Goal: Task Accomplishment & Management: Complete application form

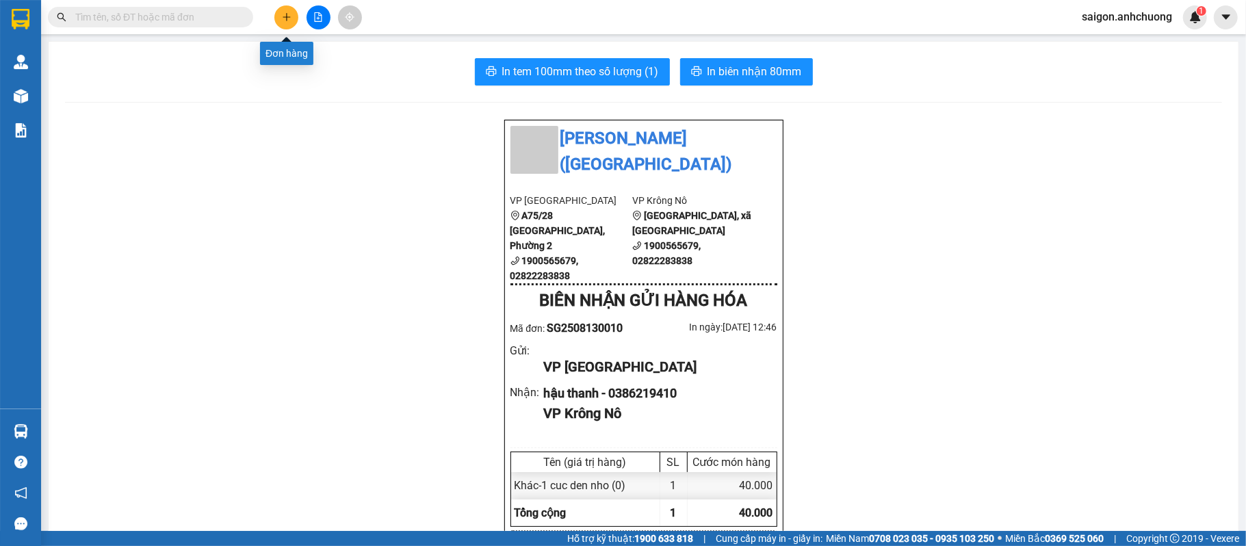
click at [282, 16] on icon "plus" at bounding box center [287, 17] width 10 height 10
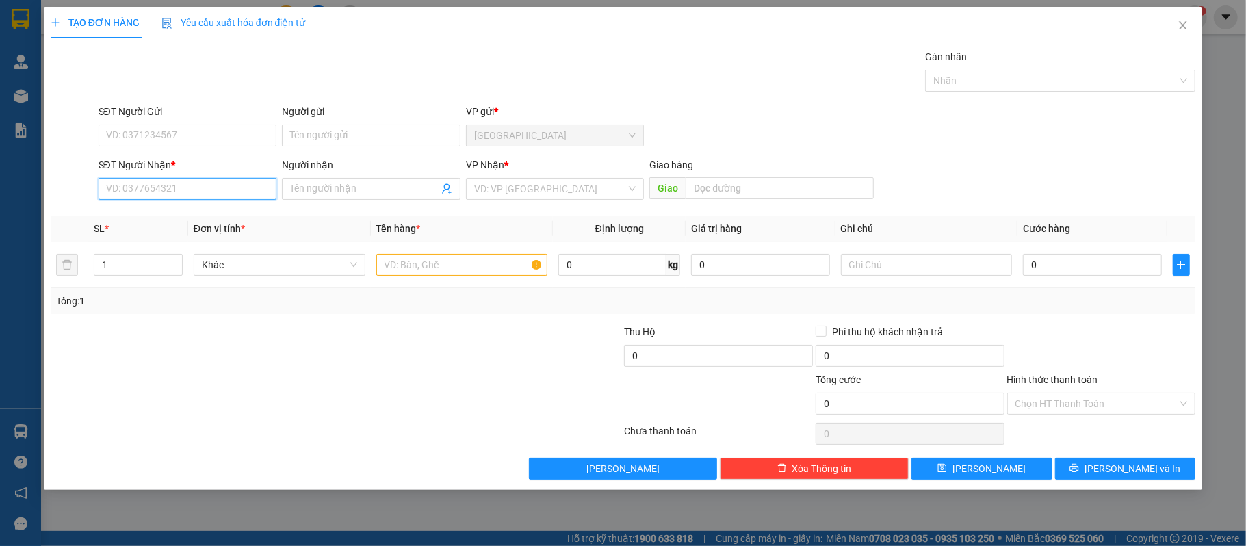
click at [170, 183] on input "SĐT Người Nhận *" at bounding box center [188, 189] width 179 height 22
type input "0326962518"
click at [209, 216] on div "0326962518 - hòa [PERSON_NAME]" at bounding box center [188, 217] width 162 height 15
type input "hòa [PERSON_NAME]"
type input "0326962518"
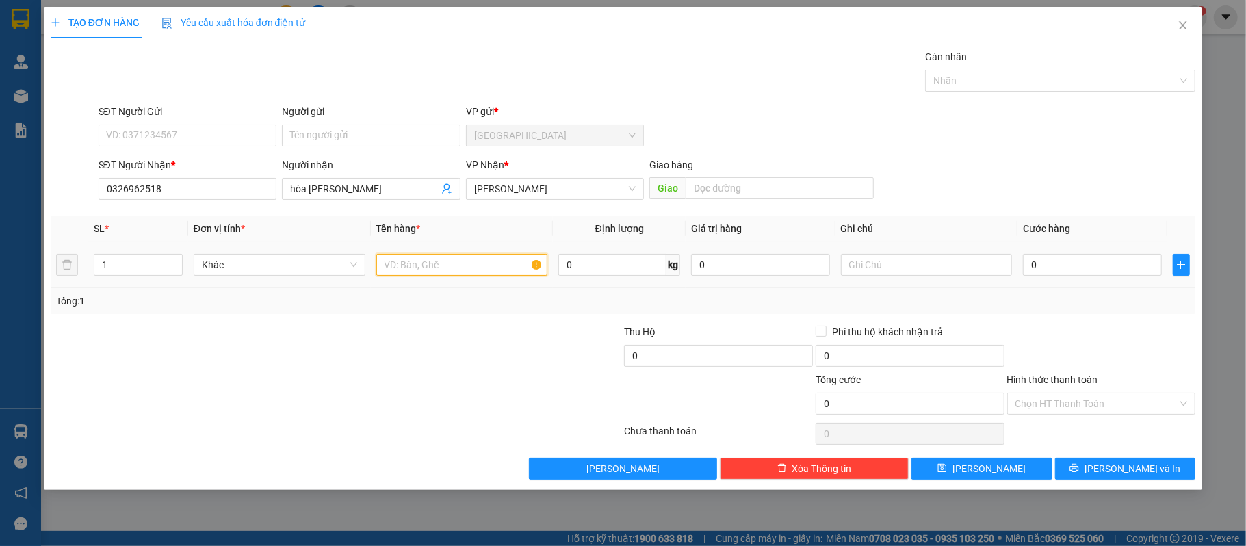
click at [400, 271] on input "text" at bounding box center [462, 265] width 172 height 22
type input "1 bAO"
click at [1152, 459] on div "Transit Pickup Surcharge Ids Transit Deliver Surcharge Ids Transit Deliver Surc…" at bounding box center [624, 264] width 1146 height 430
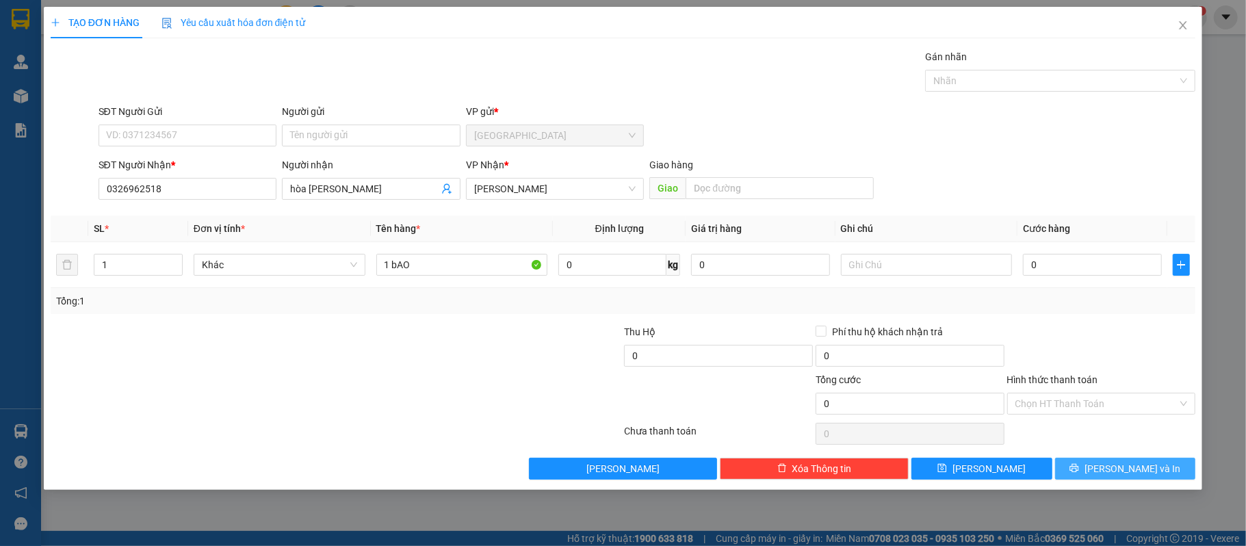
click at [1135, 476] on span "[PERSON_NAME] và In" at bounding box center [1133, 468] width 96 height 15
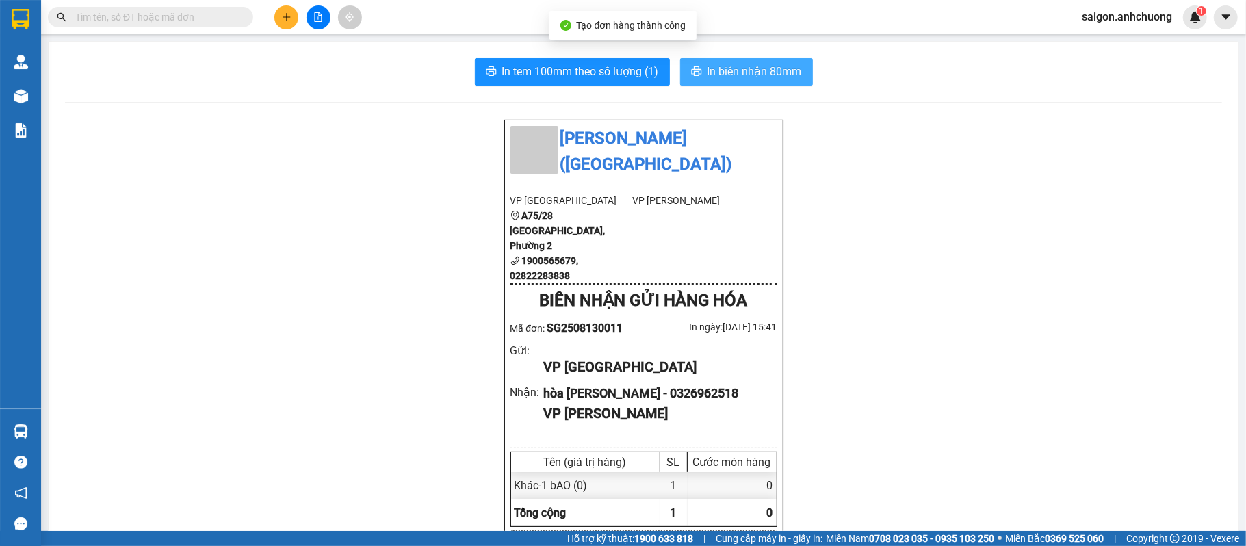
click at [742, 64] on span "In biên nhận 80mm" at bounding box center [755, 71] width 94 height 17
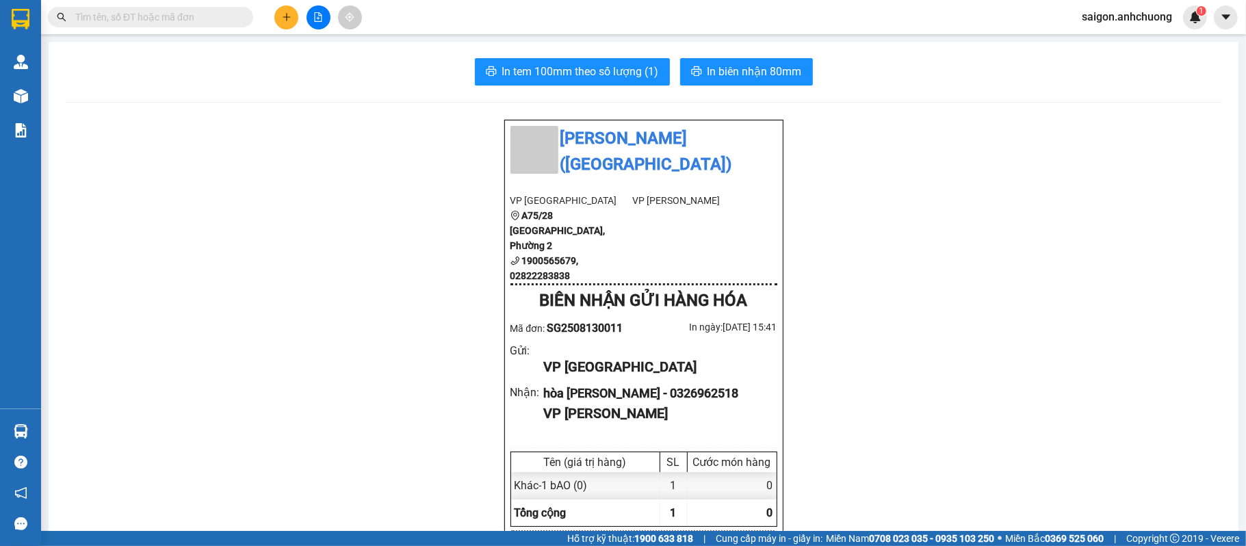
click at [279, 23] on button at bounding box center [286, 17] width 24 height 24
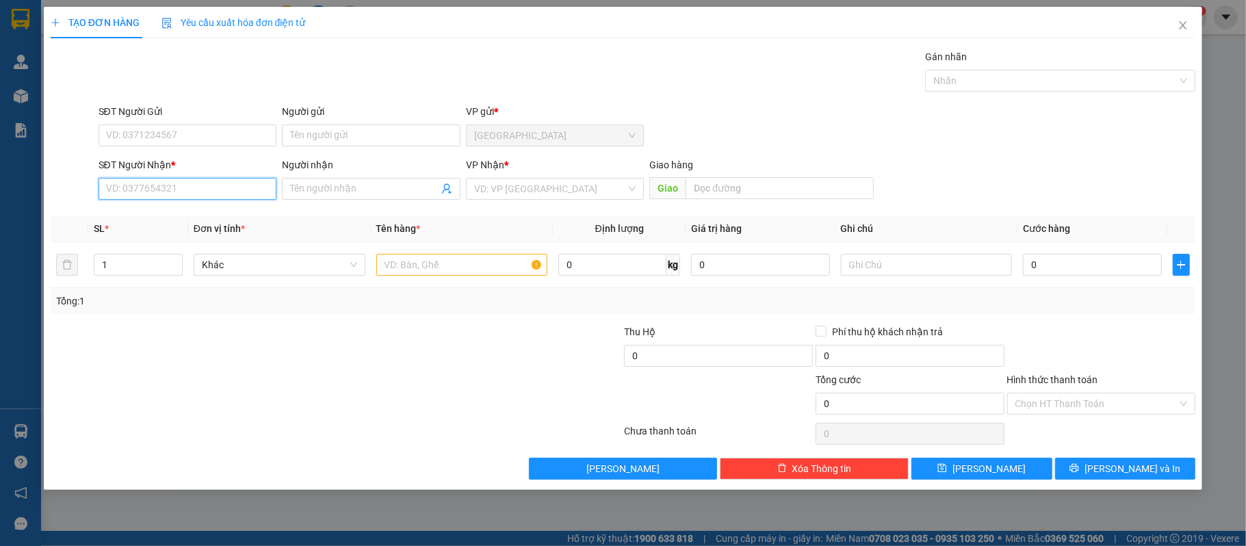
click at [201, 198] on input "SĐT Người Nhận *" at bounding box center [188, 189] width 179 height 22
click at [205, 214] on div "0987145002 - đỗ xuân trường" at bounding box center [188, 217] width 162 height 15
type input "0987145002"
type input "[PERSON_NAME]"
type input "0987145002"
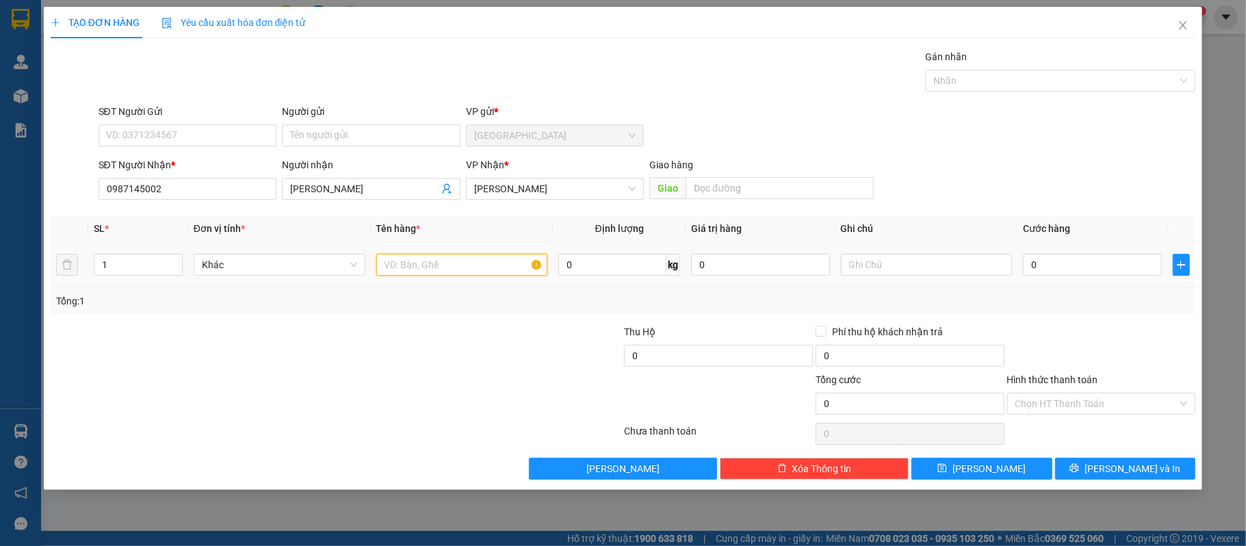
drag, startPoint x: 423, startPoint y: 268, endPoint x: 431, endPoint y: 268, distance: 8.2
click at [428, 268] on input "text" at bounding box center [462, 265] width 172 height 22
type input "2 THUNG XOP"
type input "2"
click at [173, 261] on icon "up" at bounding box center [174, 261] width 5 height 5
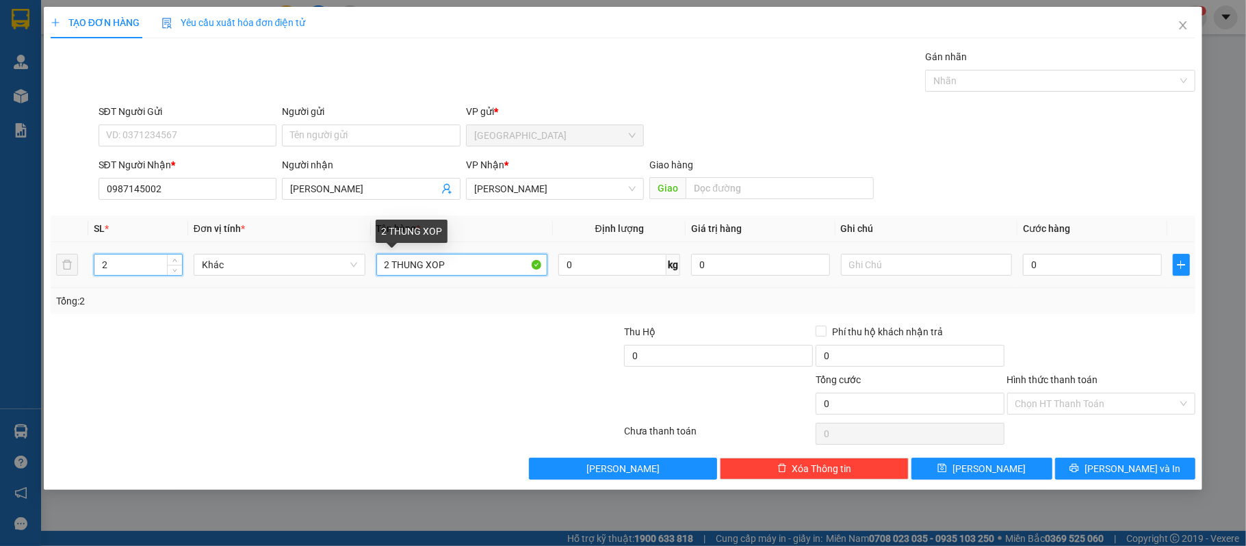
click at [478, 272] on input "2 THUNG XOP" at bounding box center [462, 265] width 172 height 22
click at [480, 272] on input "2 THUNG XOP" at bounding box center [462, 265] width 172 height 22
type input "2"
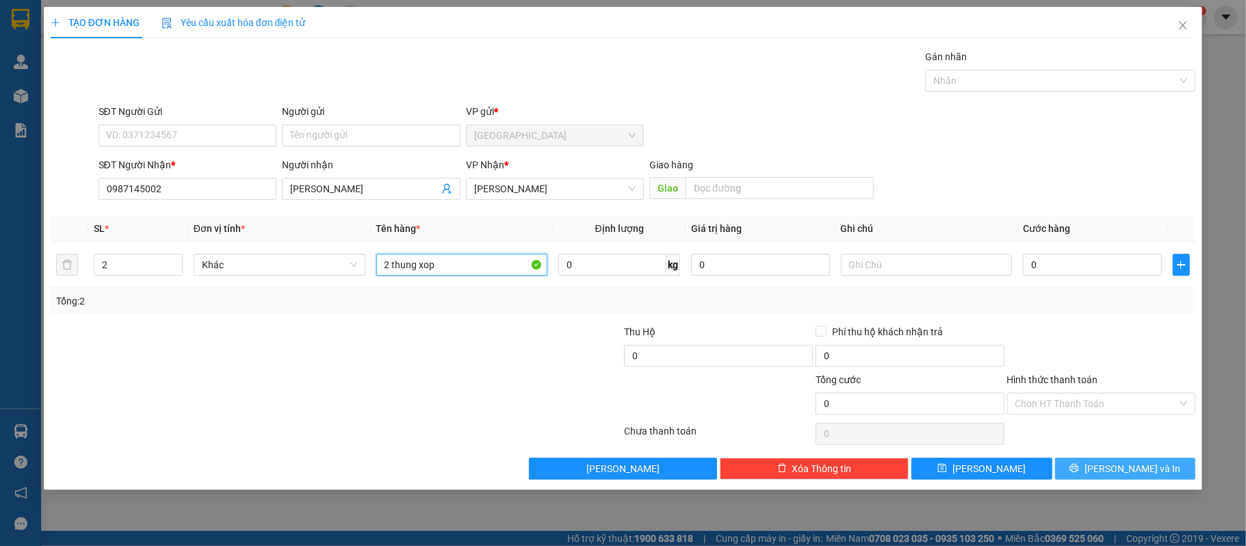
type input "2 thung xop"
click at [1098, 469] on button "[PERSON_NAME] và In" at bounding box center [1125, 469] width 141 height 22
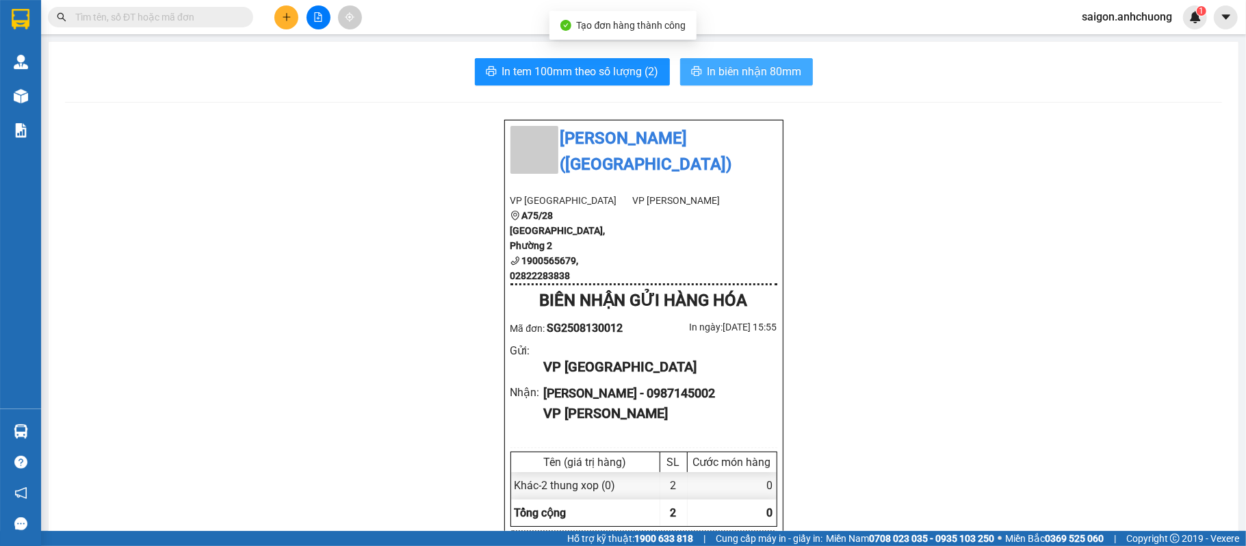
click at [805, 66] on button "In biên nhận 80mm" at bounding box center [746, 71] width 133 height 27
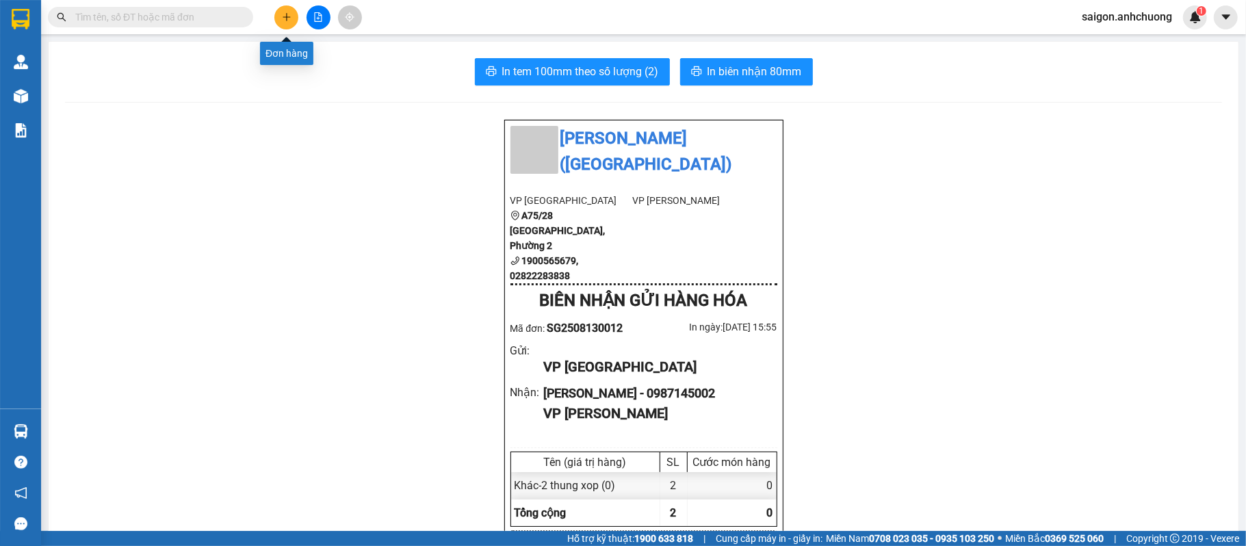
click at [285, 17] on icon "plus" at bounding box center [287, 17] width 10 height 10
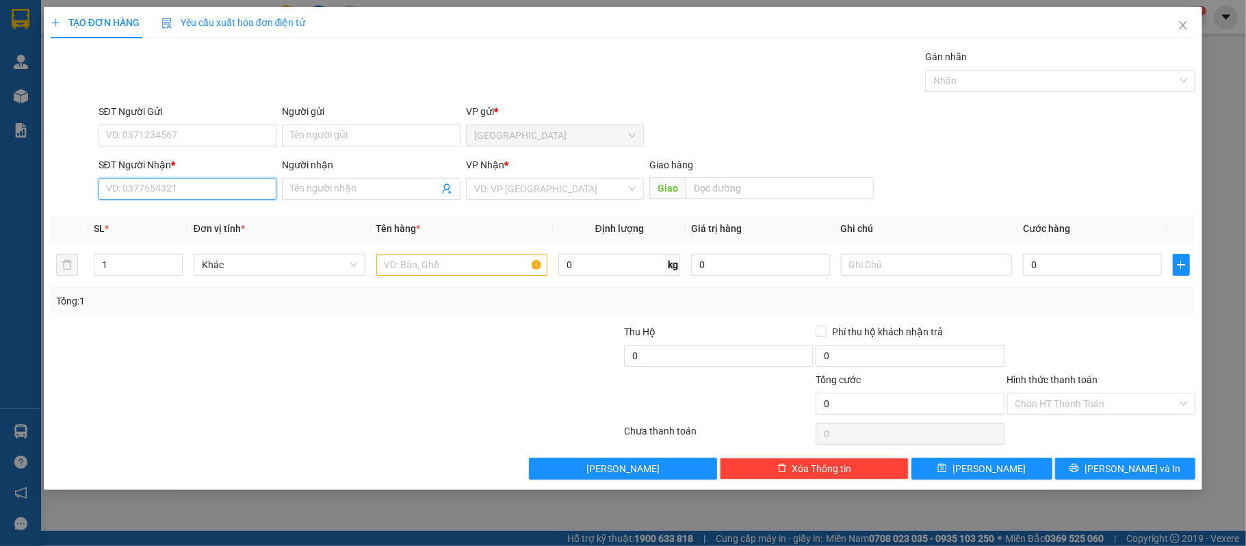
click at [252, 195] on input "SĐT Người Nhận *" at bounding box center [188, 189] width 179 height 22
click at [179, 224] on div "0796550905 - Tuan" at bounding box center [188, 218] width 179 height 22
type input "0796550905"
type input "[PERSON_NAME]"
type input "0796550905"
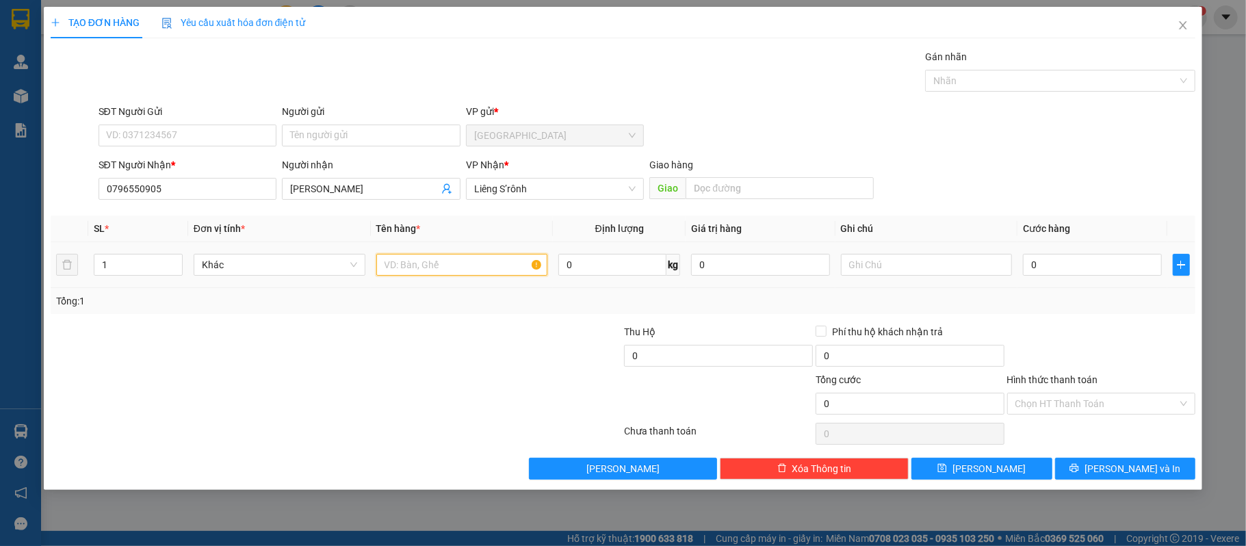
click at [461, 274] on input "text" at bounding box center [462, 265] width 172 height 22
type input "1 bao niem"
click at [1046, 264] on input "0" at bounding box center [1092, 265] width 138 height 22
type input "1"
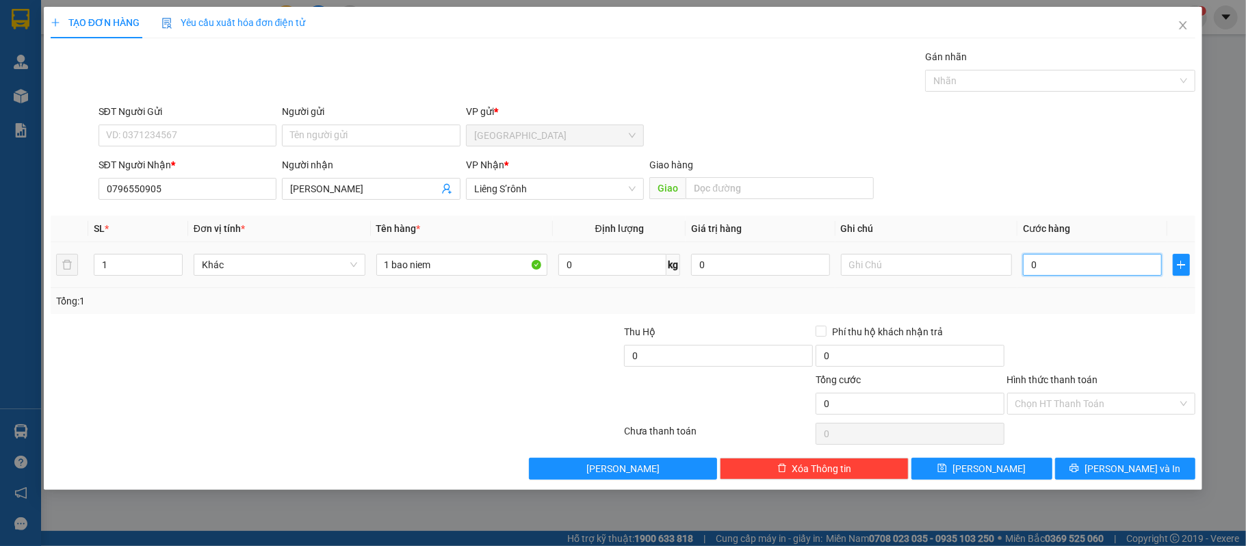
type input "1"
type input "15"
type input "150"
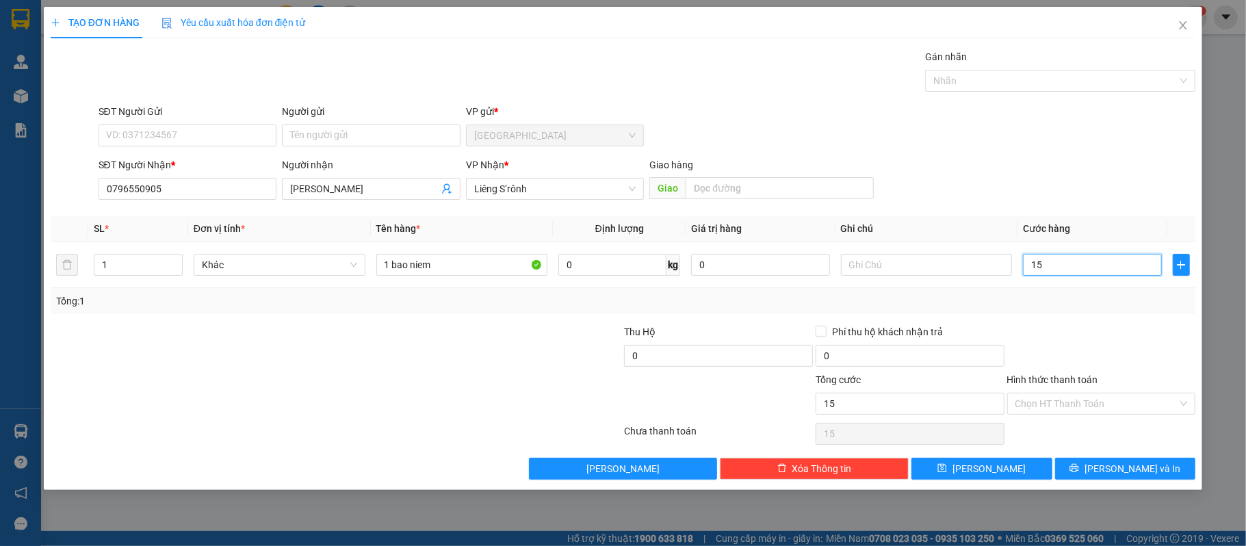
type input "150"
type input "150.000"
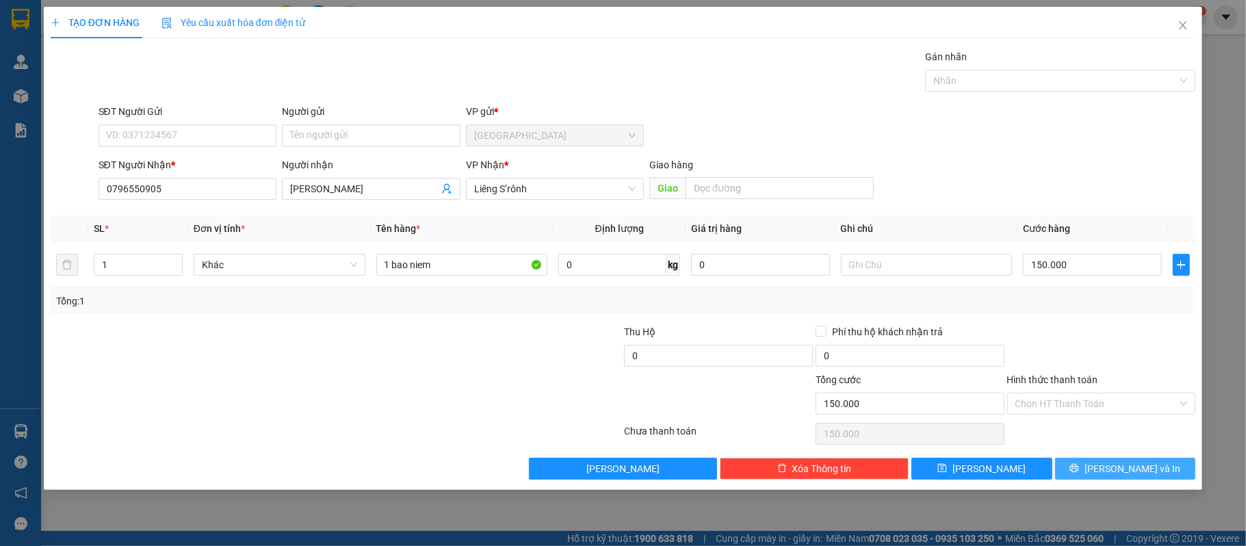
click at [1079, 466] on icon "printer" at bounding box center [1075, 468] width 10 height 10
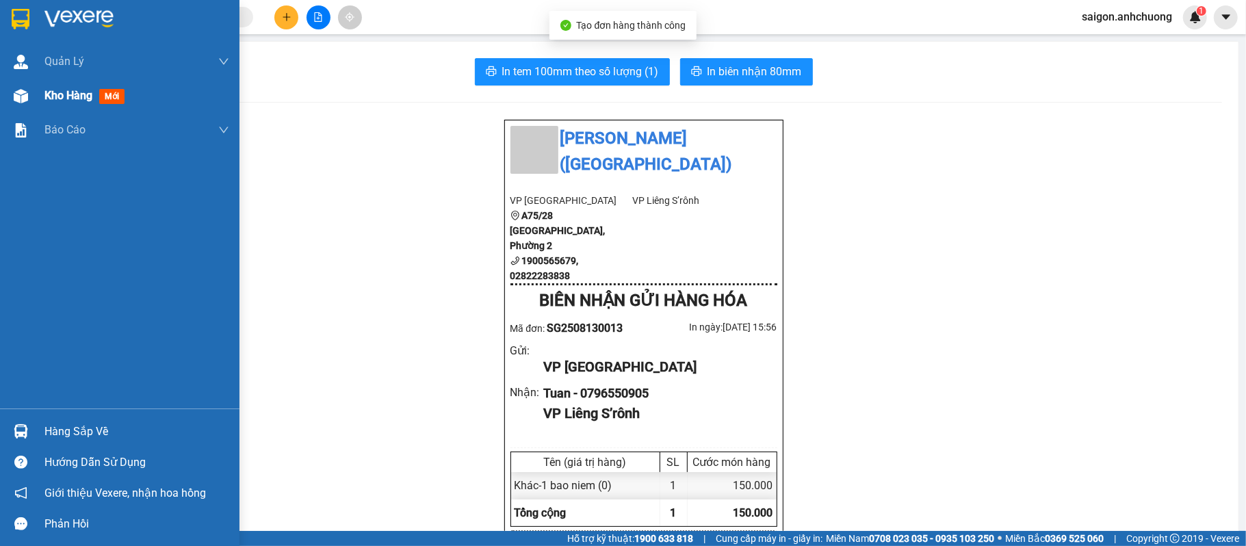
click at [77, 89] on span "Kho hàng" at bounding box center [68, 95] width 48 height 13
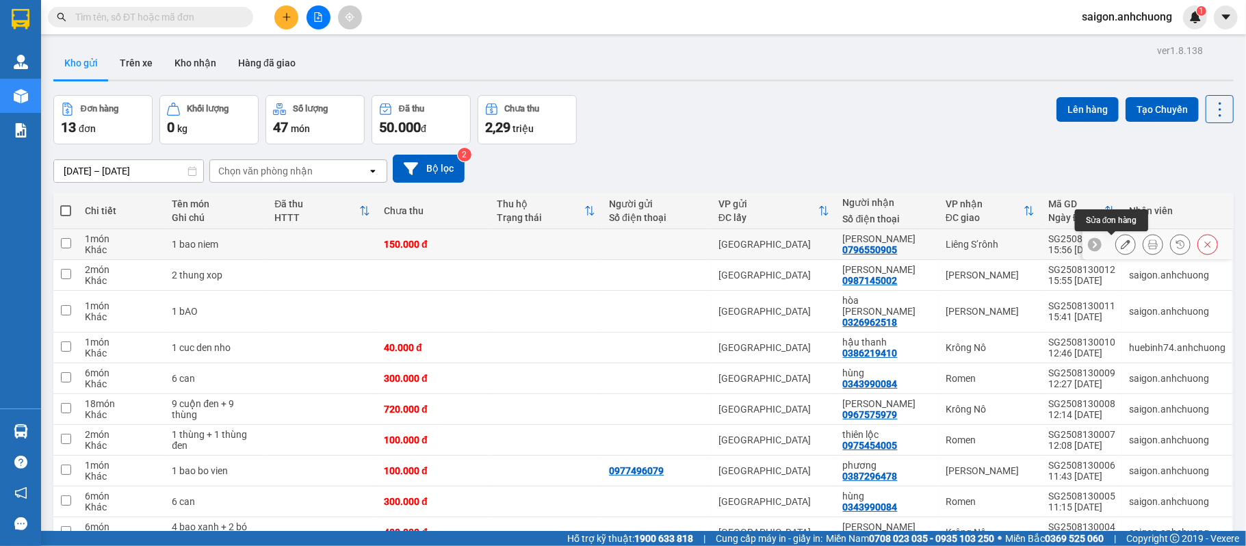
click at [1121, 246] on icon at bounding box center [1126, 245] width 10 height 10
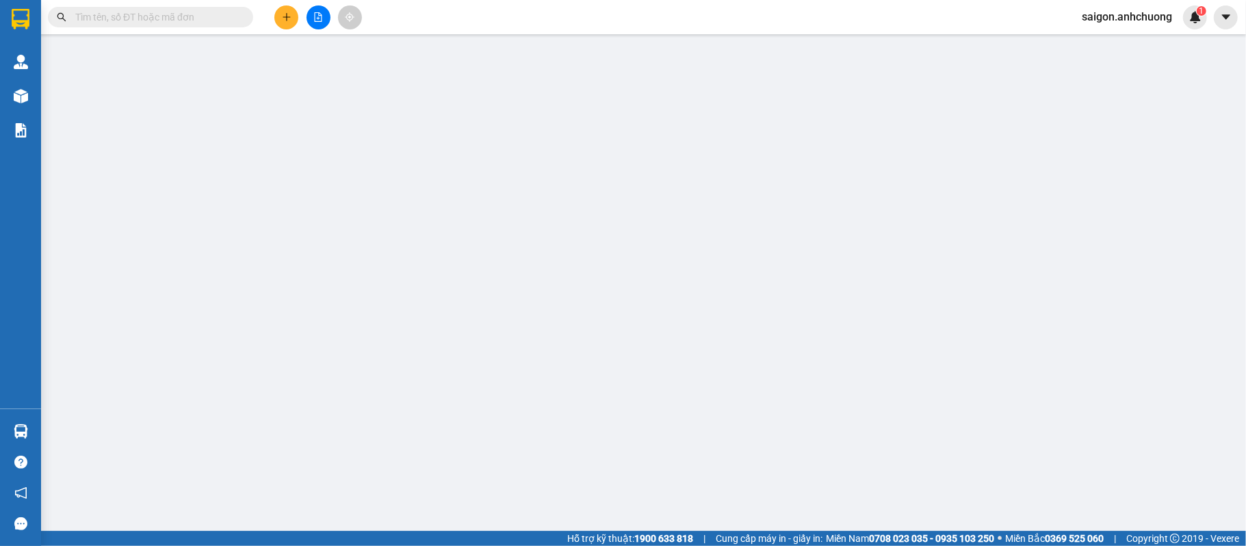
type input "0796550905"
type input "[PERSON_NAME]"
type input "150.000"
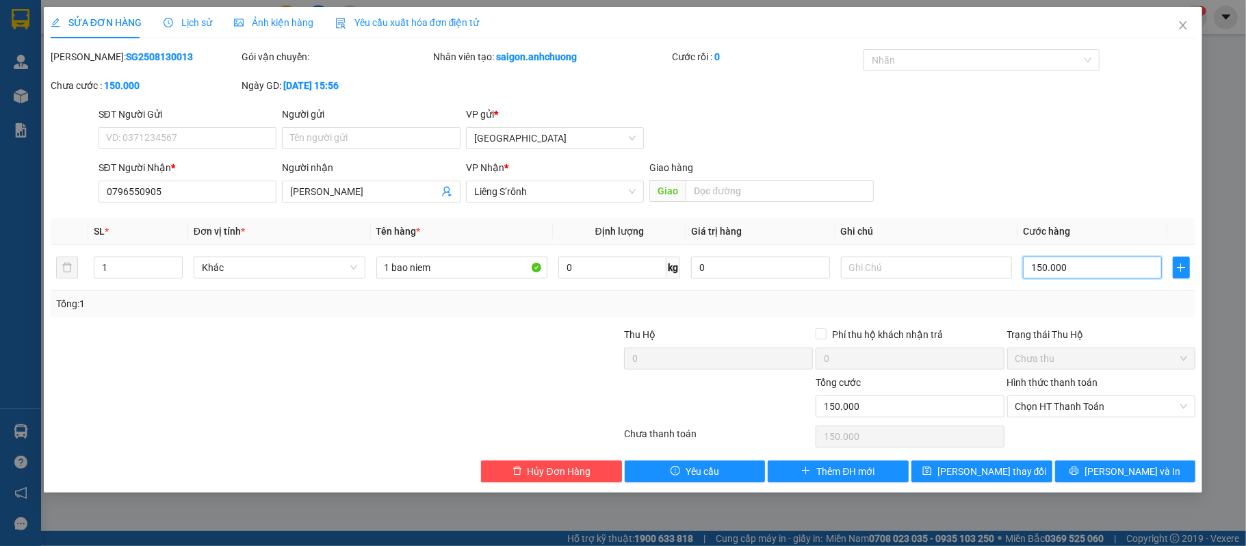
type input "0"
click at [1076, 471] on button "[PERSON_NAME] và In" at bounding box center [1125, 472] width 141 height 22
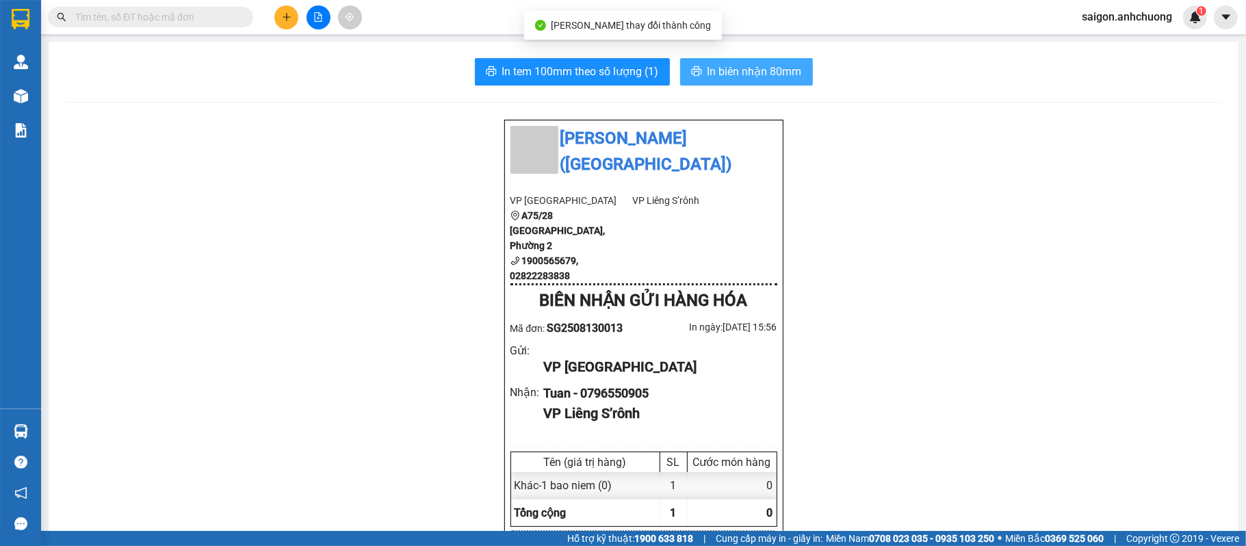
click at [742, 74] on span "In biên nhận 80mm" at bounding box center [755, 71] width 94 height 17
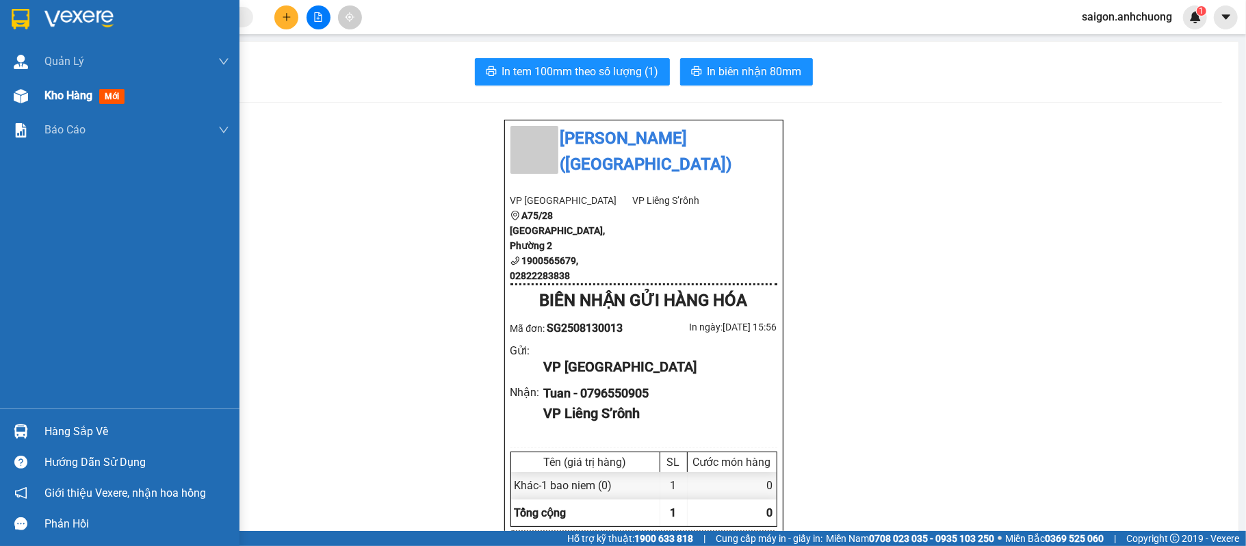
click at [61, 102] on span "Kho hàng" at bounding box center [68, 95] width 48 height 13
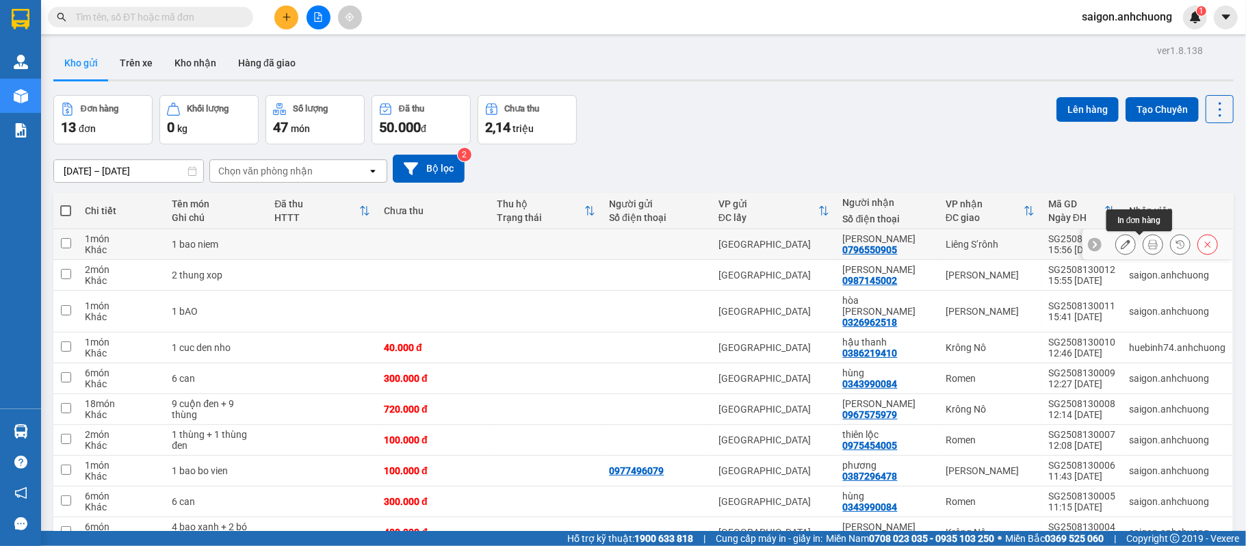
click at [1148, 249] on icon at bounding box center [1153, 245] width 10 height 10
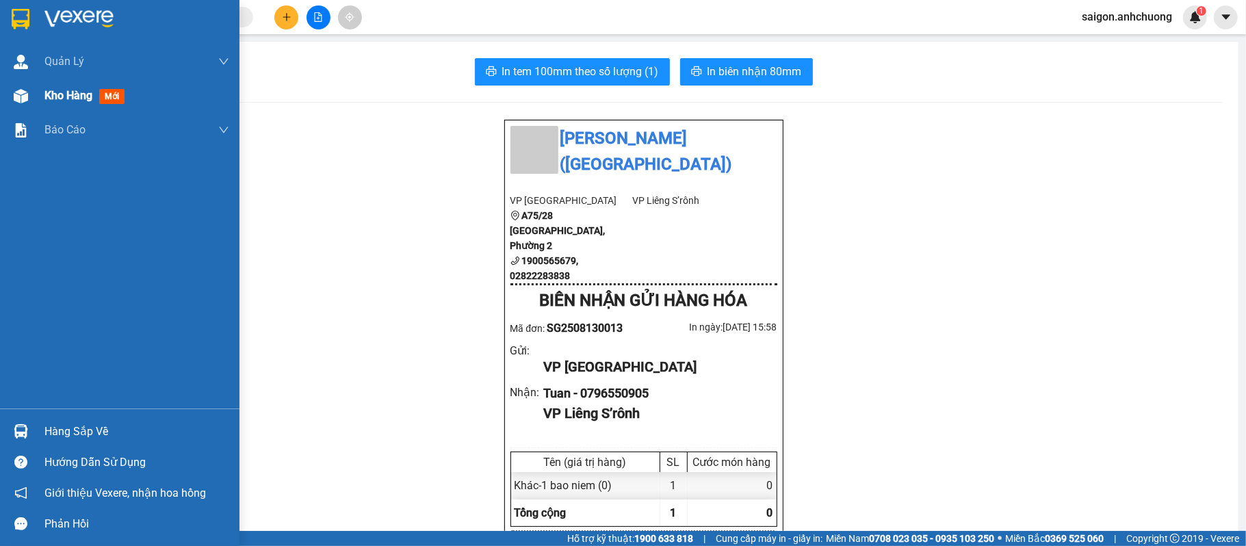
click at [51, 100] on span "Kho hàng" at bounding box center [68, 95] width 48 height 13
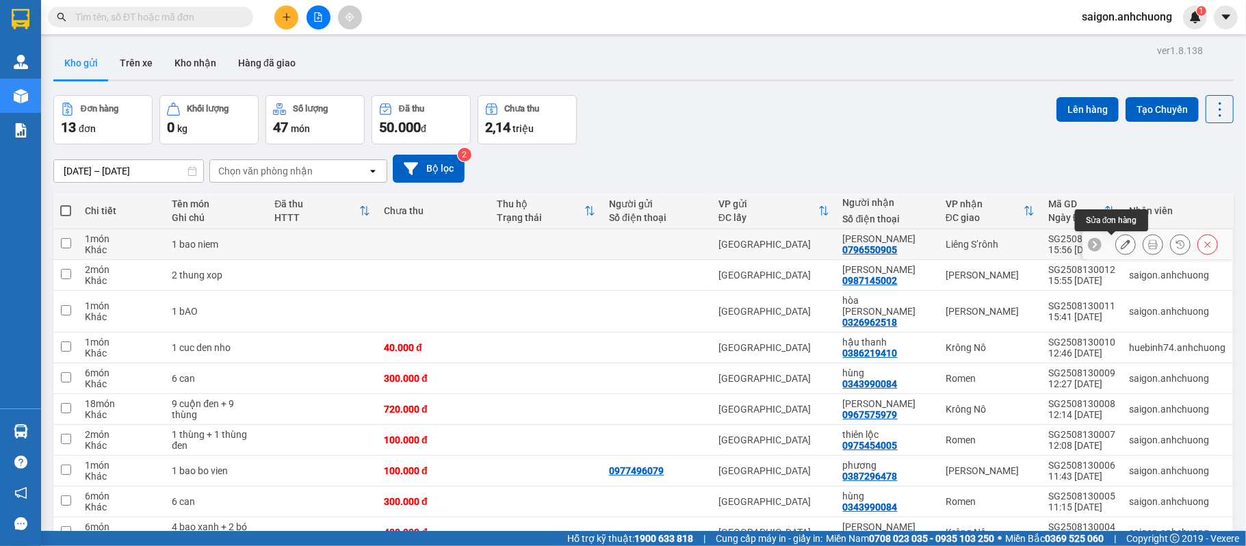
click at [1116, 244] on button at bounding box center [1125, 245] width 19 height 24
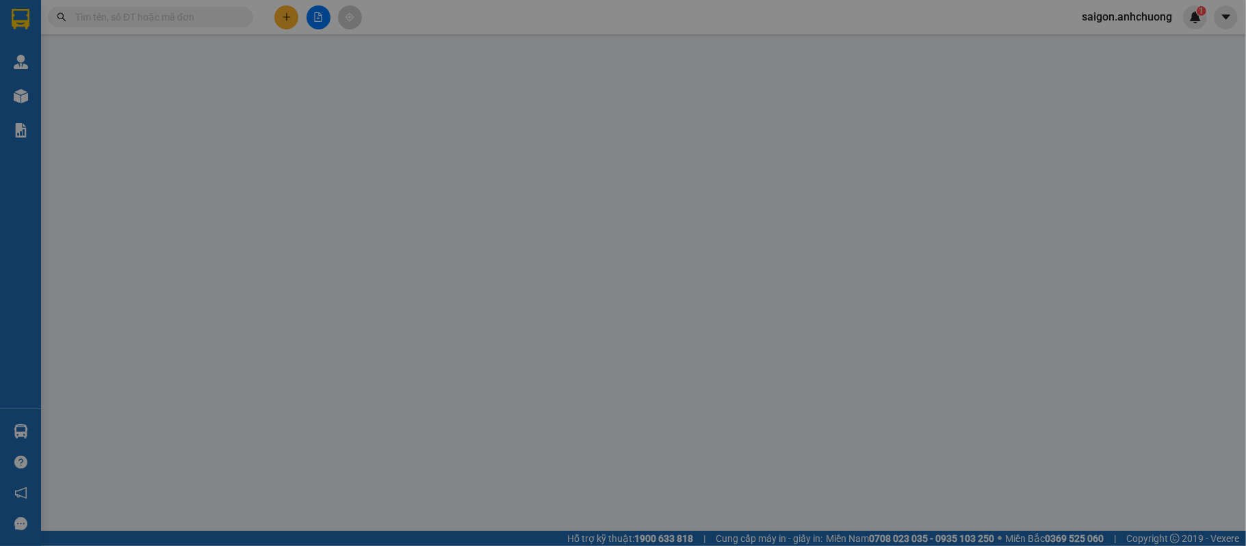
type input "0796550905"
type input "[PERSON_NAME]"
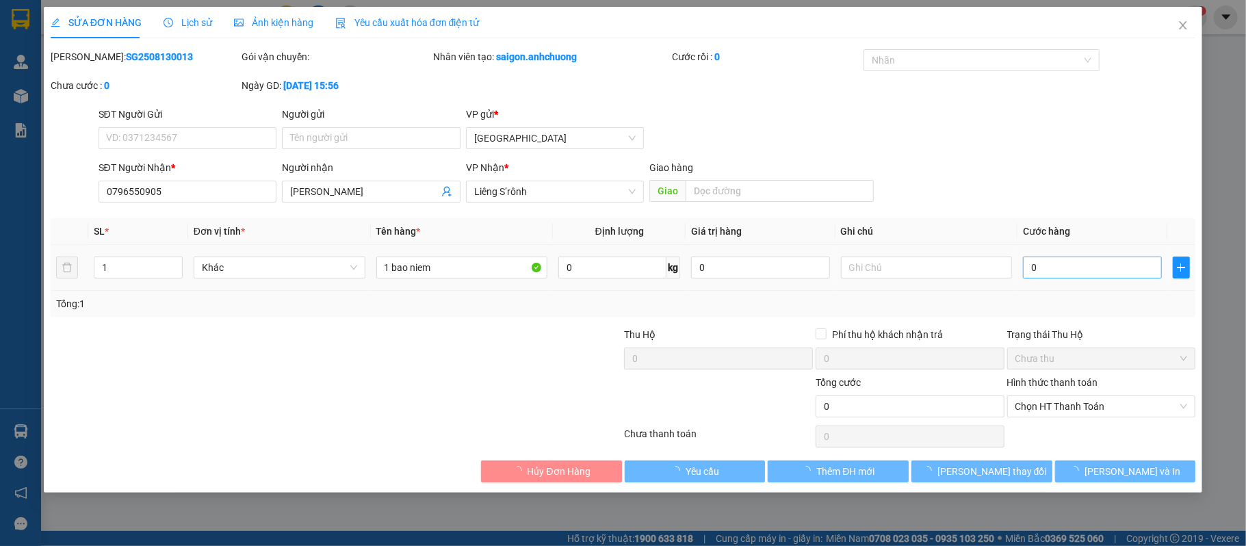
click at [1102, 260] on div "0" at bounding box center [1092, 267] width 138 height 27
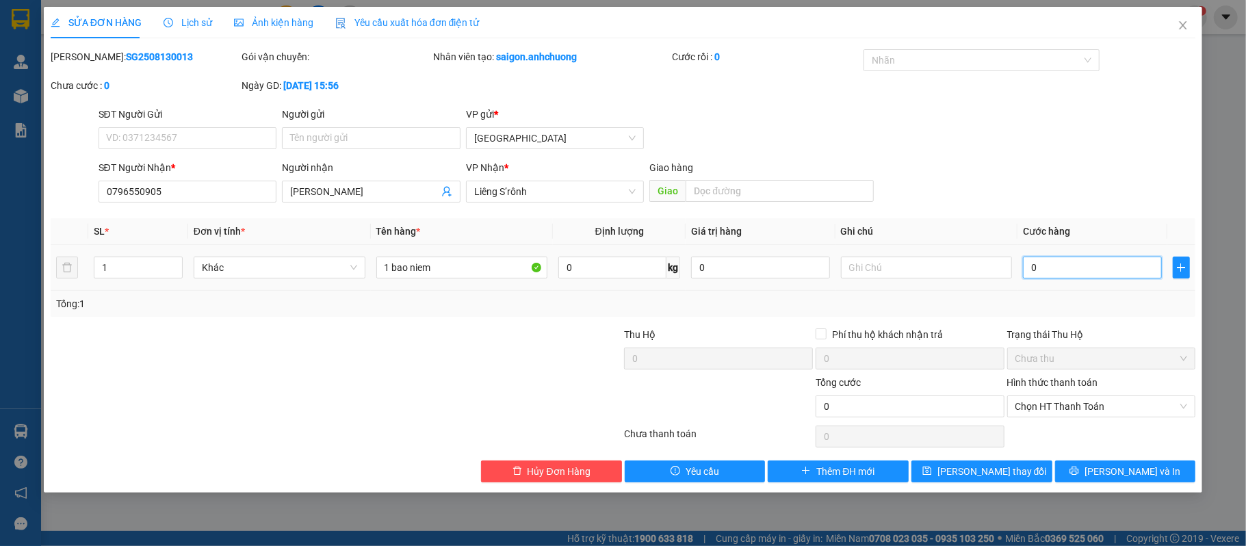
click at [1091, 261] on input "0" at bounding box center [1092, 268] width 138 height 22
type input "2"
type input "20"
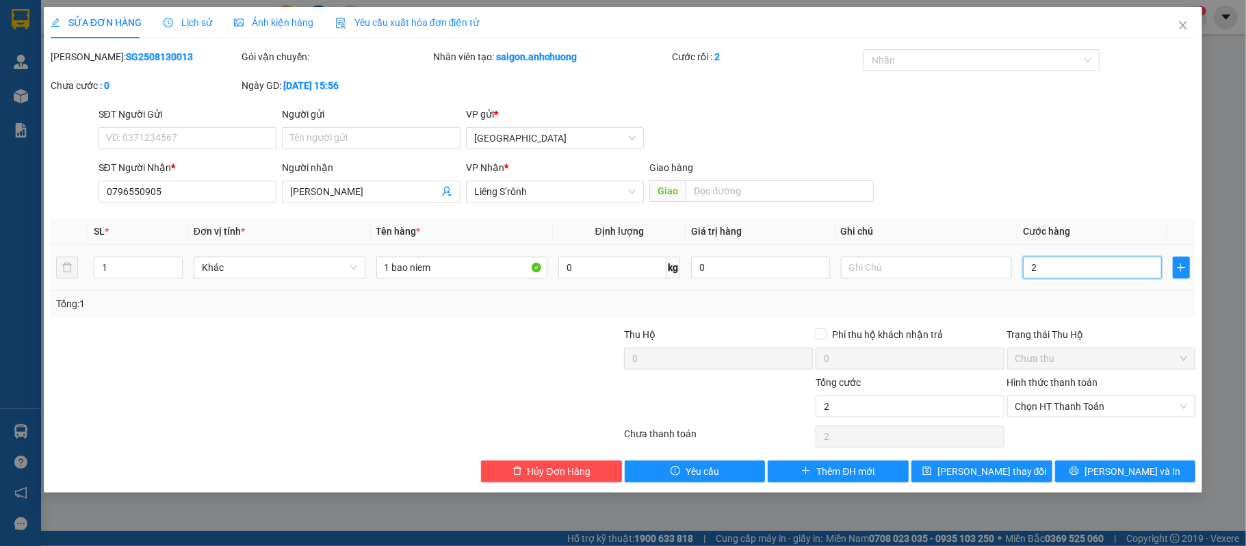
type input "20"
type input "200"
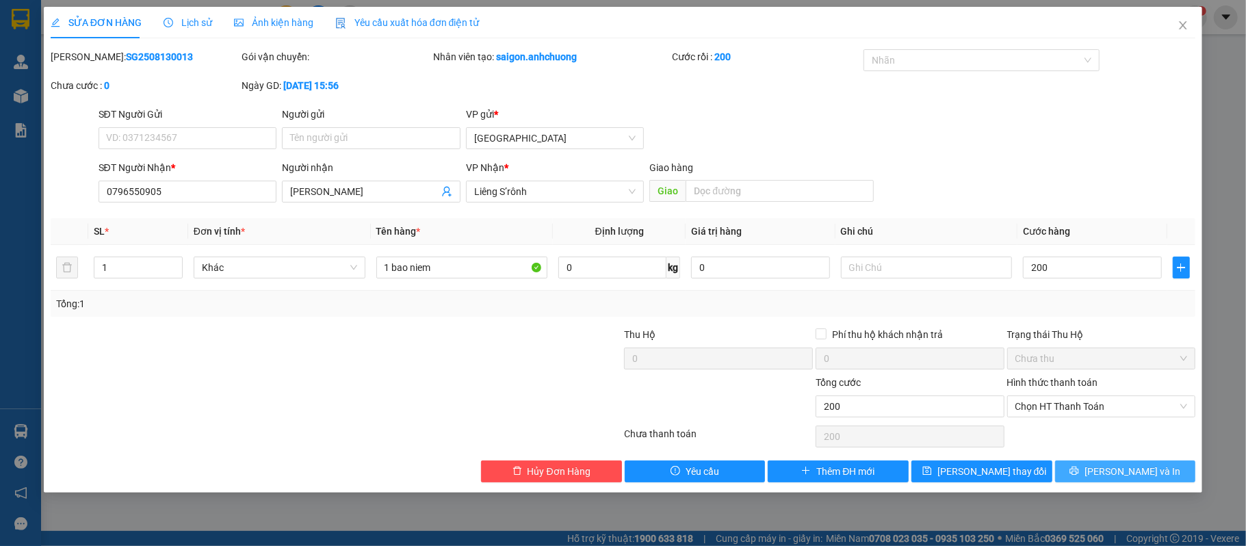
type input "200.000"
click at [1120, 477] on span "[PERSON_NAME] và In" at bounding box center [1133, 471] width 96 height 15
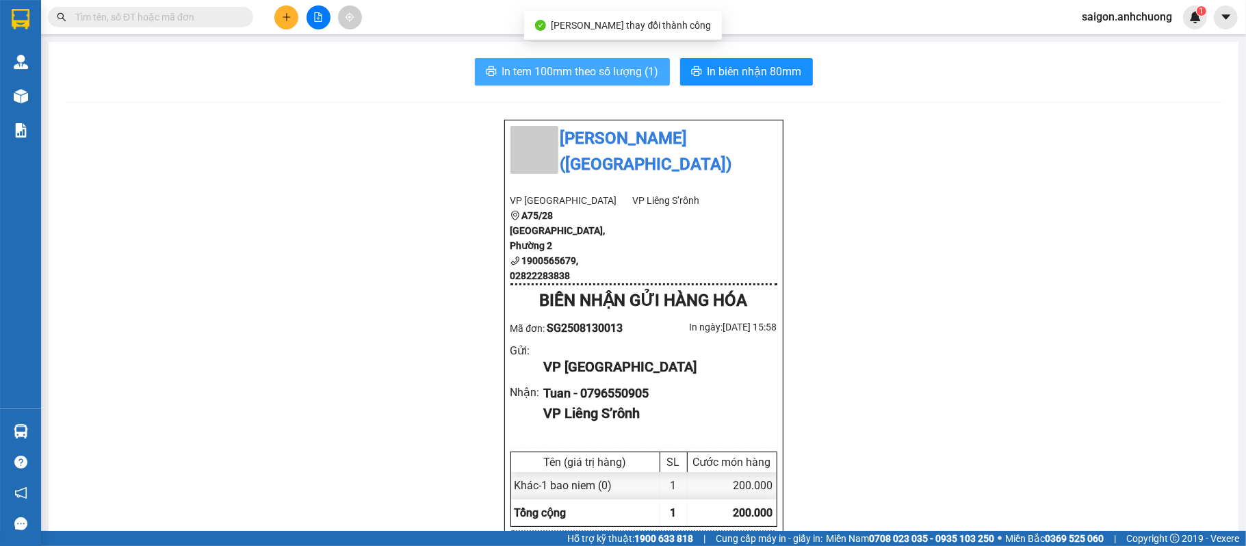
click at [615, 77] on span "In tem 100mm theo số lượng (1)" at bounding box center [580, 71] width 157 height 17
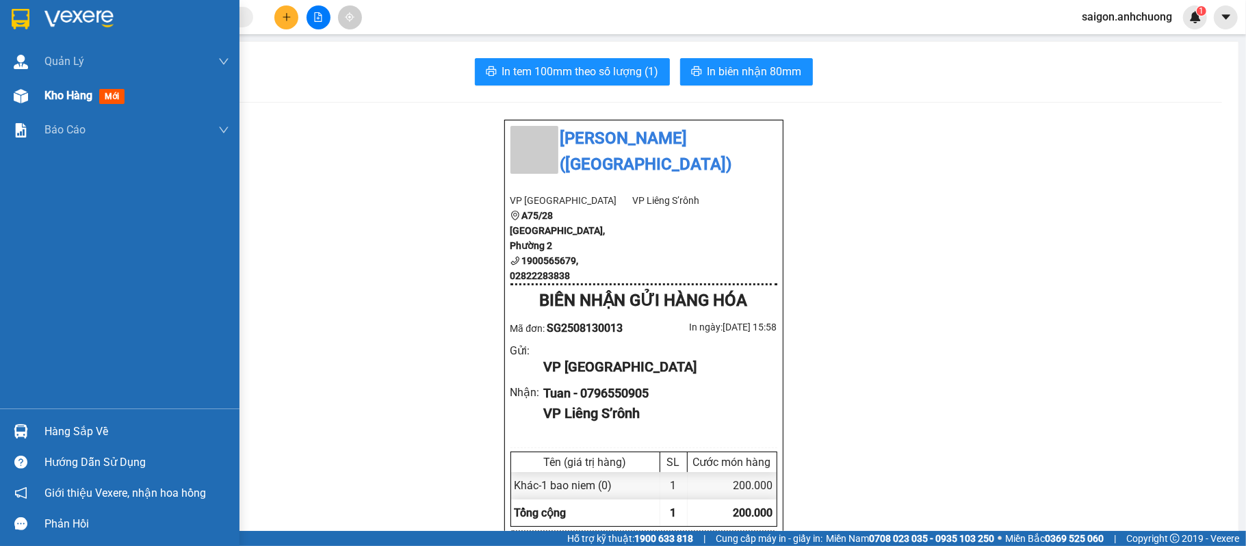
click at [62, 93] on span "Kho hàng" at bounding box center [68, 95] width 48 height 13
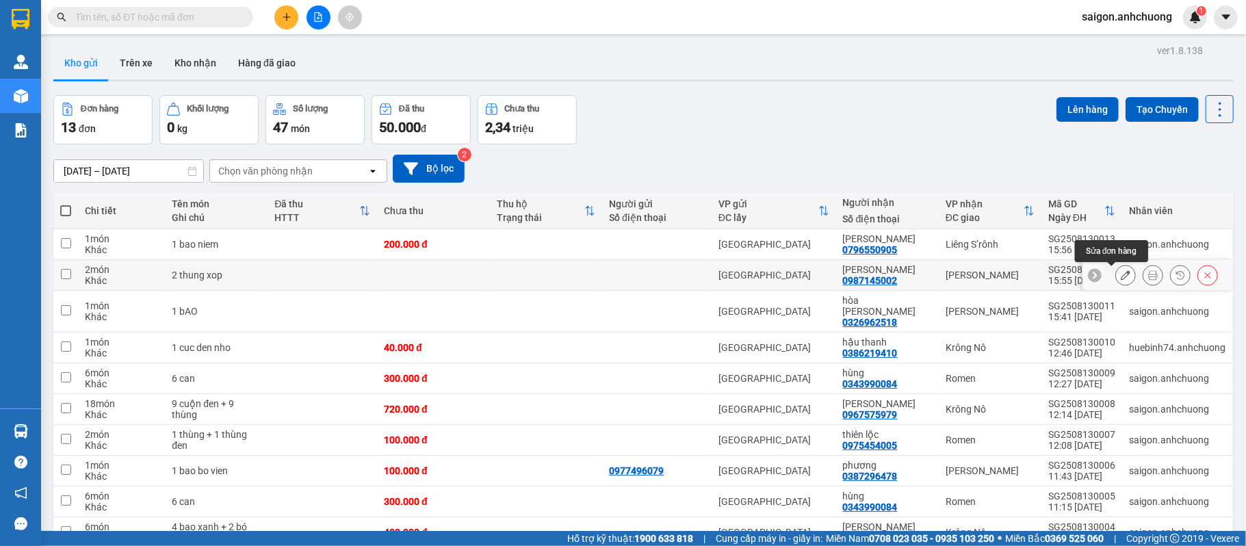
click at [1121, 278] on icon at bounding box center [1126, 275] width 10 height 10
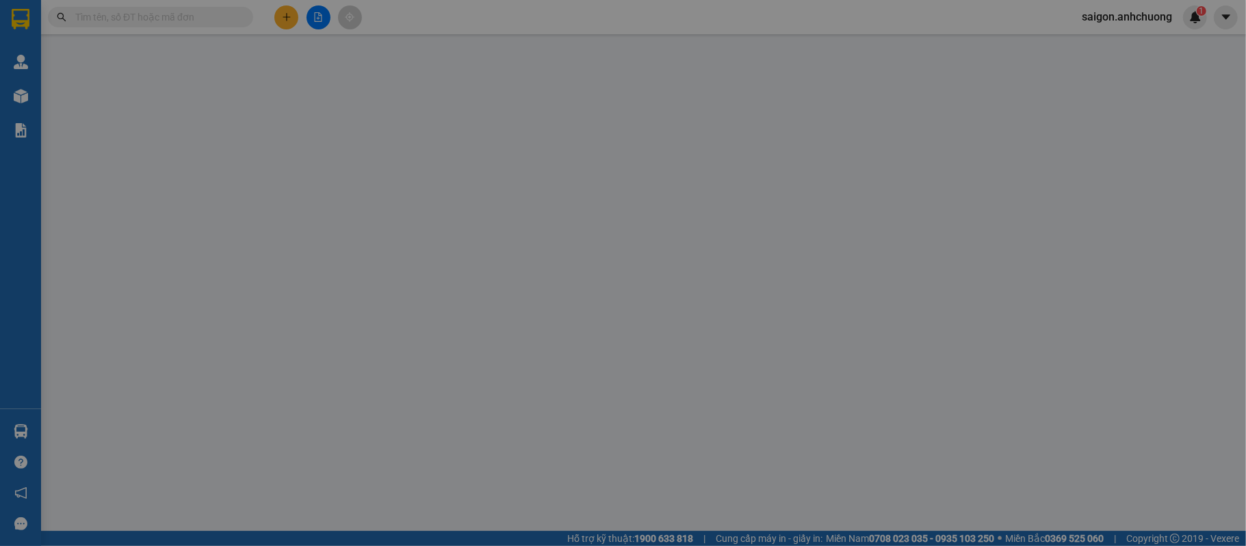
type input "0987145002"
type input "[PERSON_NAME]"
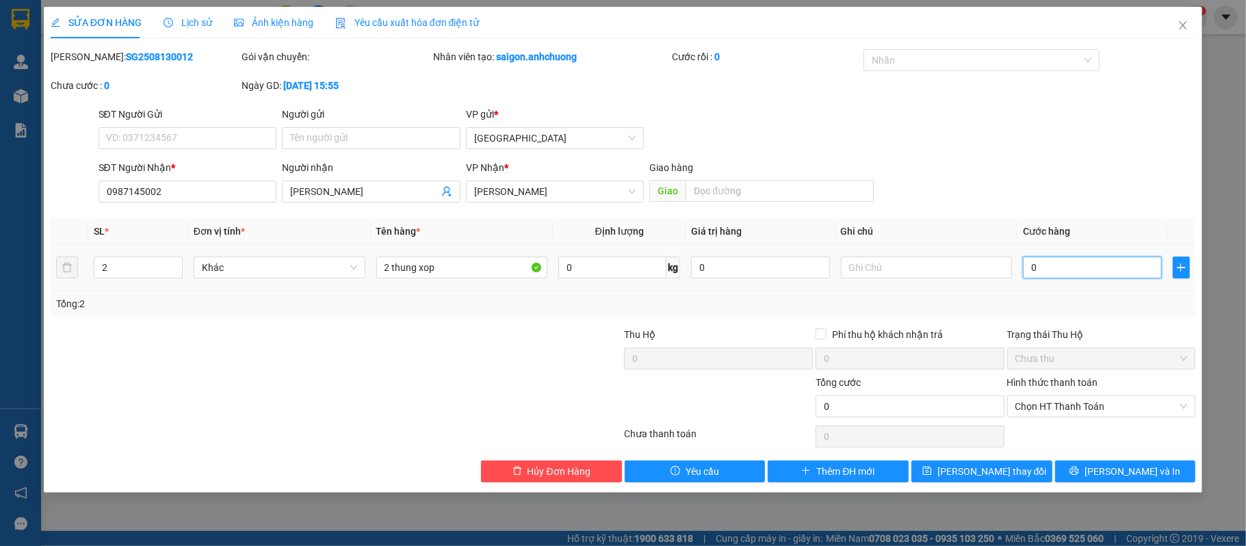
click at [1077, 276] on input "0" at bounding box center [1092, 268] width 138 height 22
type input "2"
type input "20"
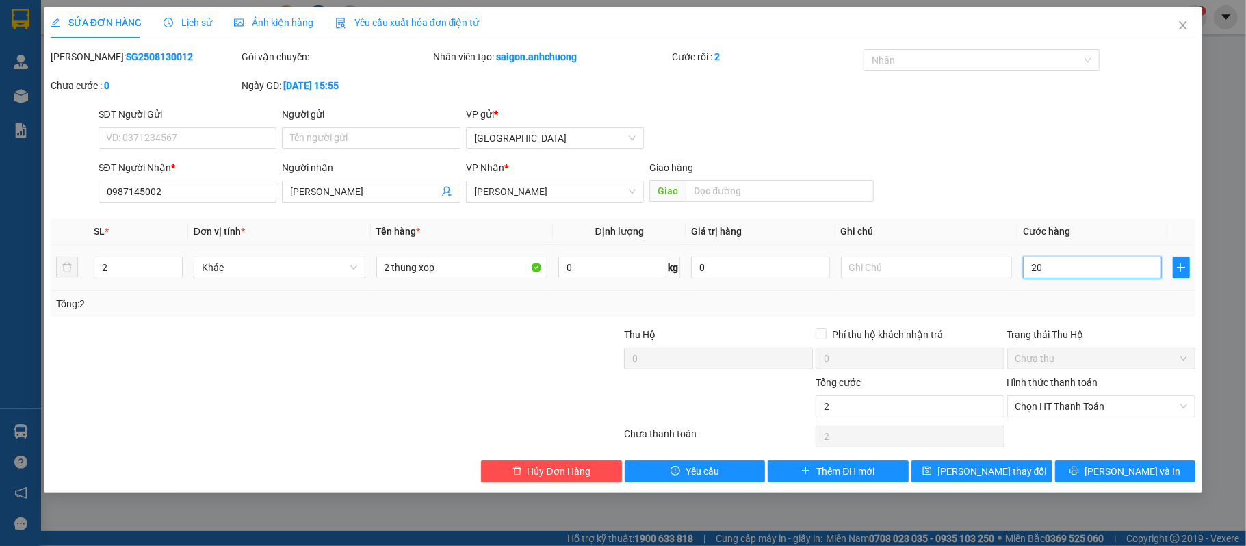
type input "20"
type input "200"
type input "2.000"
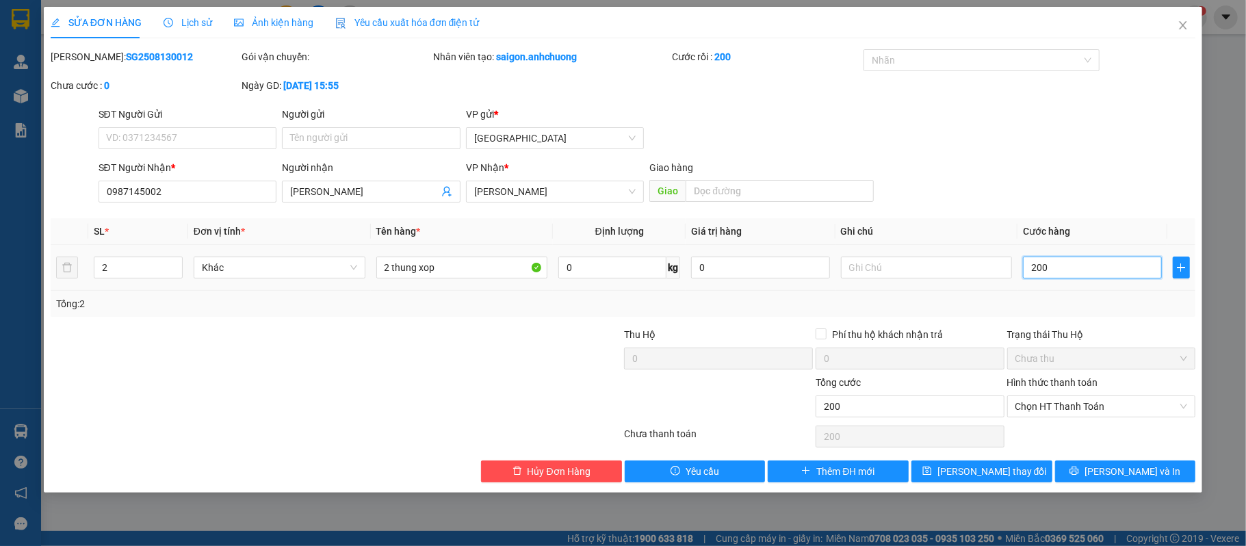
type input "2.000"
type input "200"
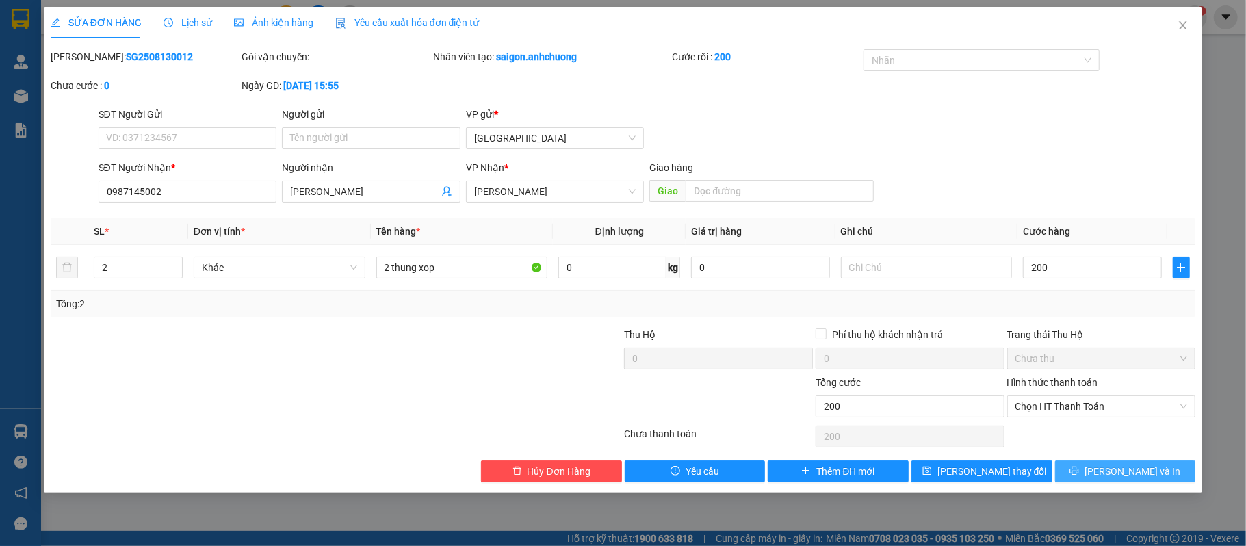
type input "200.000"
click at [1079, 468] on icon "printer" at bounding box center [1075, 471] width 10 height 10
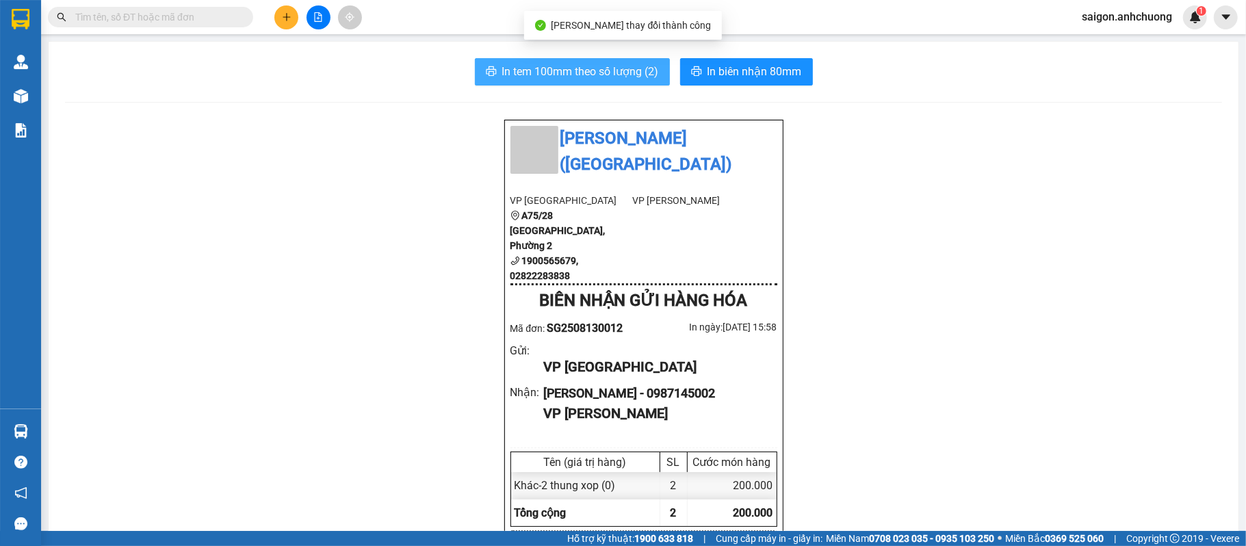
click at [608, 64] on span "In tem 100mm theo số lượng (2)" at bounding box center [580, 71] width 157 height 17
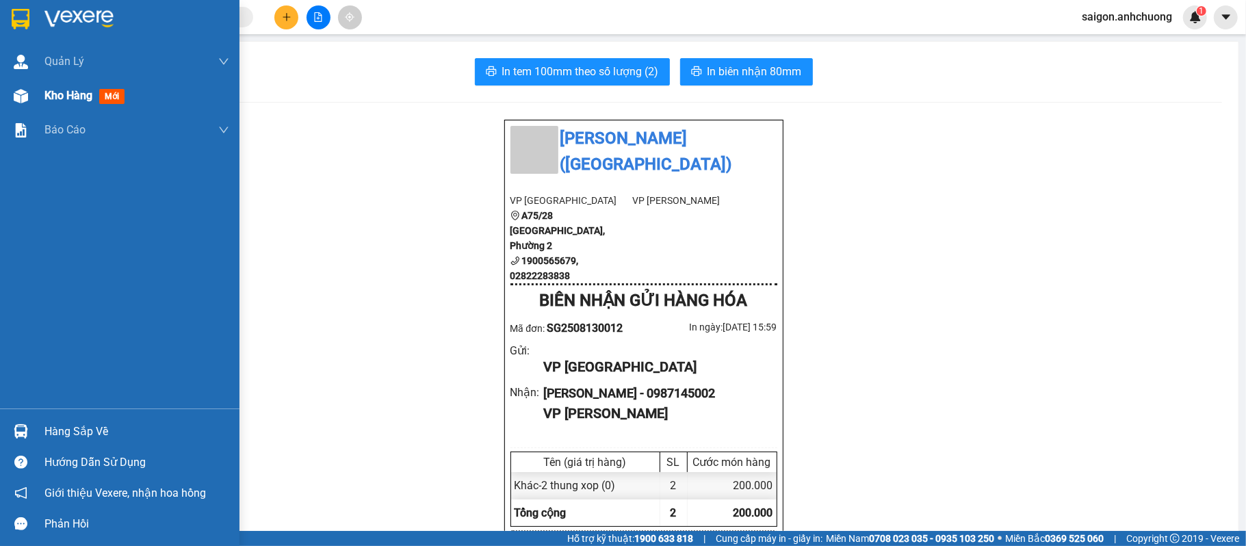
click at [7, 92] on div "Kho hàng mới" at bounding box center [120, 96] width 240 height 34
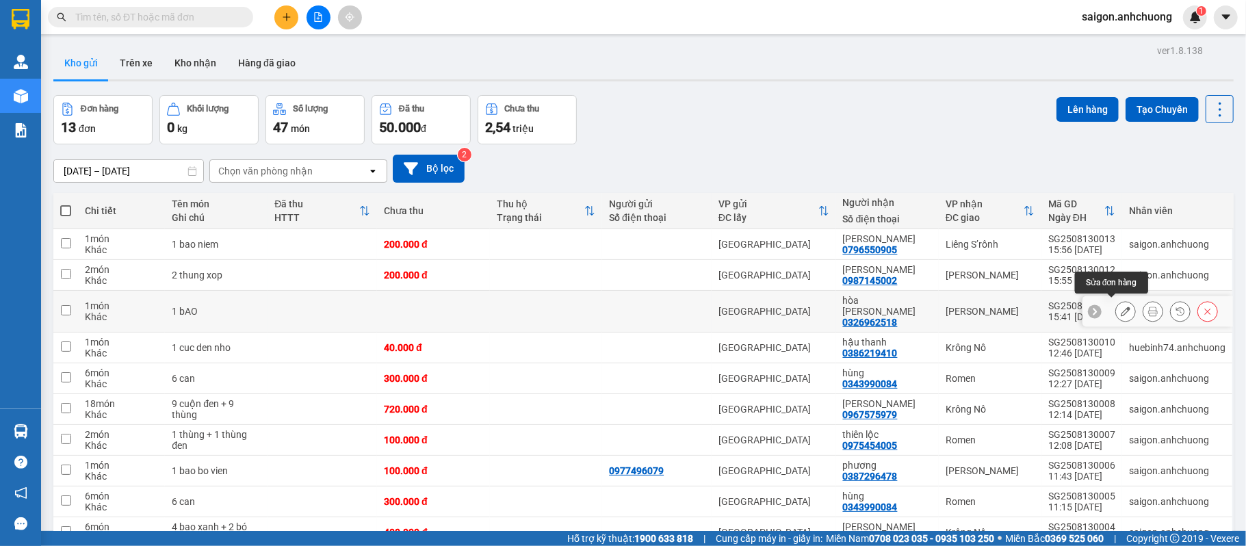
click at [1121, 307] on icon at bounding box center [1126, 312] width 10 height 10
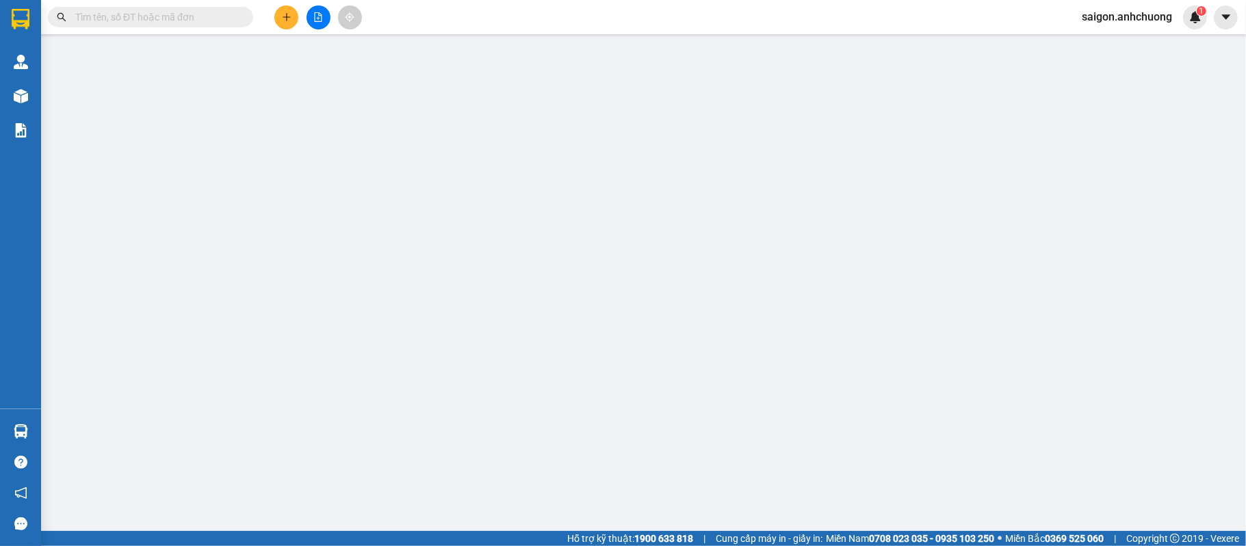
type input "0326962518"
type input "hòa [PERSON_NAME]"
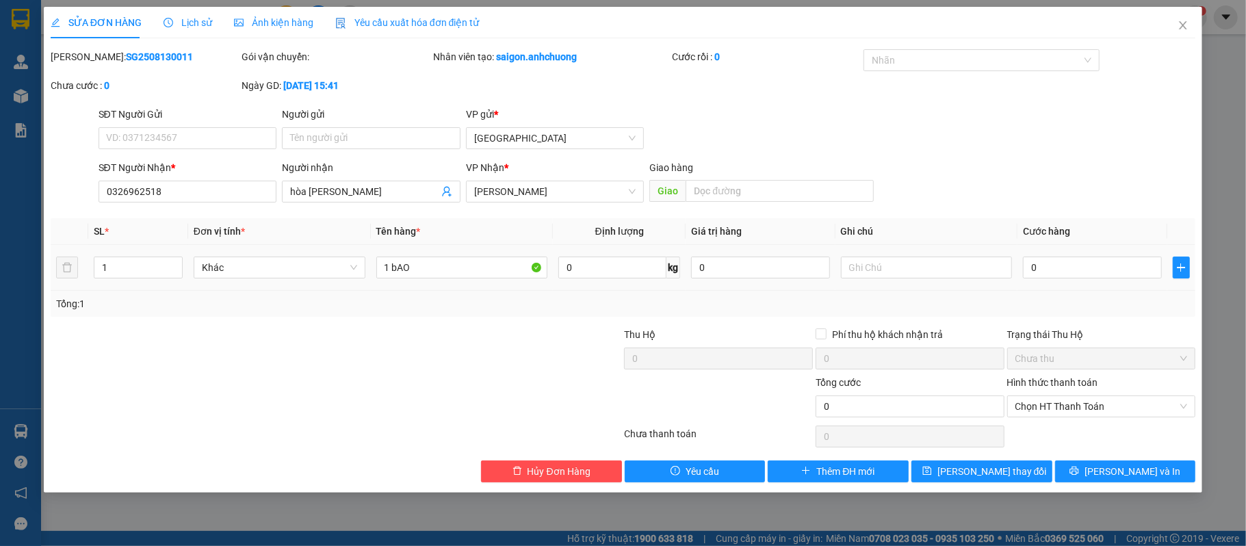
click at [1093, 280] on div "0" at bounding box center [1092, 267] width 138 height 27
click at [1082, 269] on input "0" at bounding box center [1092, 268] width 138 height 22
type input "1"
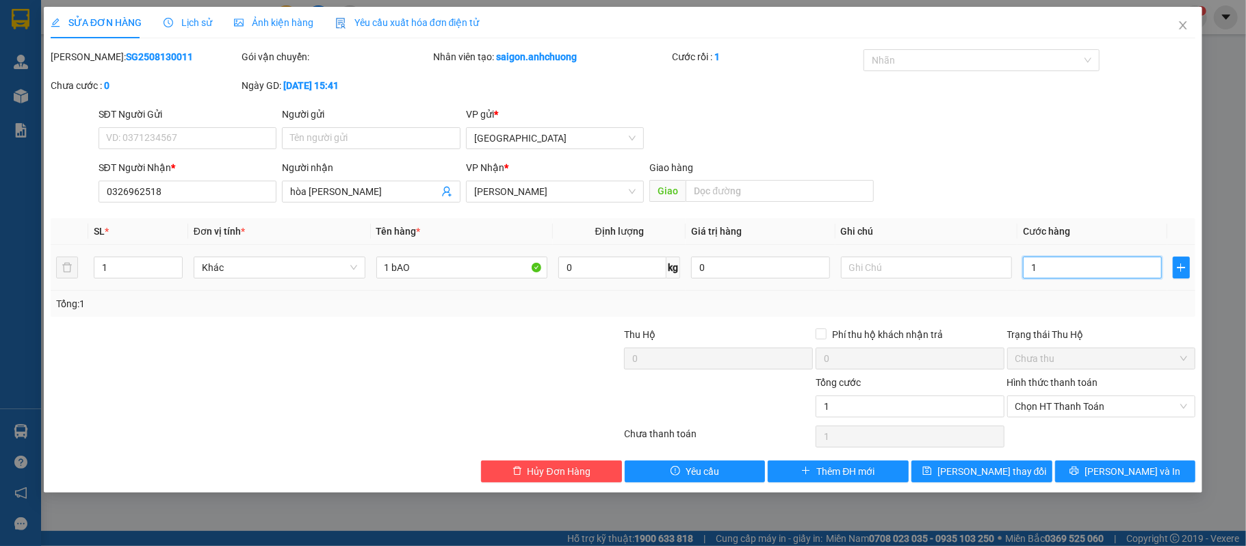
type input "10"
type input "1"
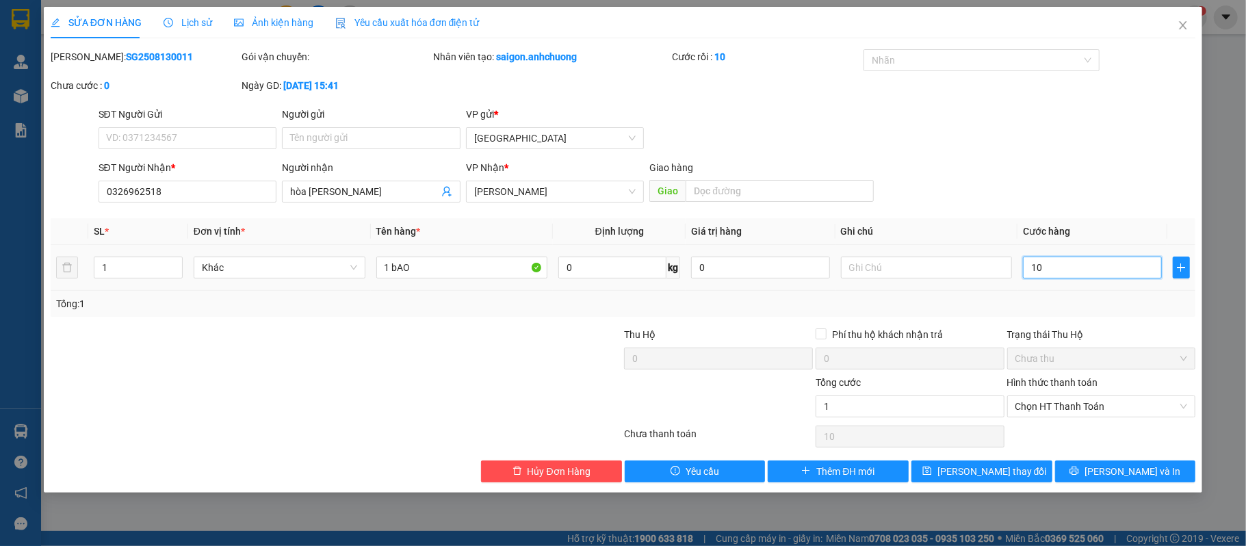
type input "1"
type input "12"
type input "120"
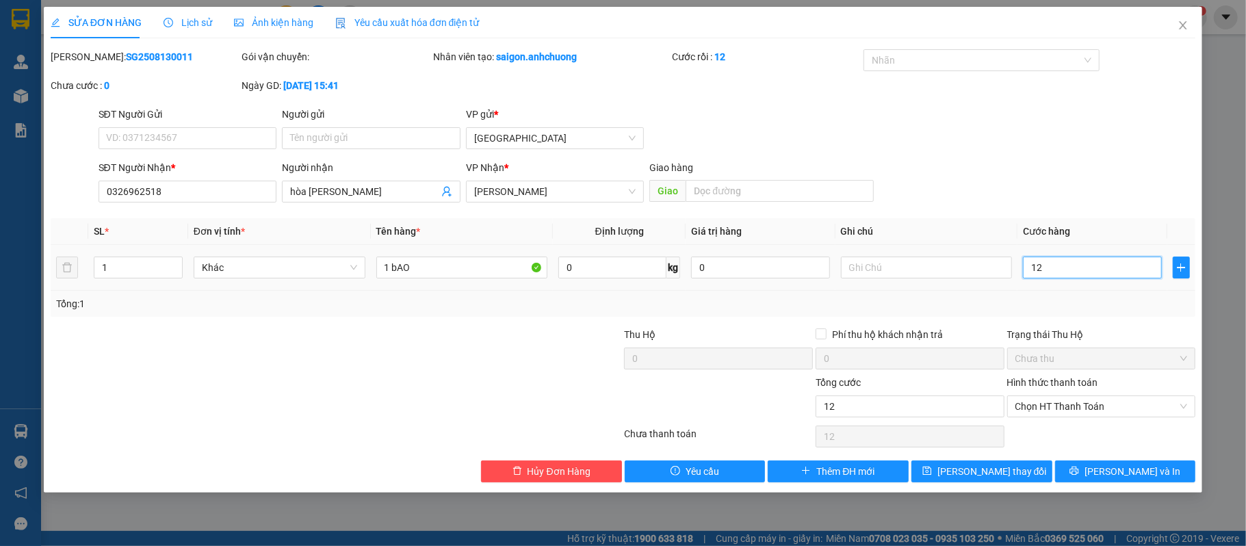
type input "120"
type input "120.000"
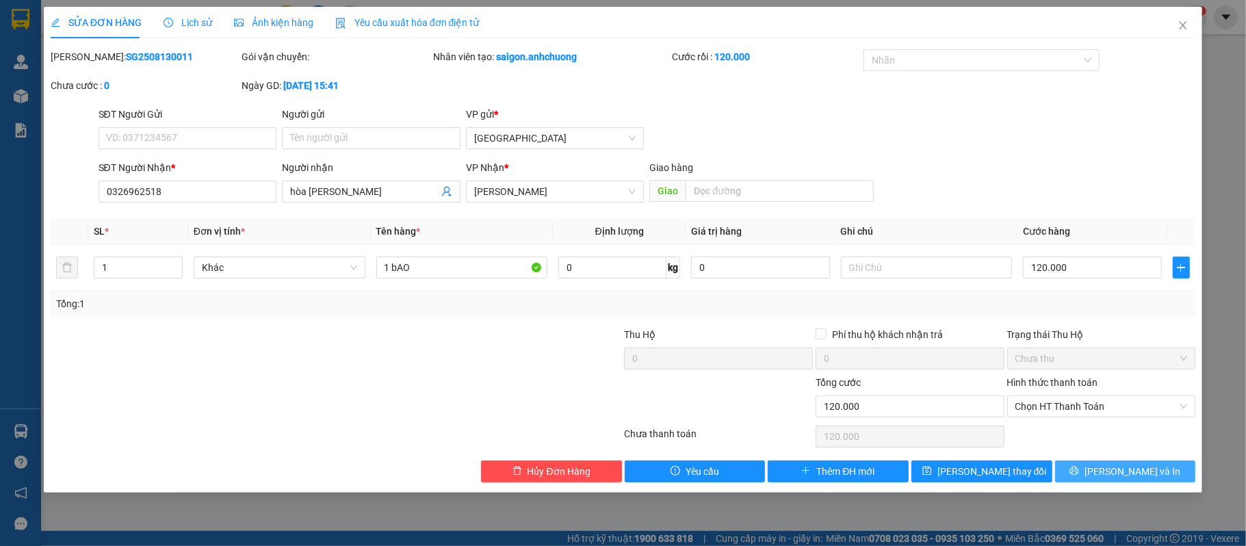
click at [1079, 469] on button "[PERSON_NAME] và In" at bounding box center [1125, 472] width 141 height 22
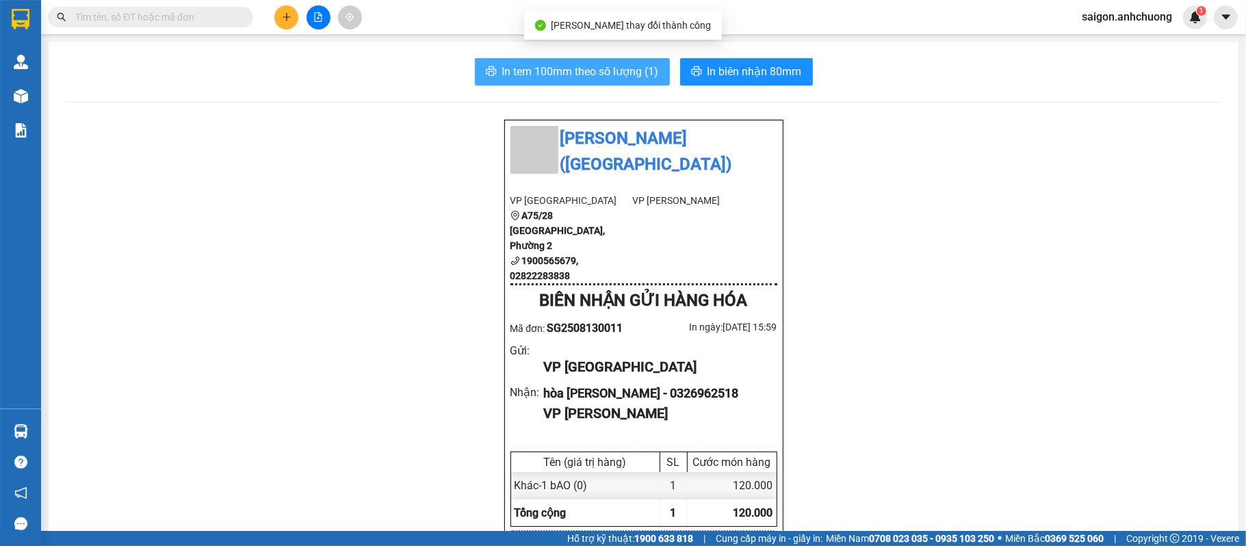
click at [532, 69] on span "In tem 100mm theo số lượng (1)" at bounding box center [580, 71] width 157 height 17
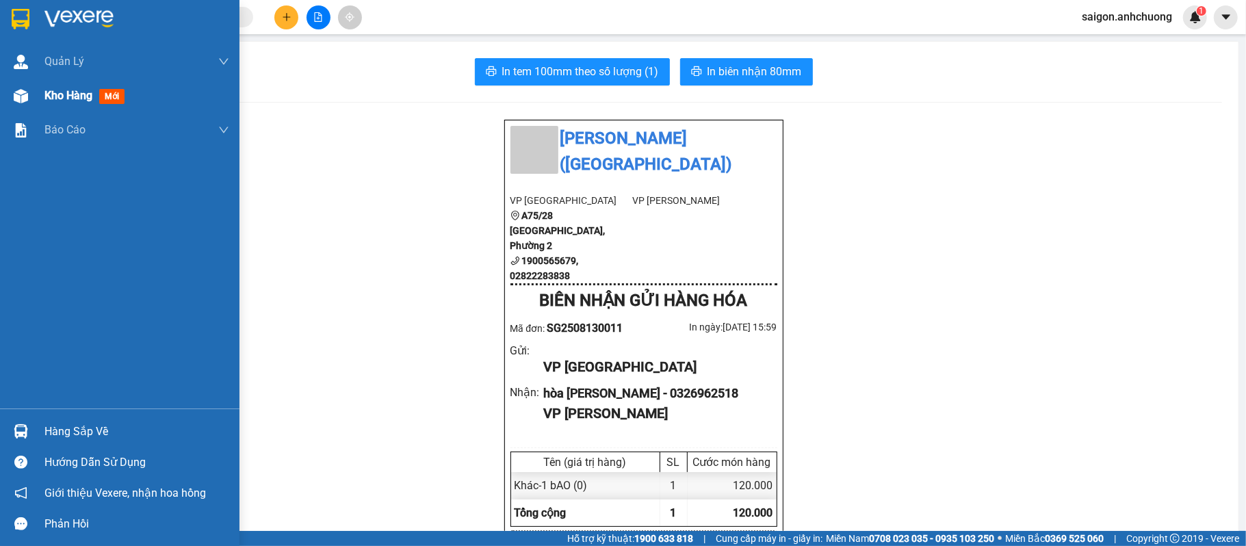
click at [94, 86] on div "Kho hàng mới" at bounding box center [136, 96] width 185 height 34
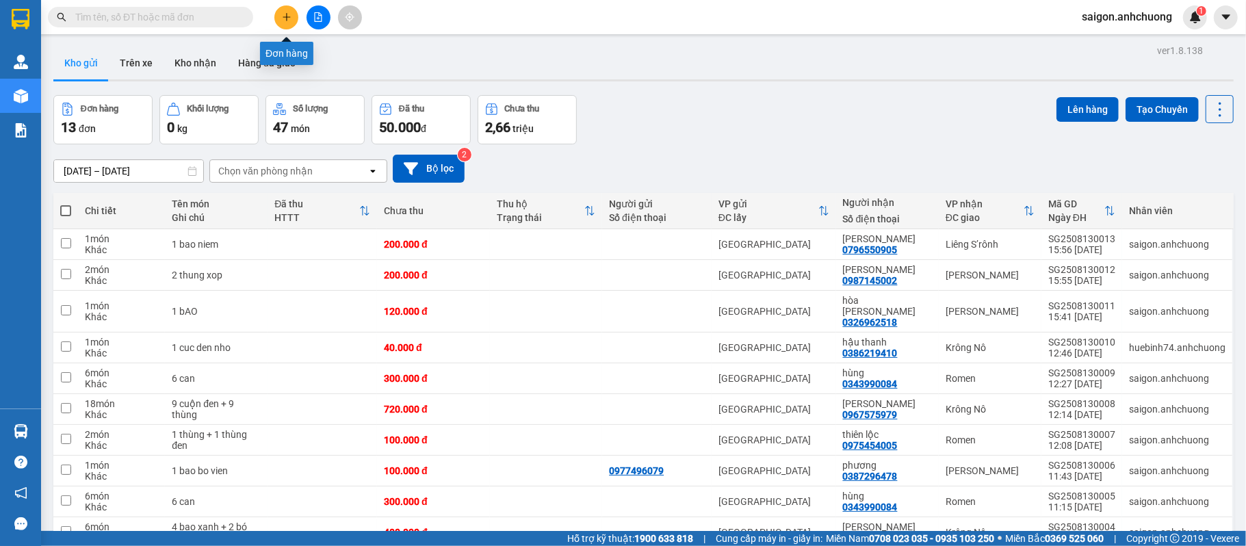
click at [294, 21] on button at bounding box center [286, 17] width 24 height 24
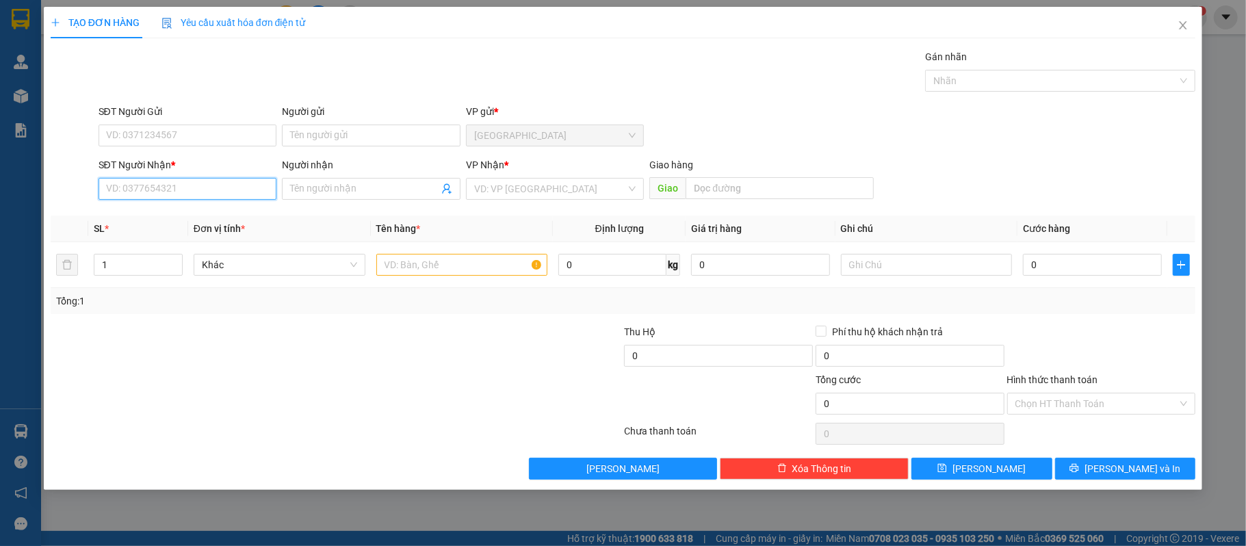
click at [149, 198] on input "SĐT Người Nhận *" at bounding box center [188, 189] width 179 height 22
click at [211, 215] on div "0372675021 - trần nga" at bounding box center [188, 217] width 162 height 15
type input "0372675021"
type input "trần nga"
type input "0372675021"
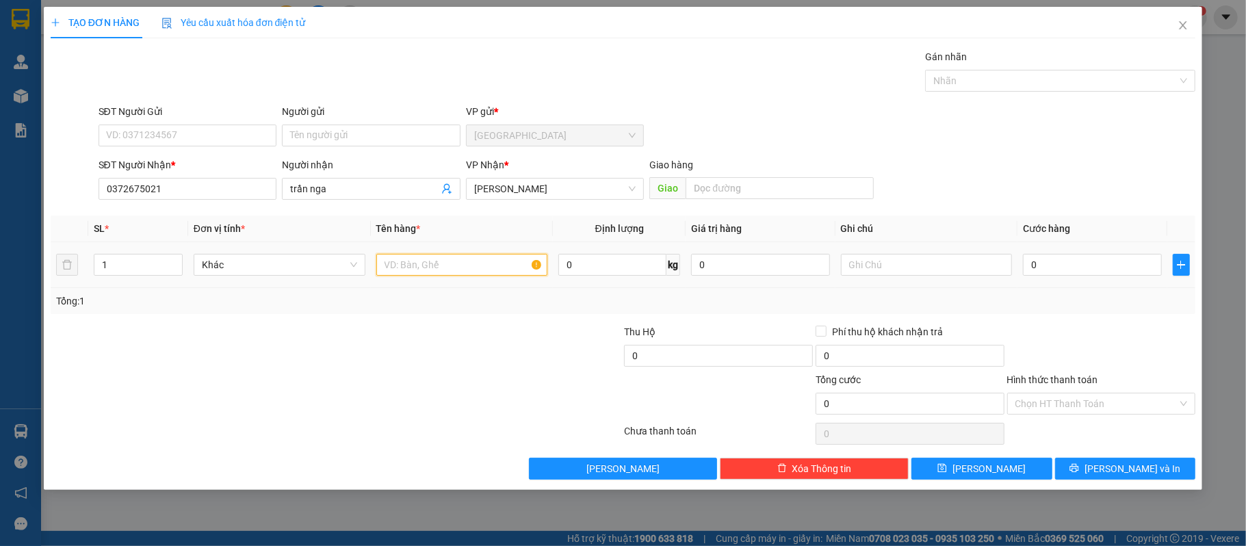
click at [416, 261] on input "text" at bounding box center [462, 265] width 172 height 22
type input "1 cu den"
click at [1087, 263] on input "0" at bounding box center [1092, 265] width 138 height 22
type input "4"
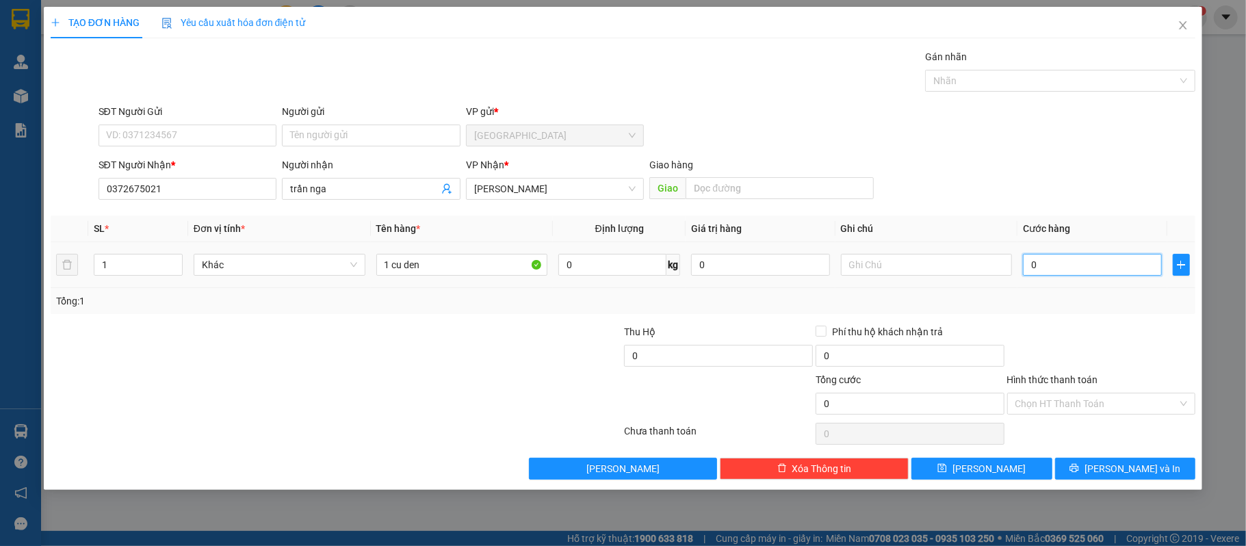
type input "4"
type input "40"
type input "40.000"
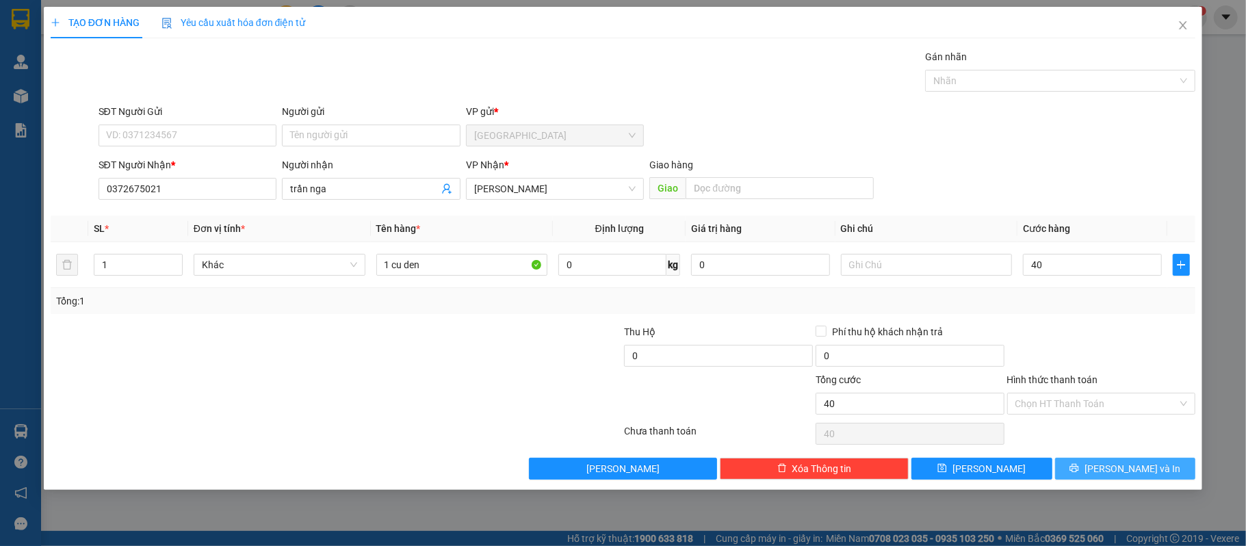
type input "40.000"
click at [1118, 472] on span "[PERSON_NAME] và In" at bounding box center [1133, 468] width 96 height 15
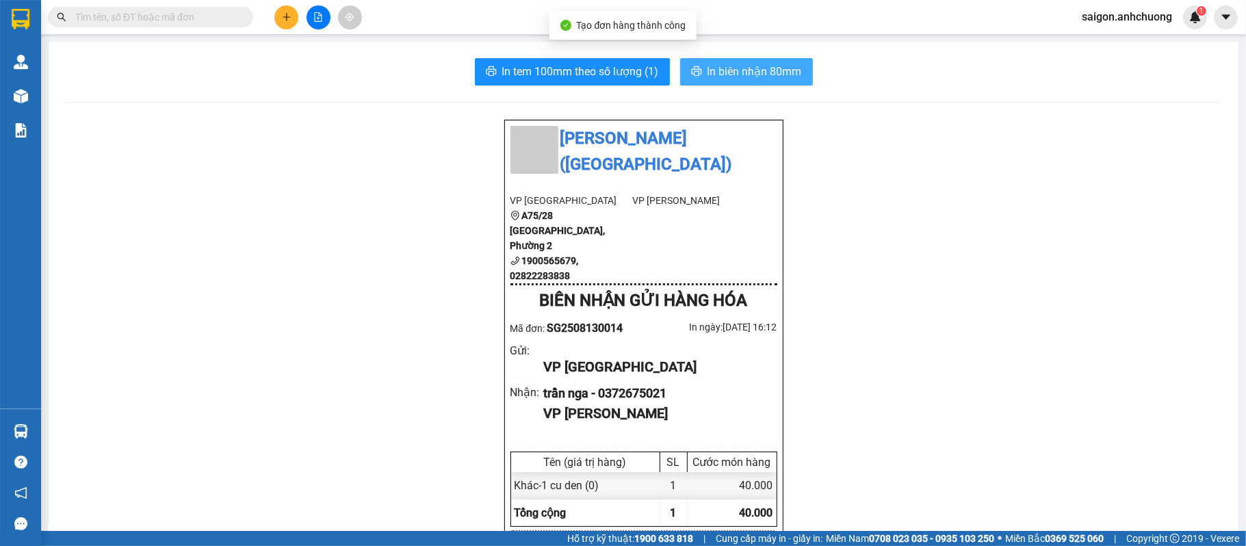
click at [746, 73] on span "In biên nhận 80mm" at bounding box center [755, 71] width 94 height 17
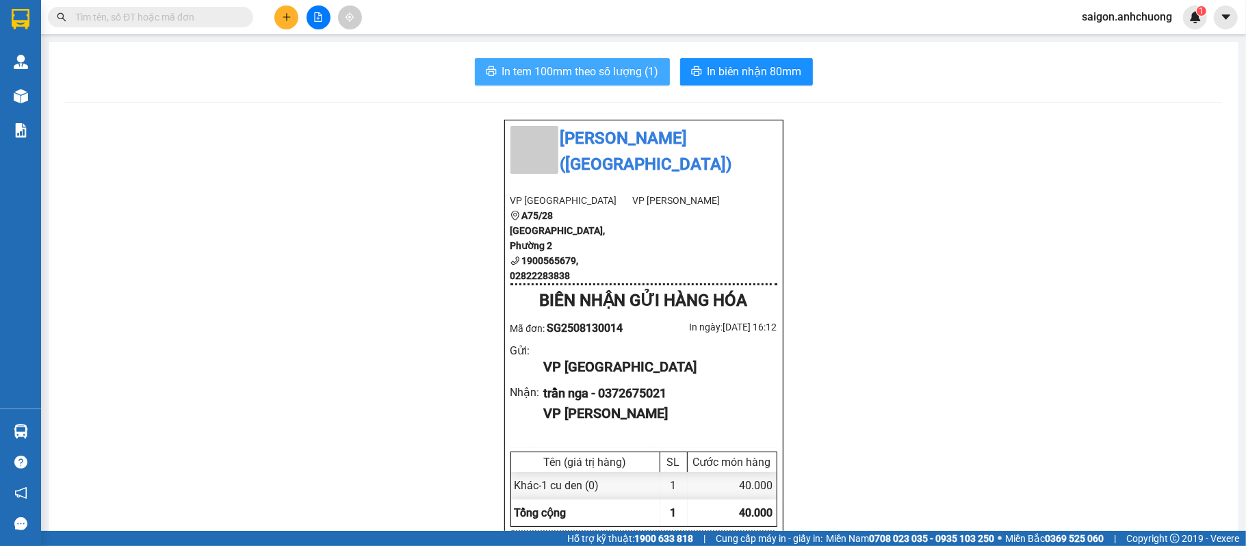
click at [511, 77] on span "In tem 100mm theo số lượng (1)" at bounding box center [580, 71] width 157 height 17
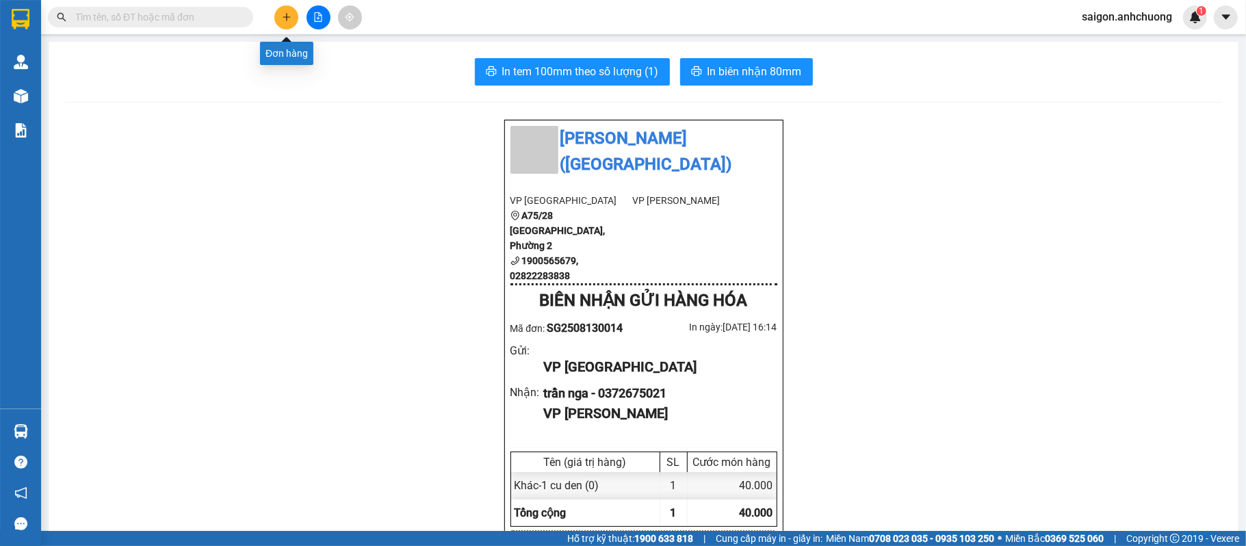
click at [286, 19] on icon "plus" at bounding box center [286, 17] width 1 height 8
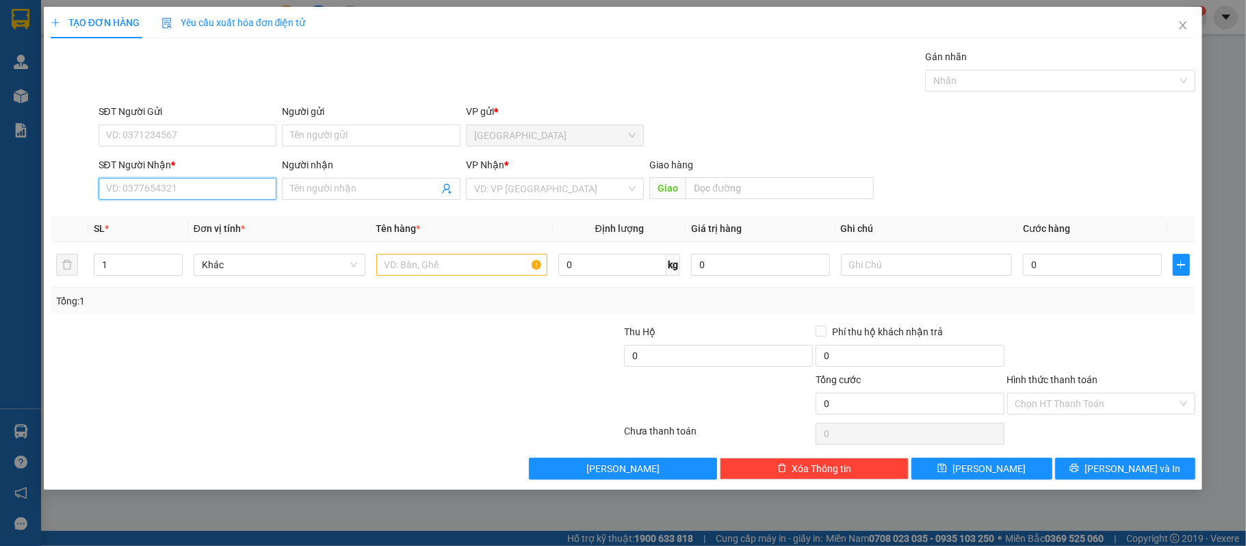
click at [148, 193] on input "SĐT Người Nhận *" at bounding box center [188, 189] width 179 height 22
type input "0866922388"
click at [179, 215] on div "0866922388 - QC Thanh Binh" at bounding box center [188, 217] width 162 height 15
type input "QC [PERSON_NAME]"
type input "0866922388"
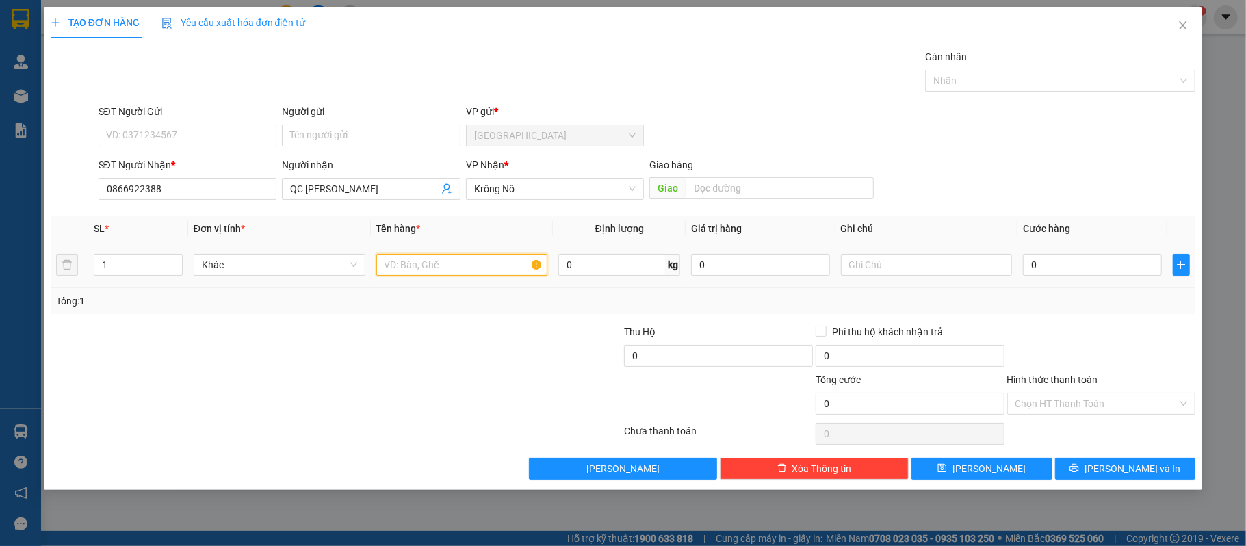
click at [376, 268] on input "text" at bounding box center [462, 265] width 172 height 22
type input "1 thung"
click at [1117, 270] on input "0" at bounding box center [1092, 265] width 138 height 22
type input "5"
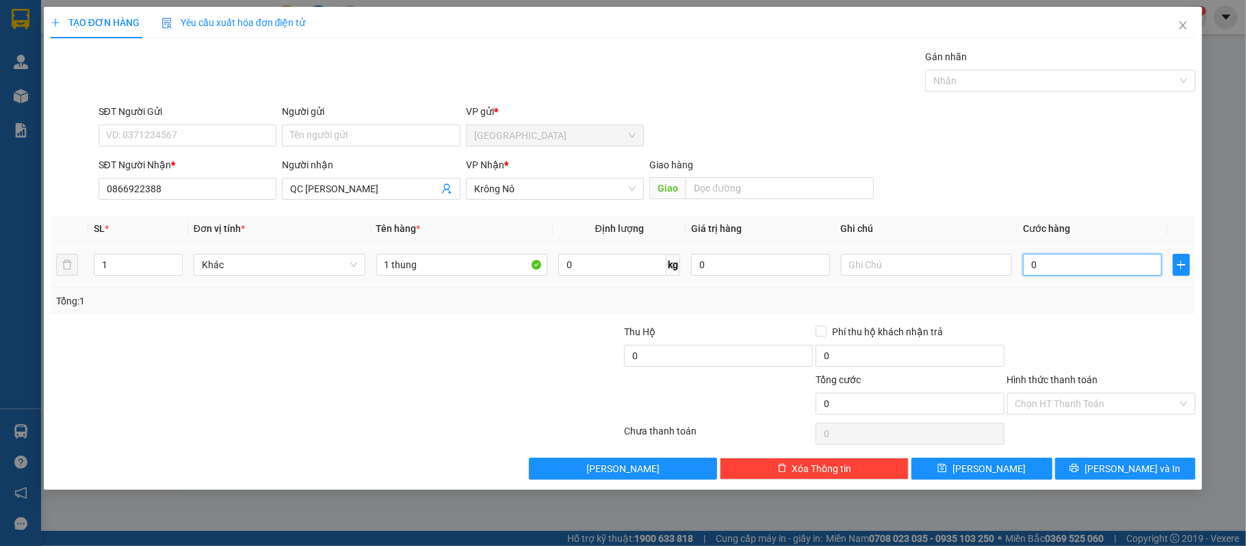
type input "5"
type input "50"
type input "50.000"
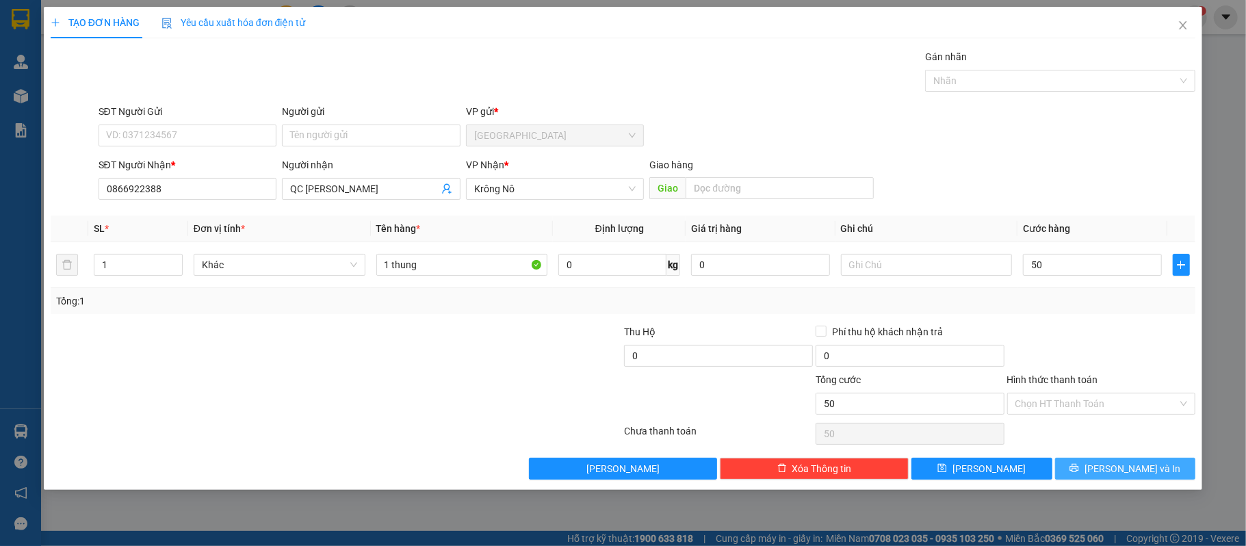
type input "50.000"
drag, startPoint x: 1139, startPoint y: 468, endPoint x: 1122, endPoint y: 441, distance: 31.3
click at [1139, 466] on span "[PERSON_NAME] và In" at bounding box center [1133, 468] width 96 height 15
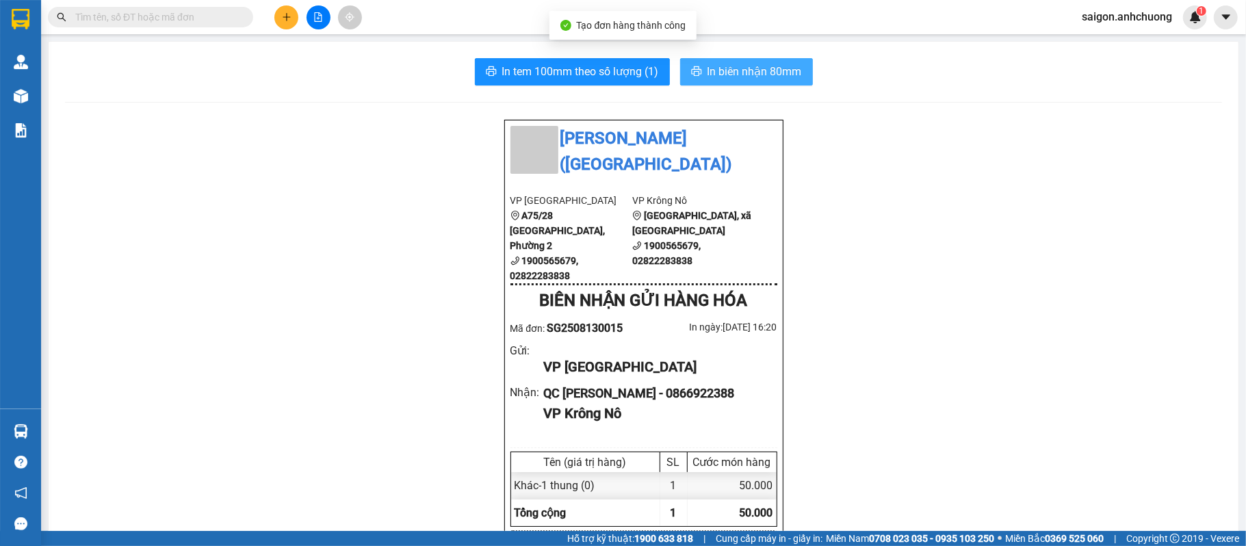
click at [782, 74] on span "In biên nhận 80mm" at bounding box center [755, 71] width 94 height 17
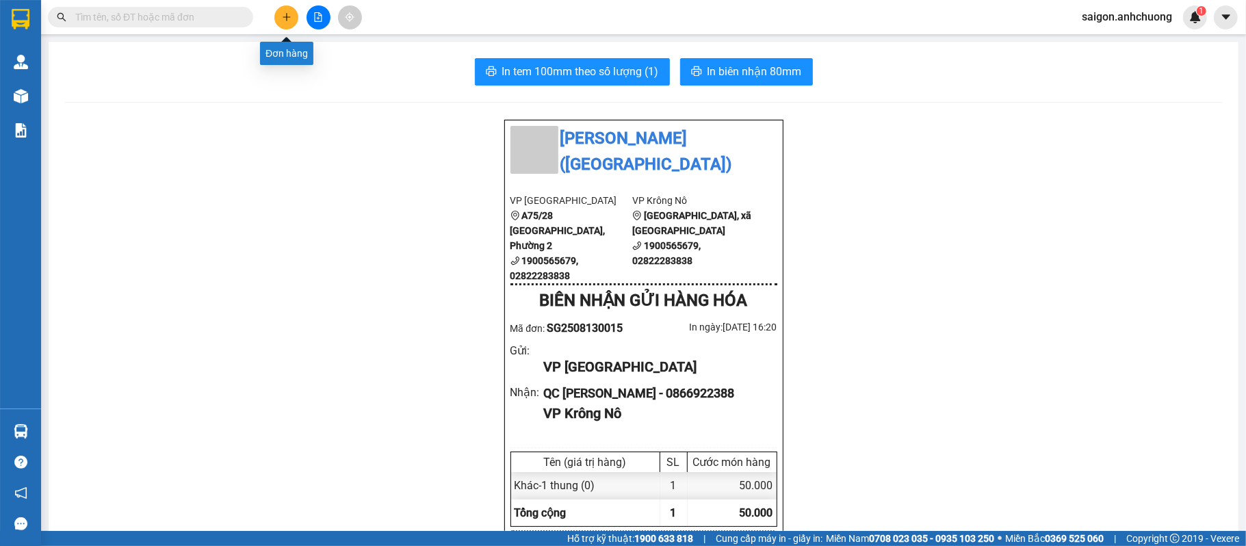
click at [282, 14] on icon "plus" at bounding box center [287, 17] width 10 height 10
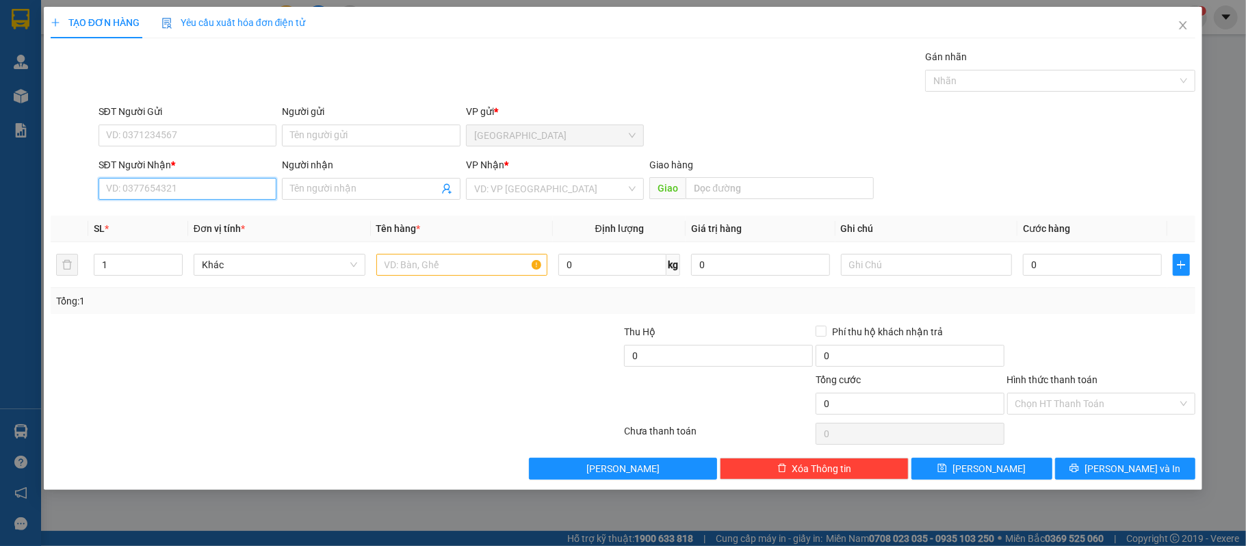
click at [127, 196] on input "SĐT Người Nhận *" at bounding box center [188, 189] width 179 height 22
type input "0905007423"
click at [123, 218] on div "0905007423 - anh tú" at bounding box center [188, 217] width 162 height 15
type input "anh tú"
type input "0905007423"
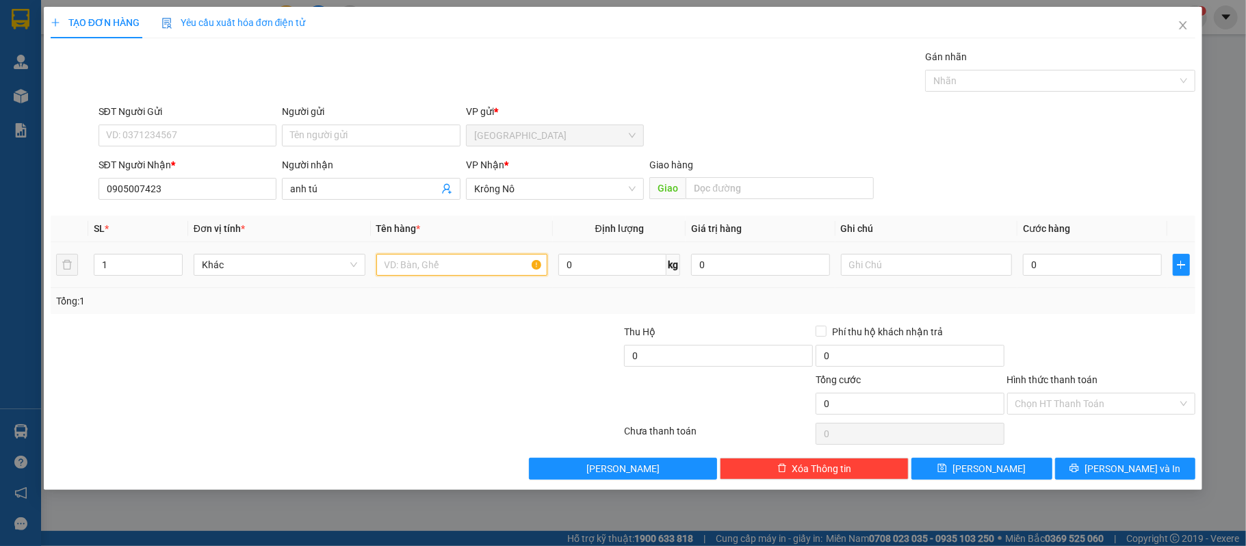
click at [456, 263] on input "text" at bounding box center [462, 265] width 172 height 22
type input "1 thung"
click at [1107, 274] on input "0" at bounding box center [1092, 265] width 138 height 22
type input "5"
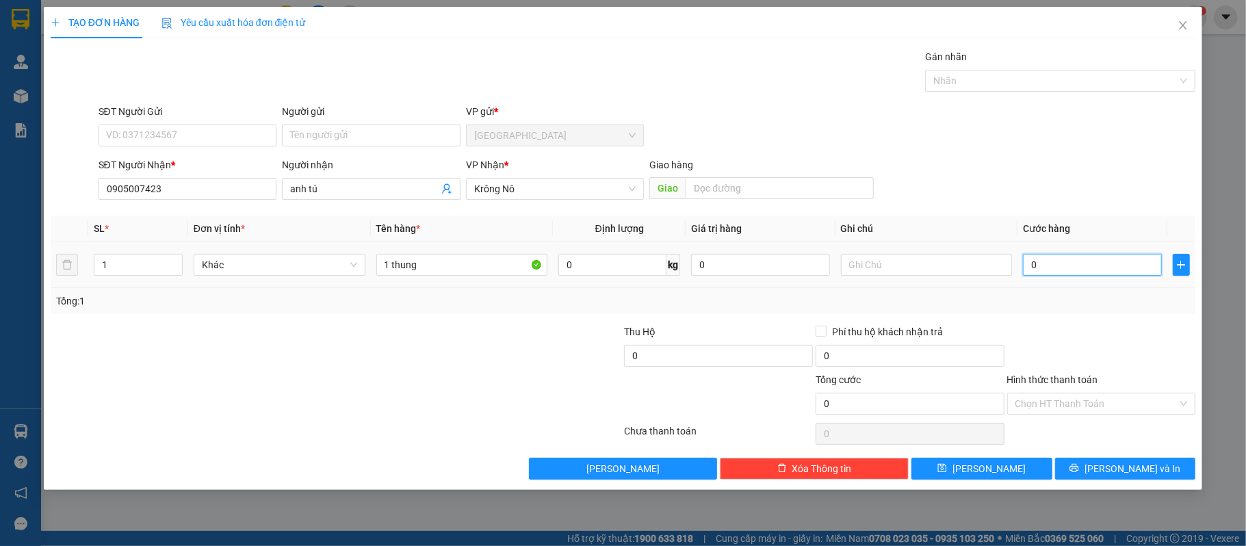
type input "5"
type input "50"
type input "50.000"
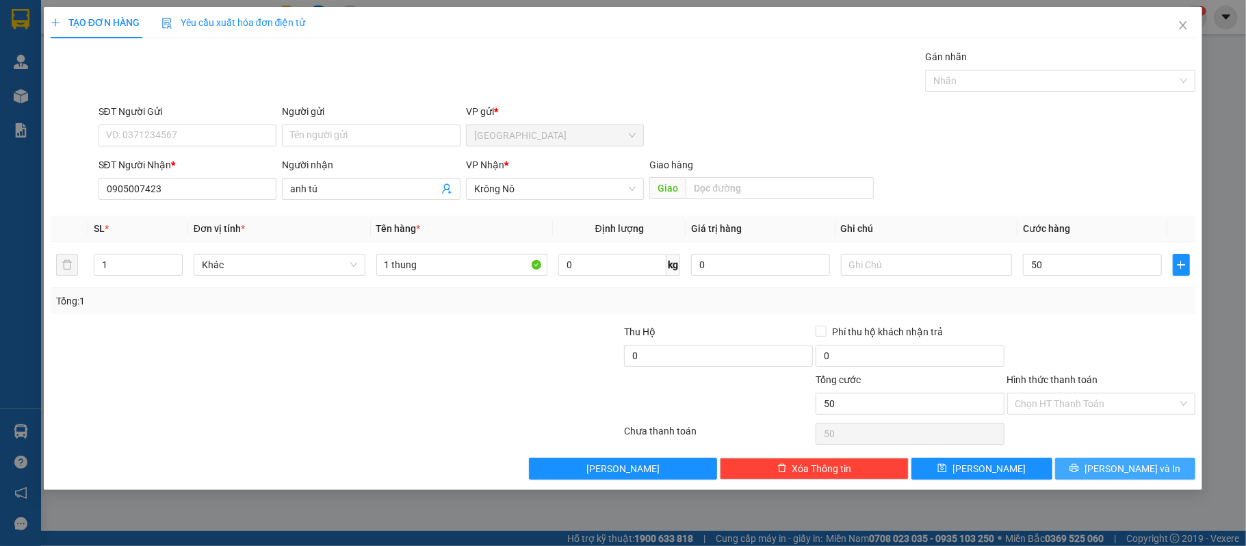
type input "50.000"
click at [1123, 463] on span "[PERSON_NAME] và In" at bounding box center [1133, 468] width 96 height 15
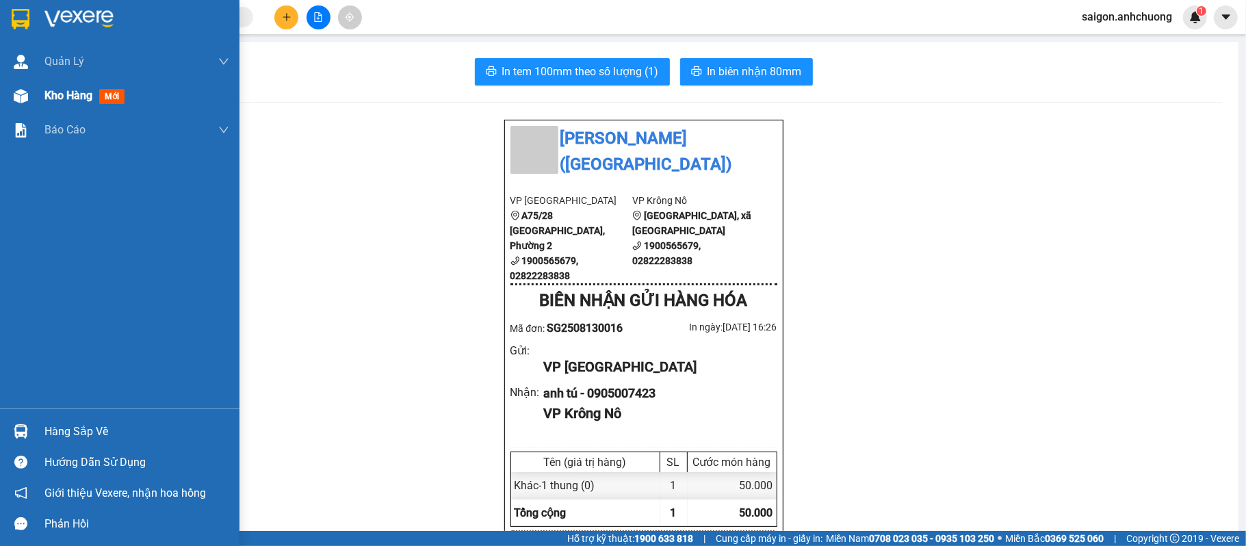
click at [60, 94] on span "Kho hàng" at bounding box center [68, 95] width 48 height 13
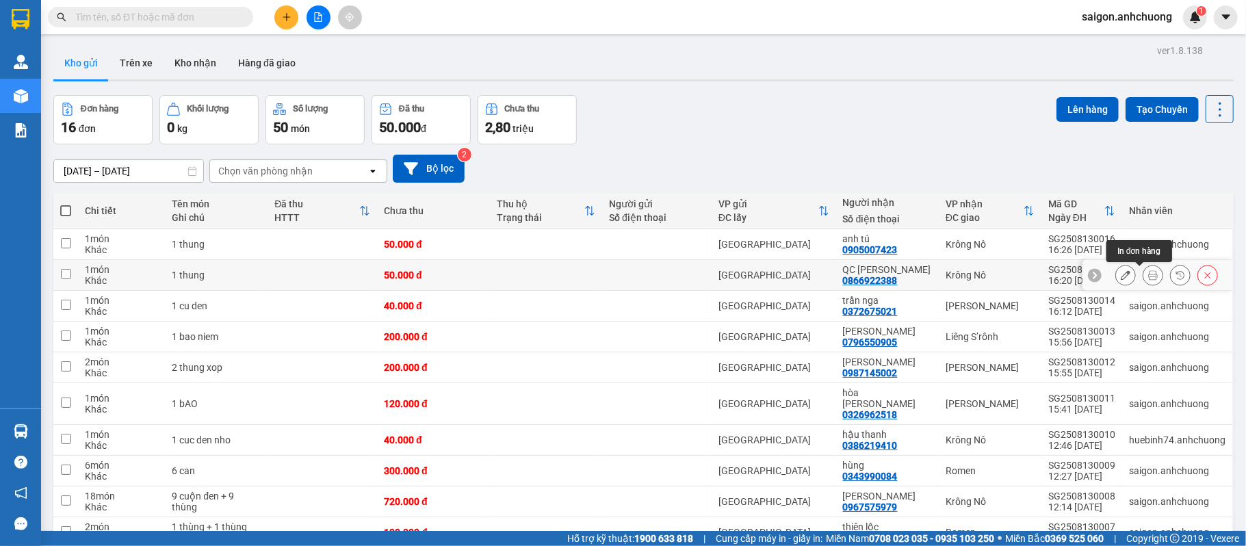
click at [1148, 280] on icon at bounding box center [1153, 275] width 10 height 10
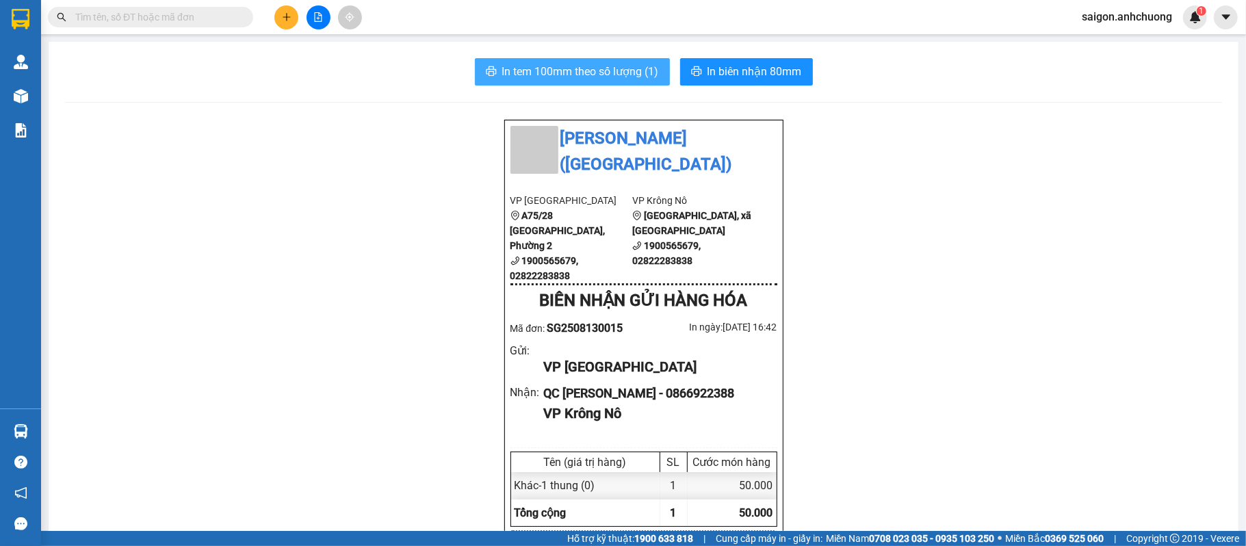
click at [612, 71] on span "In tem 100mm theo số lượng (1)" at bounding box center [580, 71] width 157 height 17
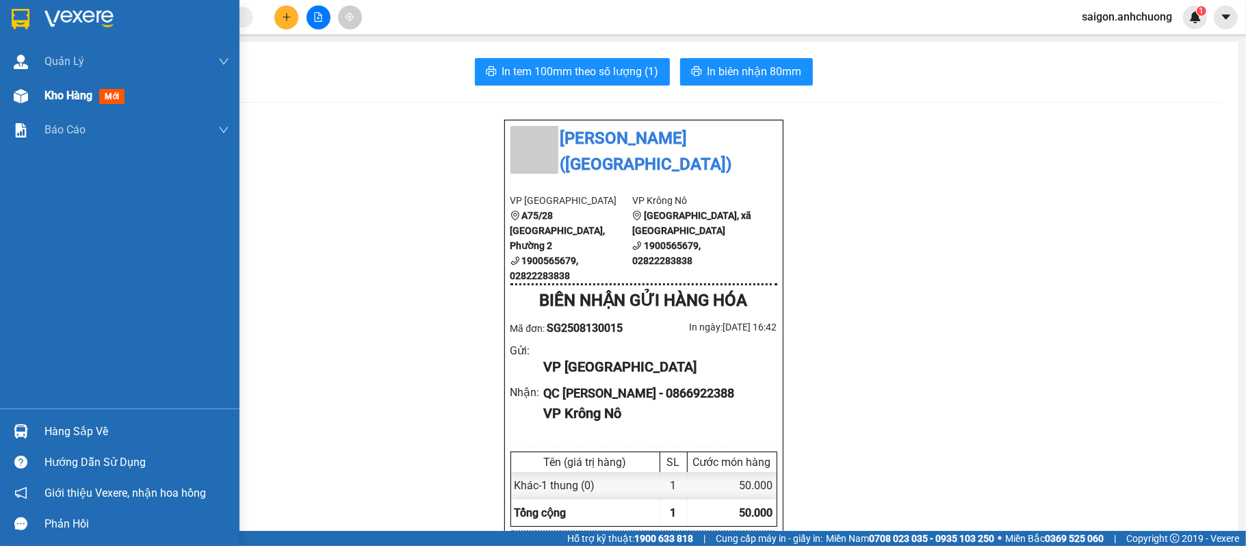
click at [52, 89] on span "Kho hàng" at bounding box center [68, 95] width 48 height 13
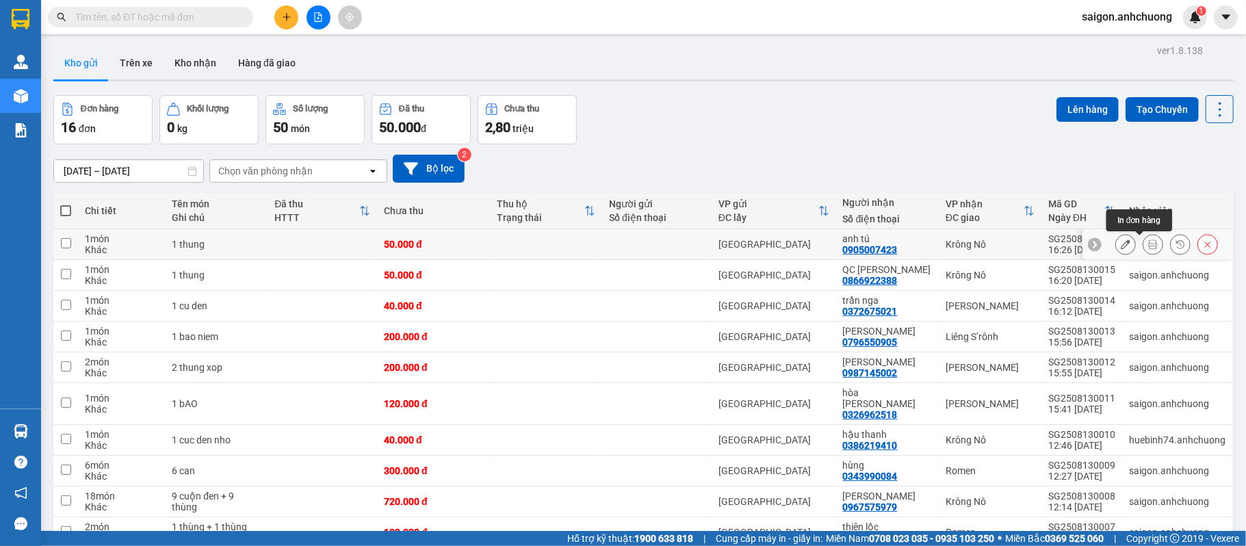
click at [1148, 244] on icon at bounding box center [1153, 245] width 10 height 10
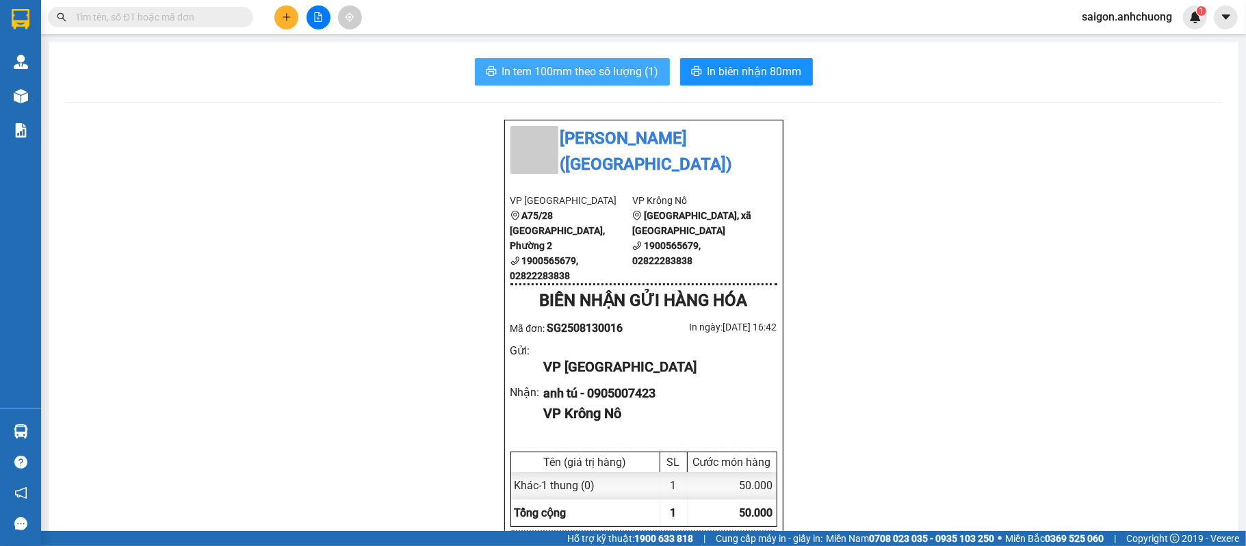
click at [581, 63] on span "In tem 100mm theo số lượng (1)" at bounding box center [580, 71] width 157 height 17
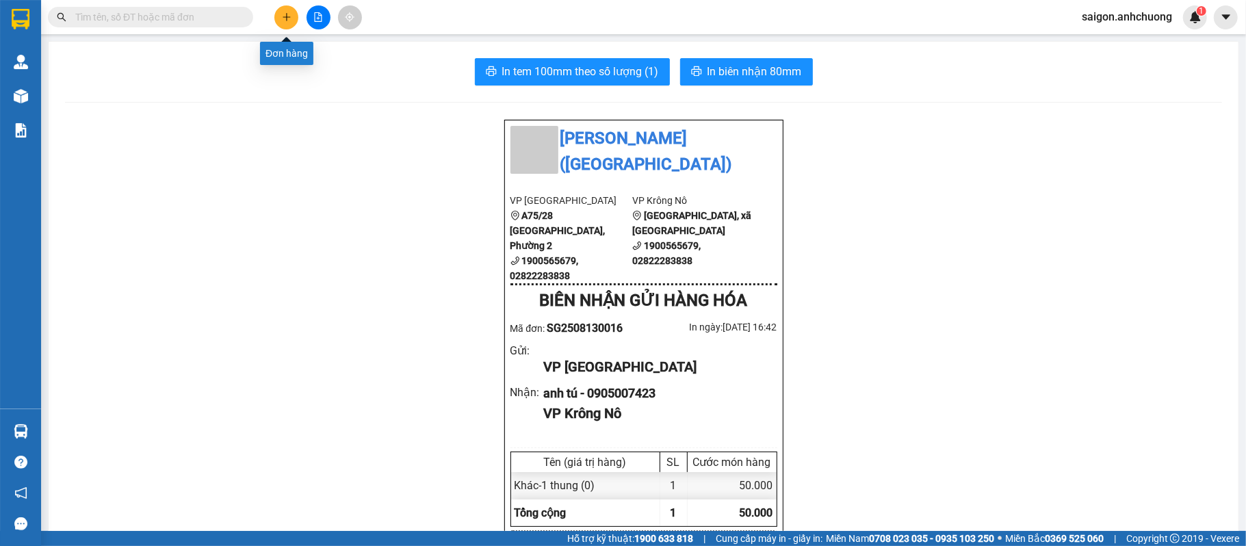
click at [291, 10] on button at bounding box center [286, 17] width 24 height 24
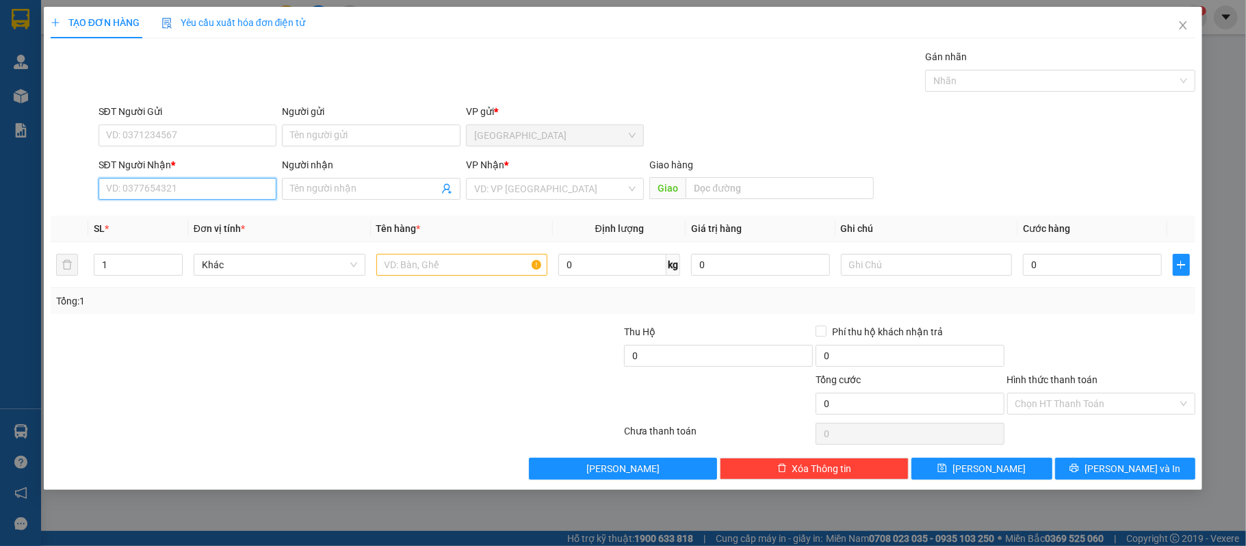
click at [168, 194] on input "SĐT Người Nhận *" at bounding box center [188, 189] width 179 height 22
type input "0977633572"
click at [227, 209] on div "0977633572 - Anh Chuyen" at bounding box center [188, 218] width 179 height 22
type input "[PERSON_NAME]"
type input "0977633572"
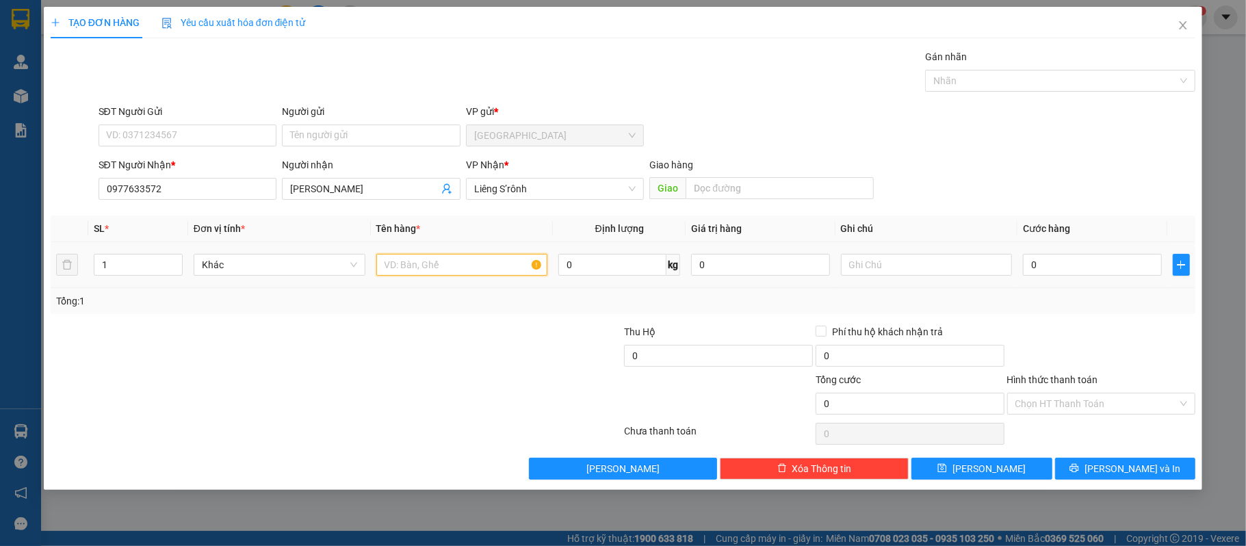
click at [474, 270] on input "text" at bounding box center [462, 265] width 172 height 22
type input "1 boc"
click at [1063, 259] on input "0" at bounding box center [1092, 265] width 138 height 22
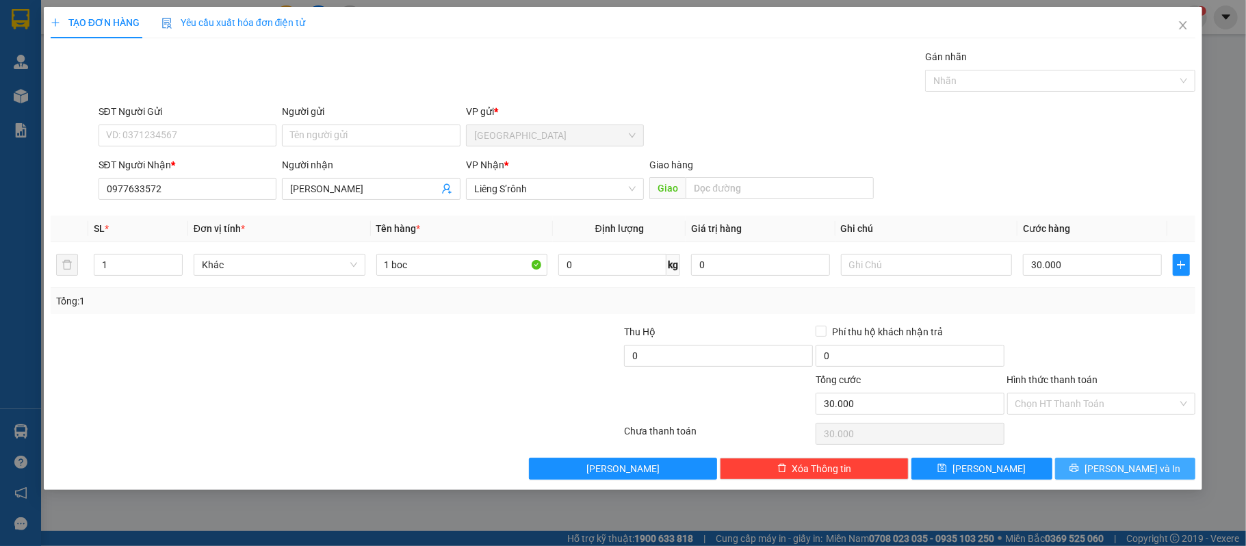
click at [1072, 474] on button "[PERSON_NAME] và In" at bounding box center [1125, 469] width 141 height 22
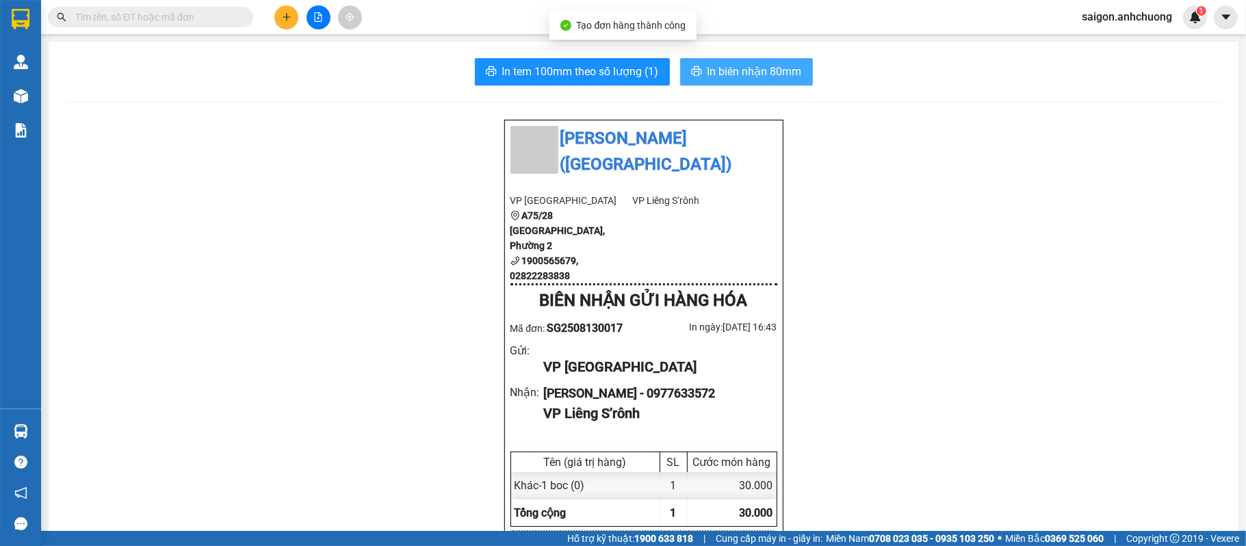
click at [776, 74] on span "In biên nhận 80mm" at bounding box center [755, 71] width 94 height 17
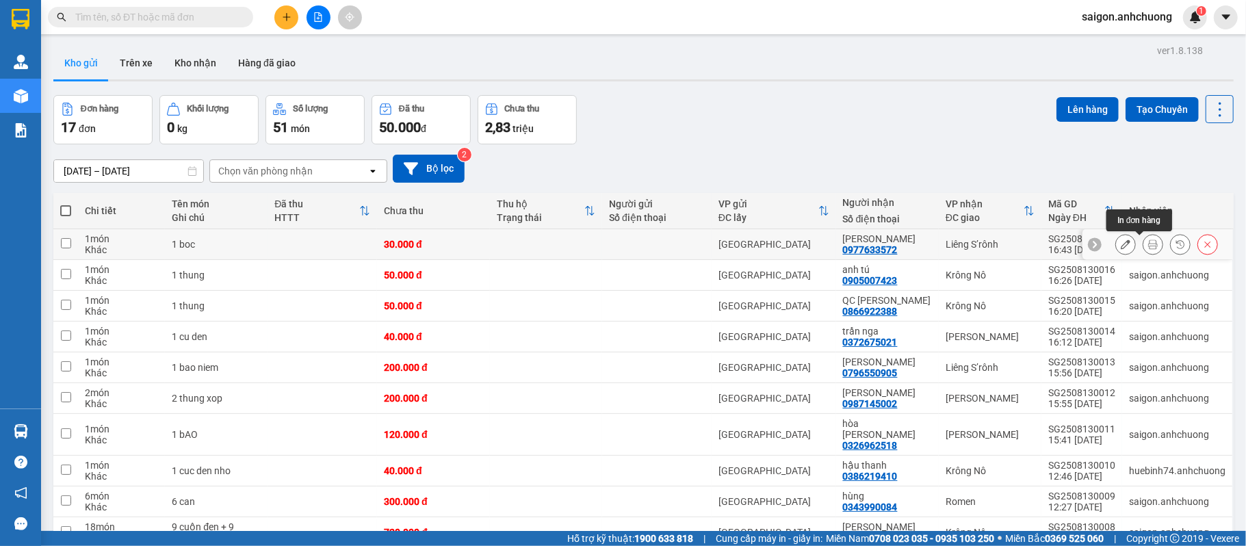
click at [1148, 249] on icon at bounding box center [1153, 245] width 10 height 10
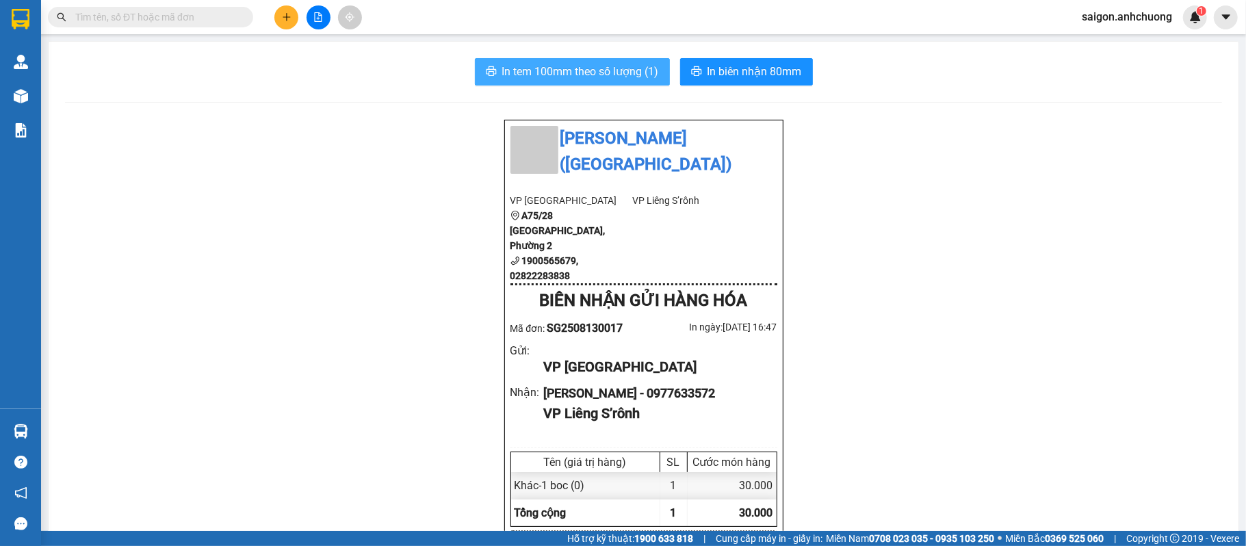
click at [593, 71] on span "In tem 100mm theo số lượng (1)" at bounding box center [580, 71] width 157 height 17
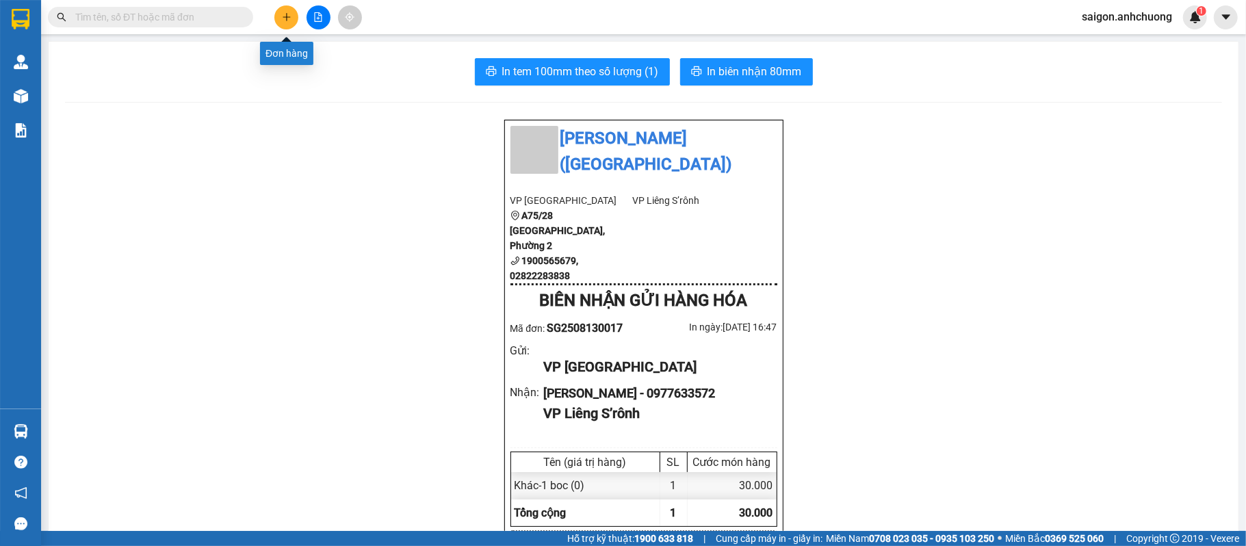
click at [289, 22] on button at bounding box center [286, 17] width 24 height 24
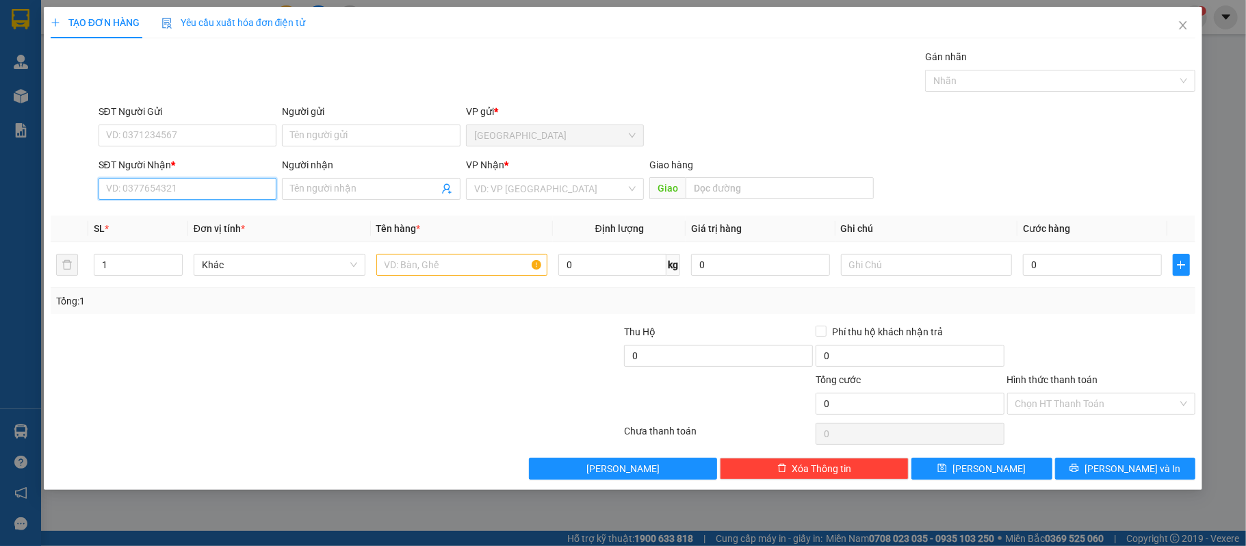
click at [168, 192] on input "SĐT Người Nhận *" at bounding box center [188, 189] width 179 height 22
click at [252, 212] on div "0971882388 - [GEOGRAPHIC_DATA]" at bounding box center [188, 217] width 162 height 15
type input "0971882388"
type input "[PERSON_NAME]"
type input "0971882388"
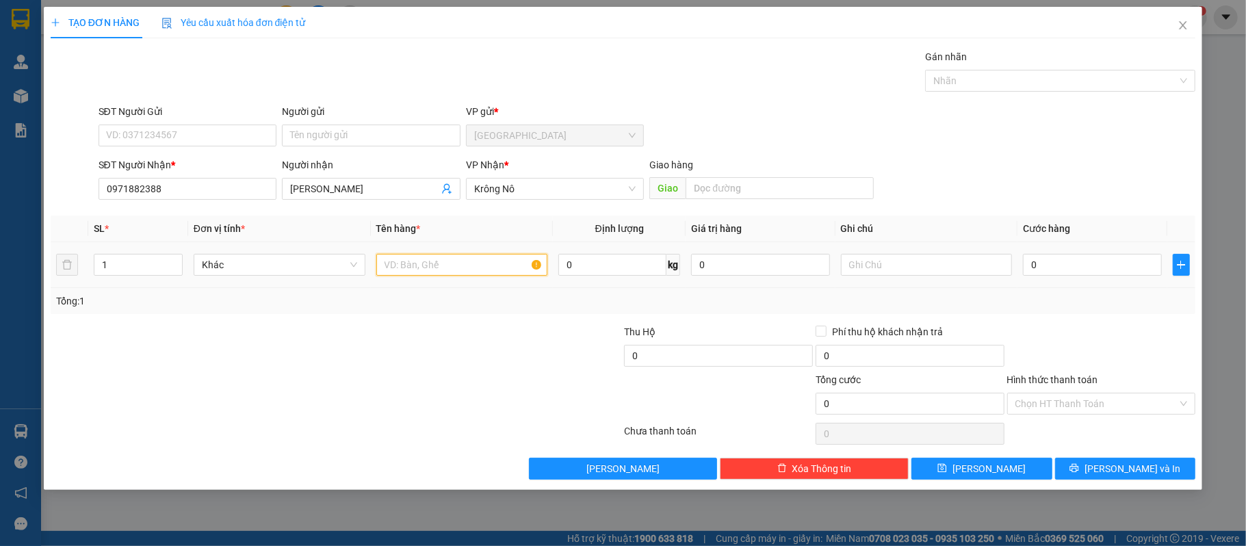
click at [414, 274] on input "text" at bounding box center [462, 265] width 172 height 22
type input "1 thung xop"
click at [1076, 269] on input "0" at bounding box center [1092, 265] width 138 height 22
type input "5"
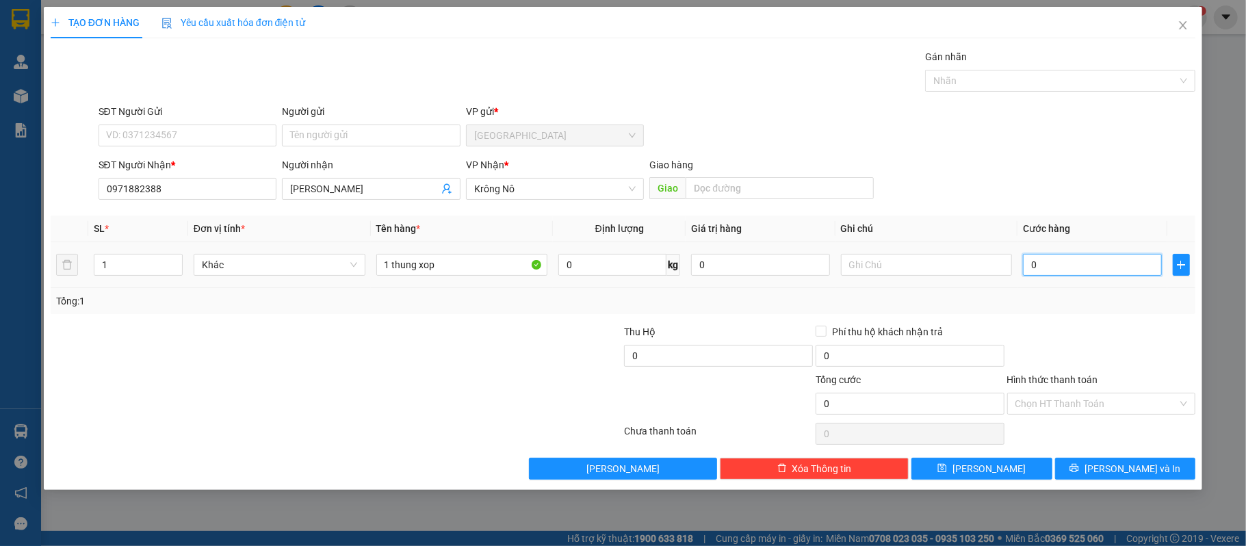
type input "5"
type input "50"
type input "50.000"
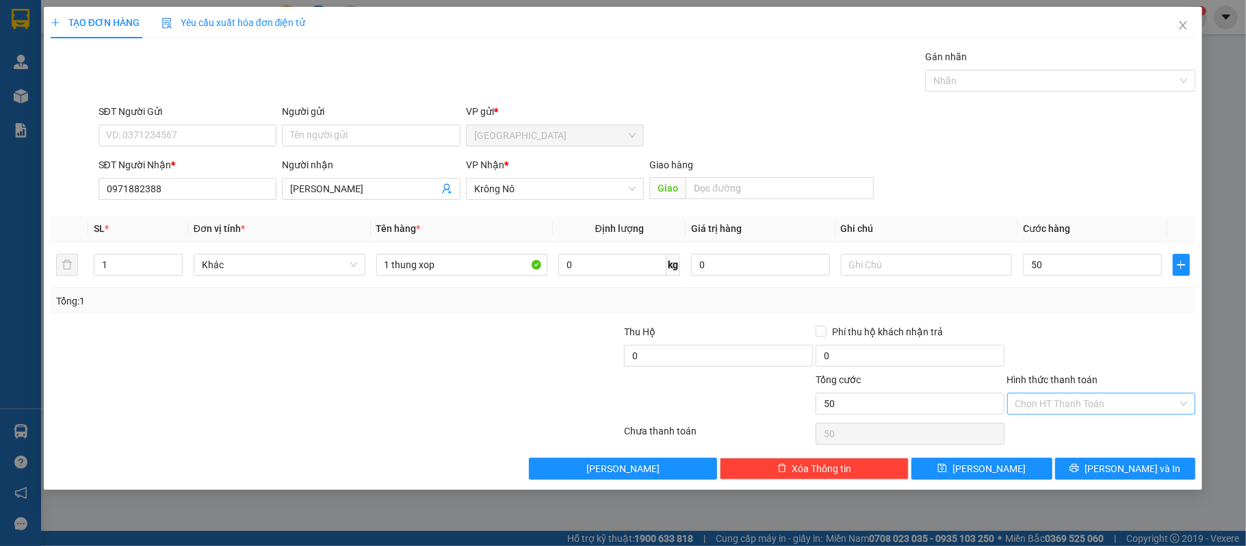
type input "50.000"
click at [1065, 402] on input "Hình thức thanh toán" at bounding box center [1097, 404] width 163 height 21
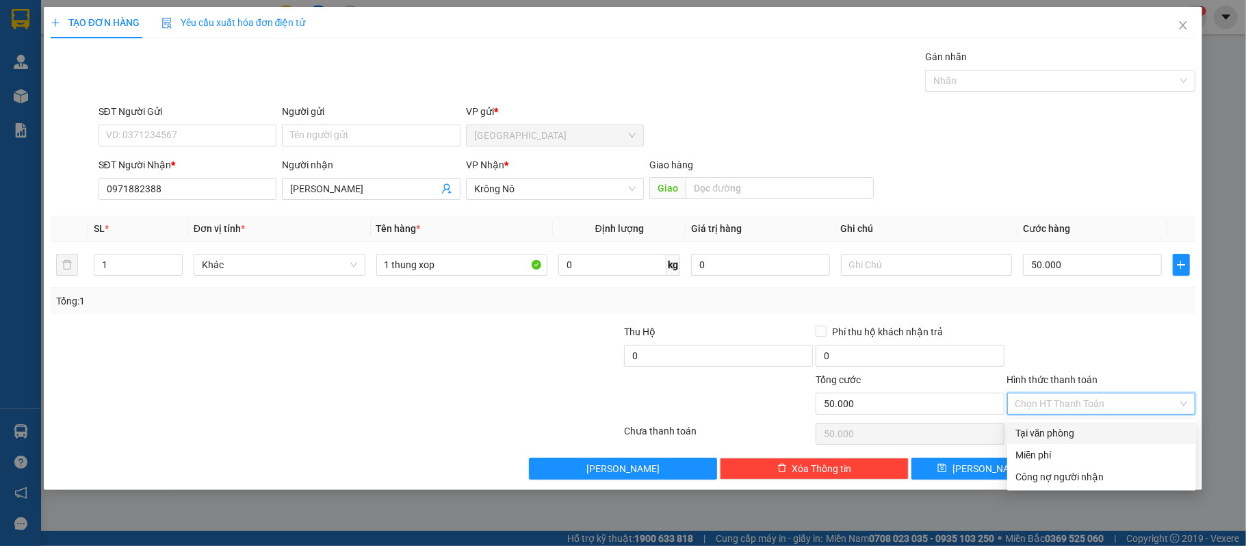
click at [1027, 433] on div "Tại văn phòng" at bounding box center [1102, 433] width 172 height 15
type input "0"
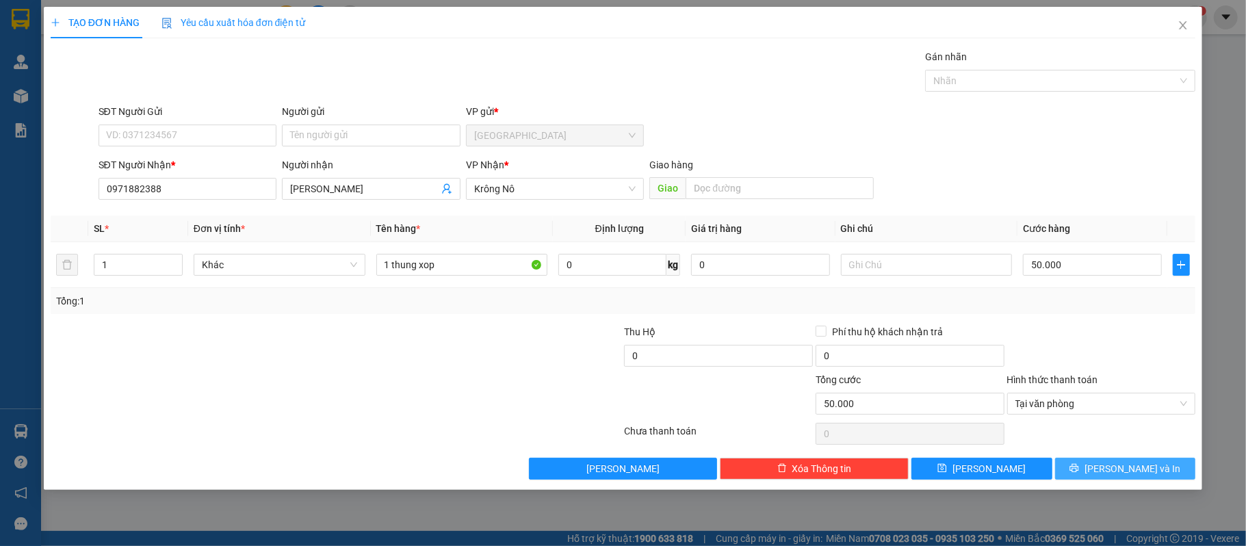
click at [1079, 467] on icon "printer" at bounding box center [1074, 468] width 9 height 9
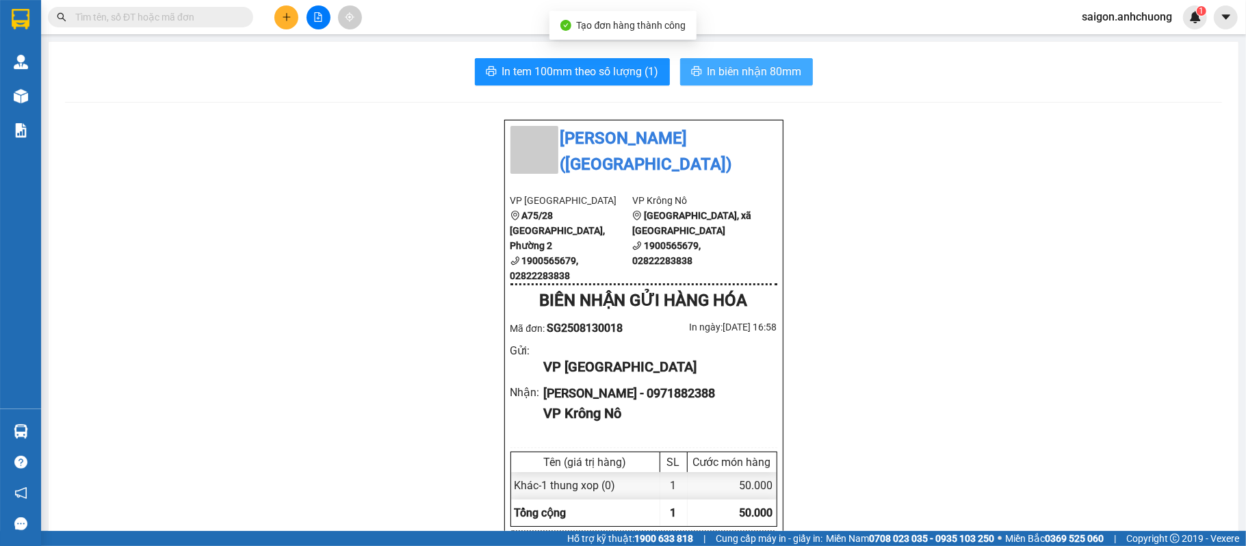
click at [735, 64] on span "In biên nhận 80mm" at bounding box center [755, 71] width 94 height 17
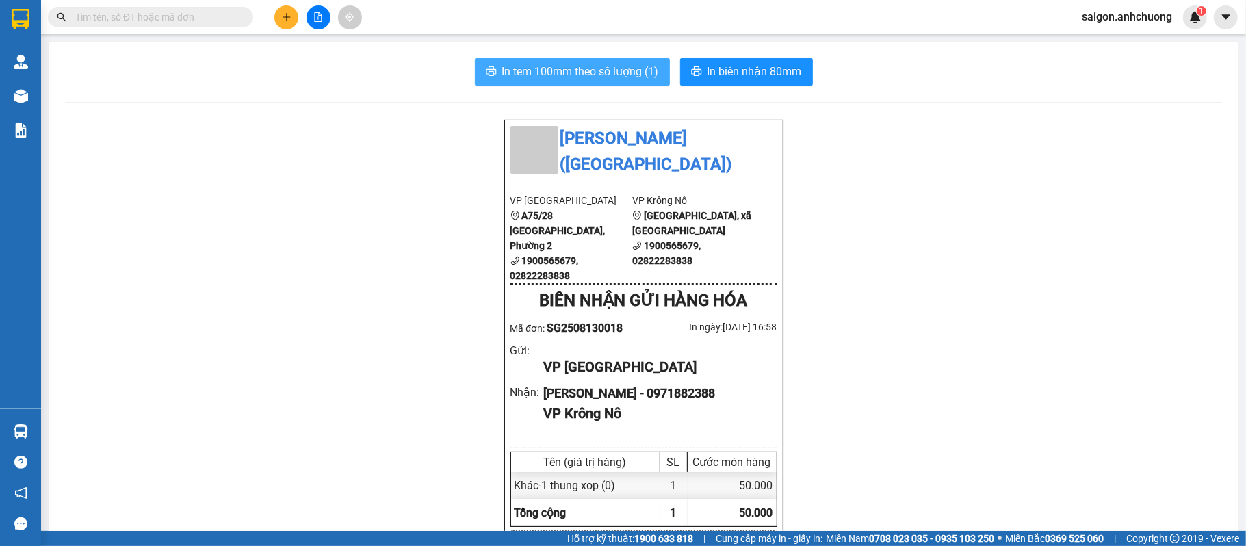
click at [563, 72] on span "In tem 100mm theo số lượng (1)" at bounding box center [580, 71] width 157 height 17
click at [282, 17] on icon "plus" at bounding box center [287, 17] width 10 height 10
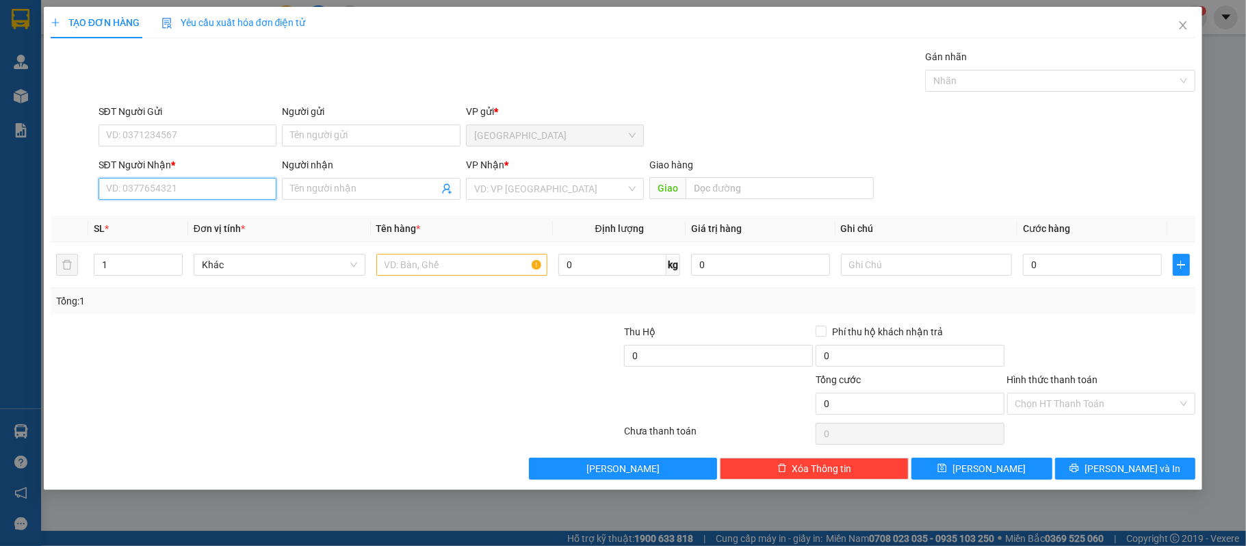
click at [227, 184] on input "SĐT Người Nhận *" at bounding box center [188, 189] width 179 height 22
click at [195, 211] on div "0862866279" at bounding box center [188, 217] width 162 height 15
type input "0862866279"
click at [374, 192] on input "Người nhận" at bounding box center [364, 188] width 149 height 15
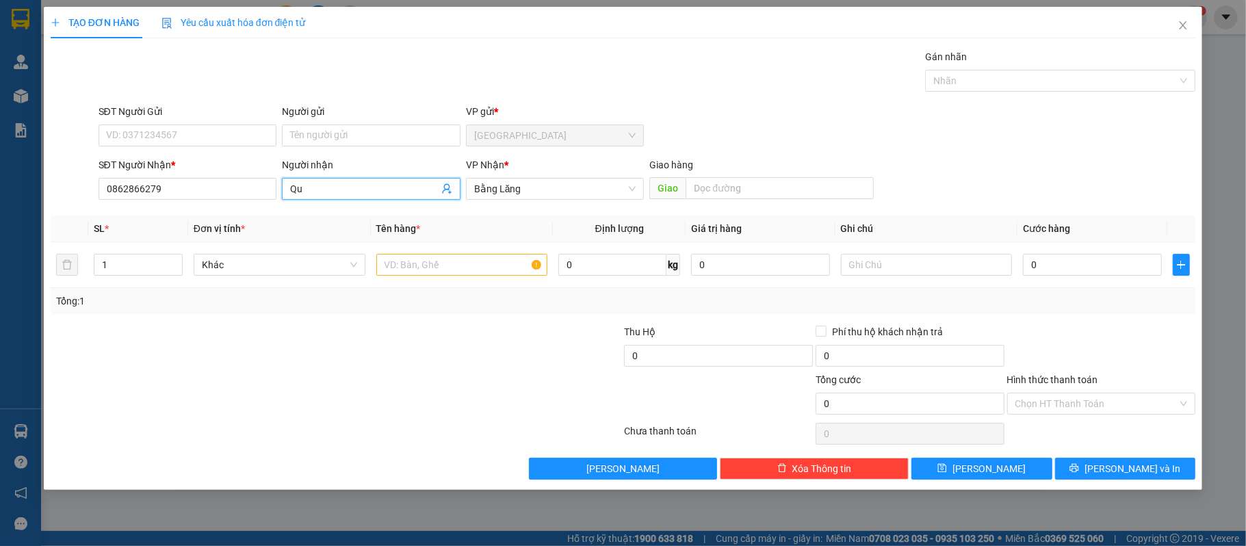
type input "Q"
type input "Quyen Le"
click at [354, 188] on input "Quyen Le" at bounding box center [364, 188] width 149 height 15
drag, startPoint x: 354, startPoint y: 188, endPoint x: 365, endPoint y: 192, distance: 12.6
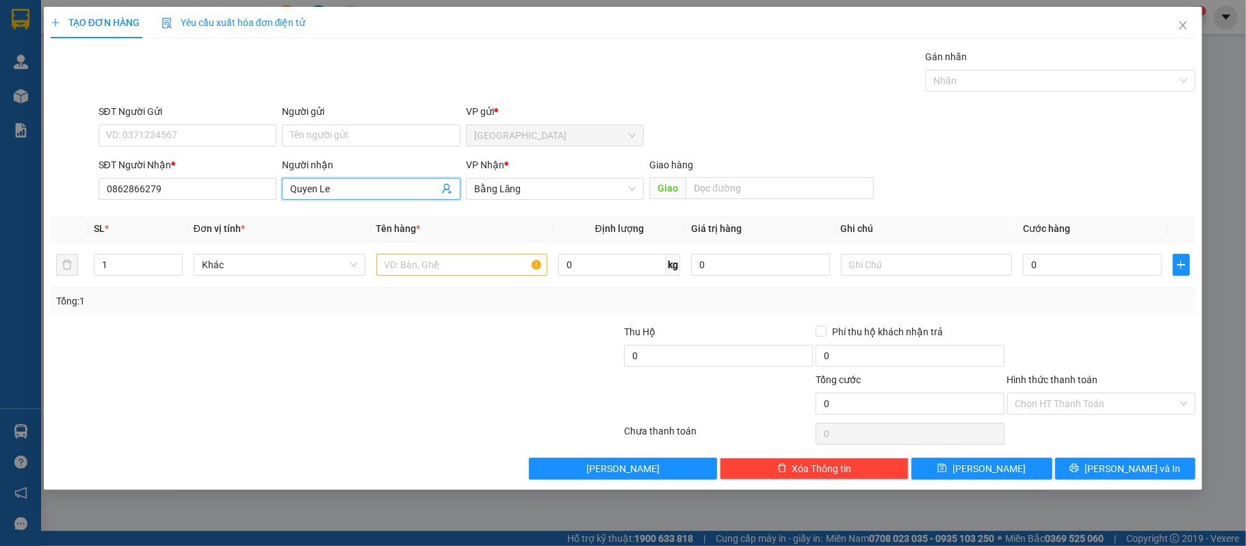
click at [361, 190] on input "Quyen Le" at bounding box center [364, 188] width 149 height 15
type input "[PERSON_NAME]"
click at [1039, 263] on input "0" at bounding box center [1092, 265] width 138 height 22
type input "4"
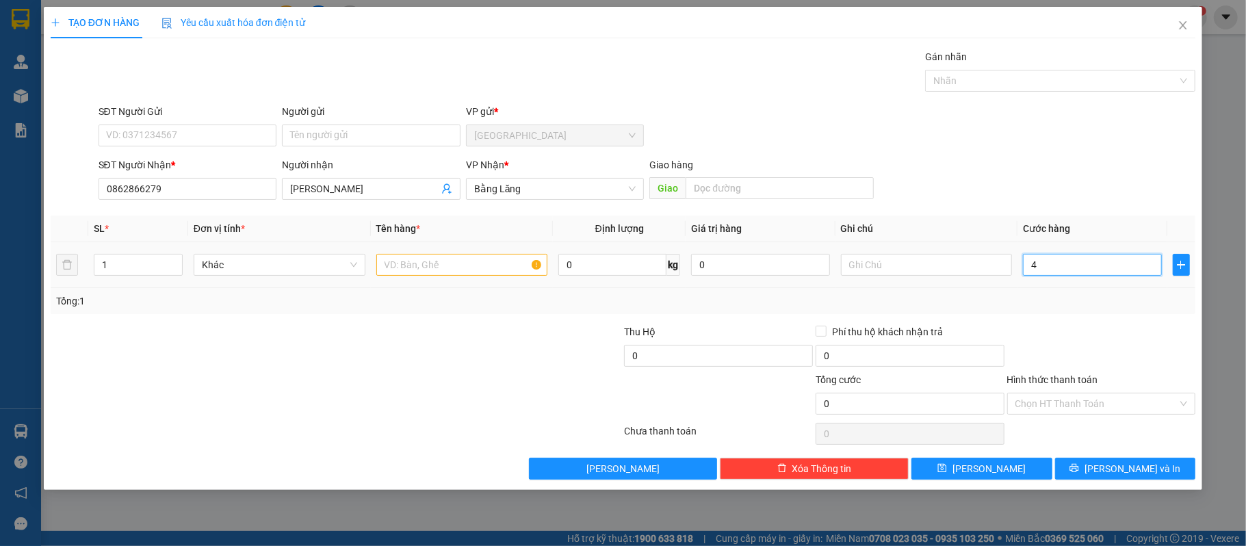
type input "4"
type input "40"
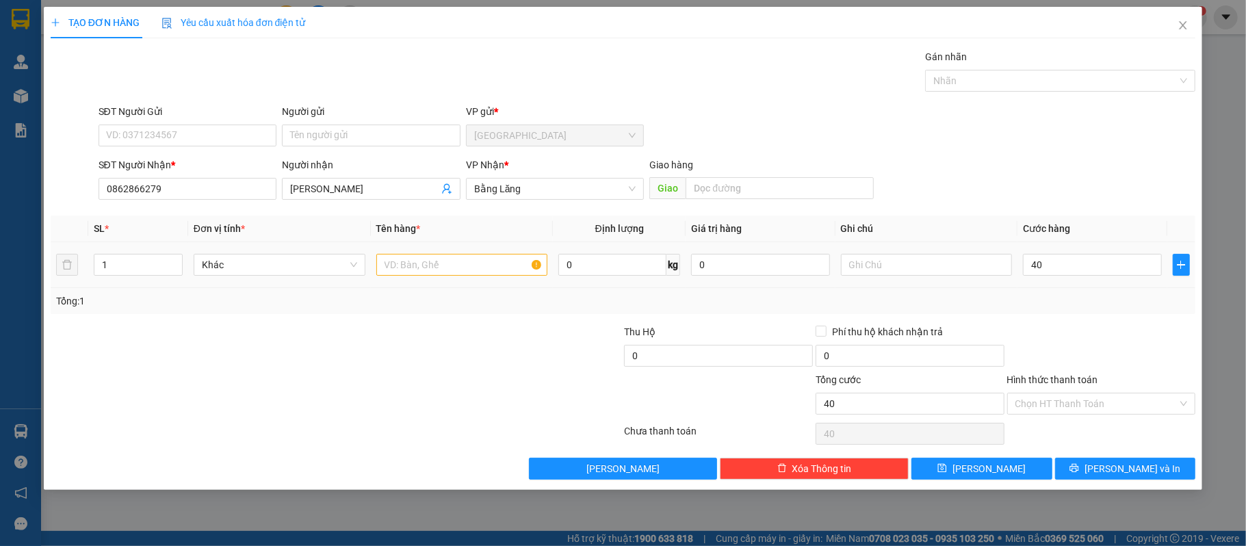
type input "40.000"
click at [1087, 320] on div "Transit Pickup Surcharge Ids Transit Deliver Surcharge Ids Transit Deliver Surc…" at bounding box center [624, 264] width 1146 height 430
click at [1118, 263] on input "40.000" at bounding box center [1092, 265] width 138 height 22
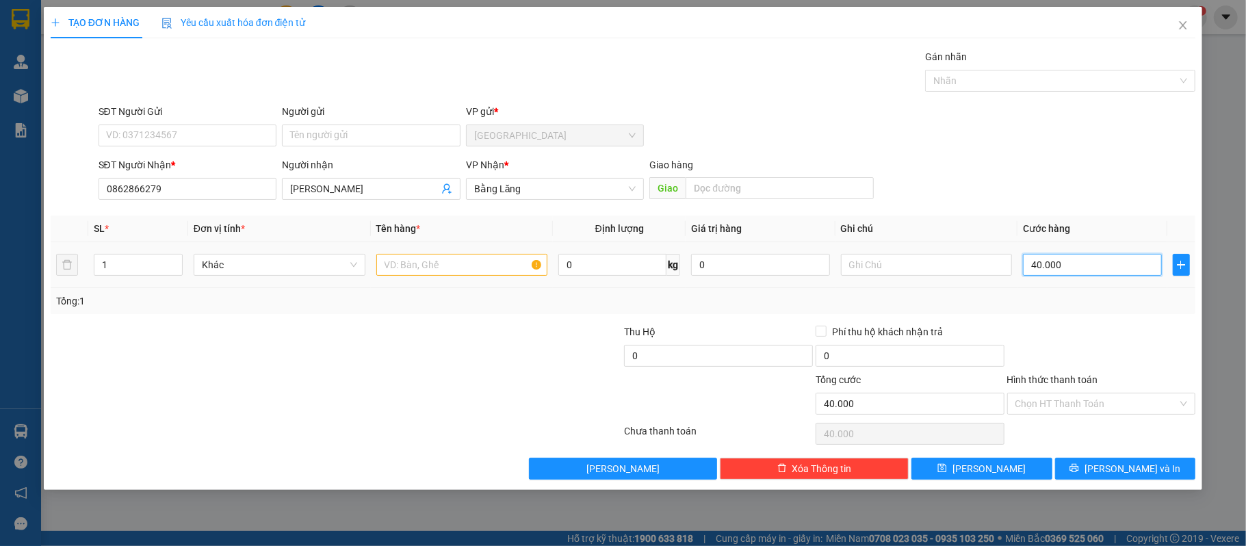
click at [1118, 263] on input "40.000" at bounding box center [1092, 265] width 138 height 22
type input "5"
type input "50"
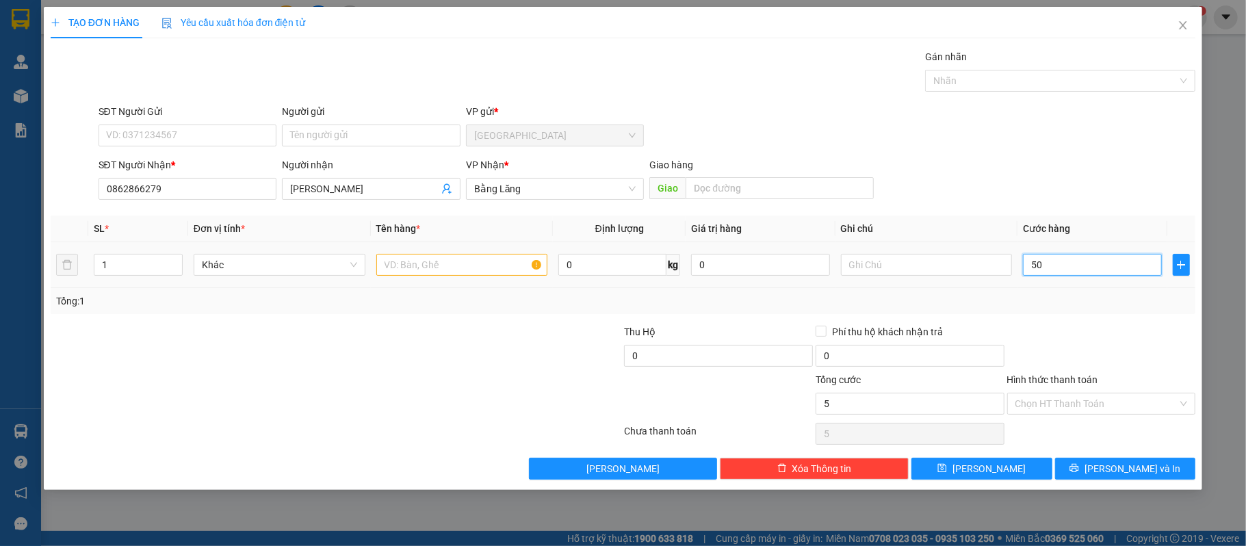
type input "50"
type input "50.000"
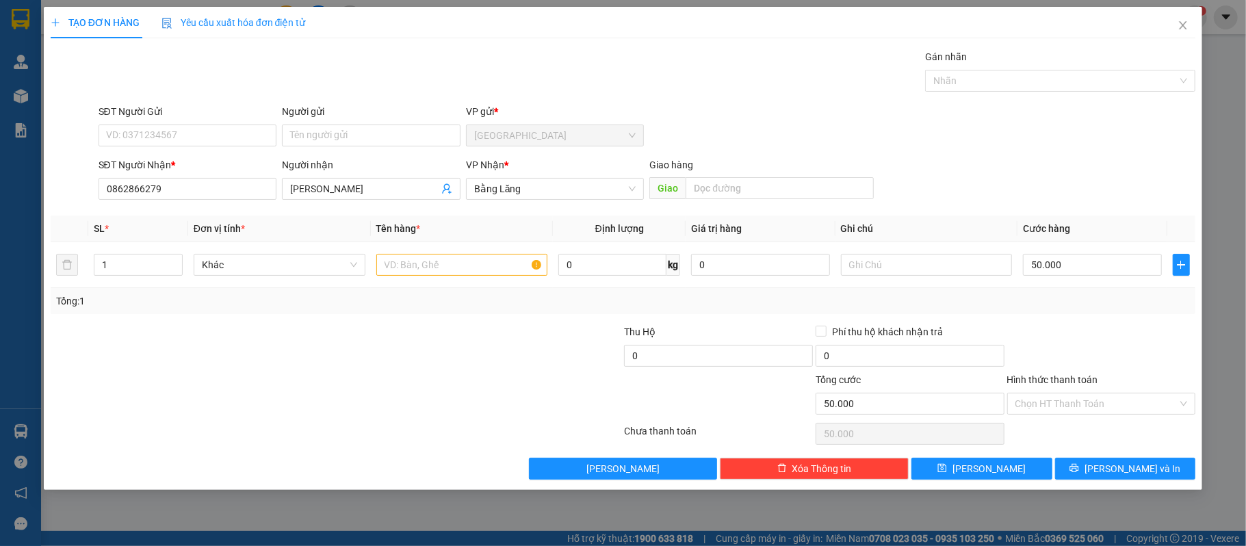
click at [1069, 307] on div "Tổng: 1" at bounding box center [623, 301] width 1135 height 15
click at [1079, 472] on icon "printer" at bounding box center [1075, 468] width 10 height 10
click at [488, 258] on input "text" at bounding box center [462, 265] width 172 height 22
type input "1"
click at [466, 257] on input "text" at bounding box center [462, 265] width 172 height 22
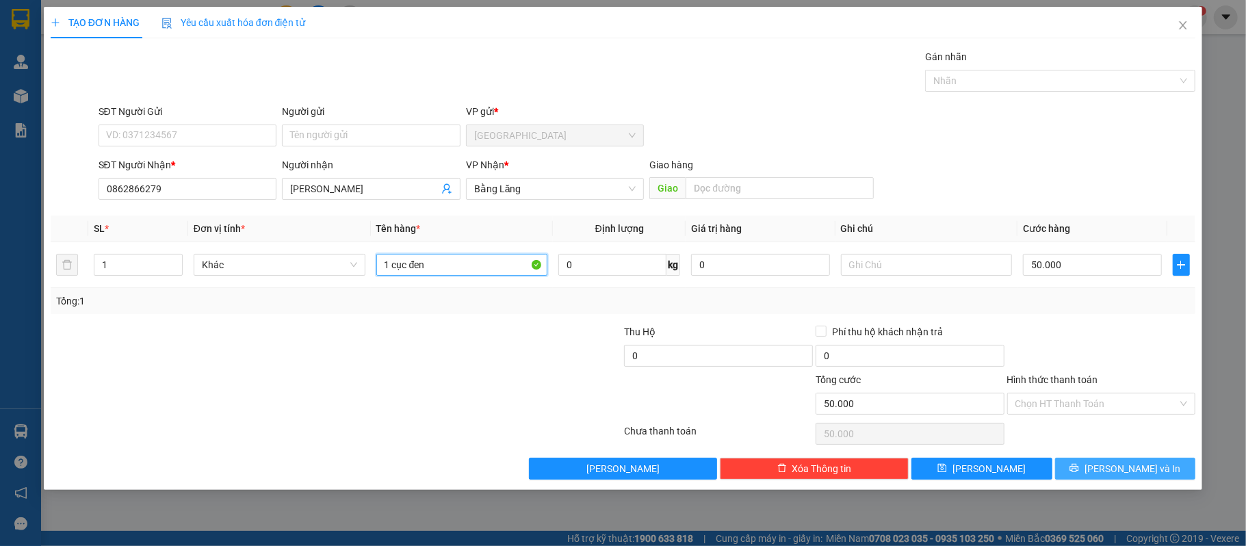
type input "1 cục đen"
click at [1121, 467] on span "[PERSON_NAME] và In" at bounding box center [1133, 468] width 96 height 15
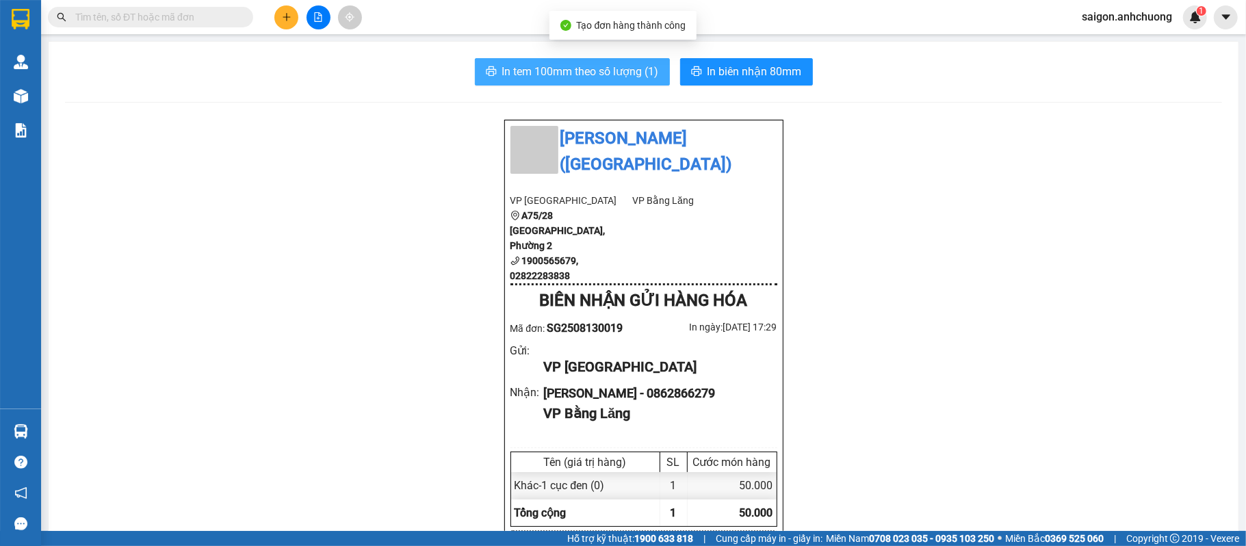
click at [619, 66] on span "In tem 100mm theo số lượng (1)" at bounding box center [580, 71] width 157 height 17
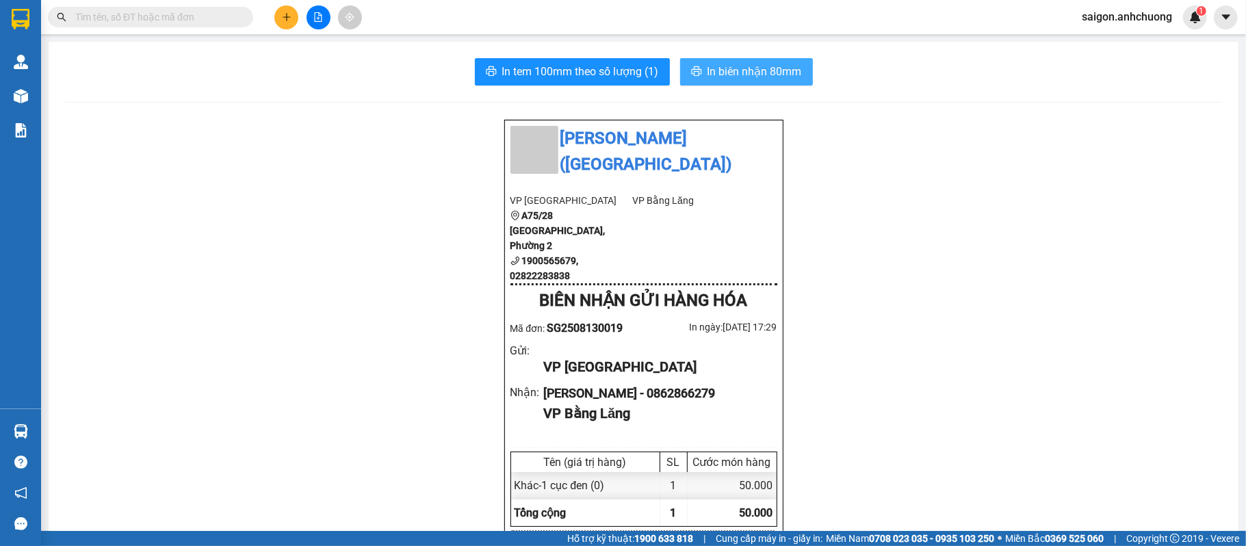
click at [773, 66] on span "In biên nhận 80mm" at bounding box center [755, 71] width 94 height 17
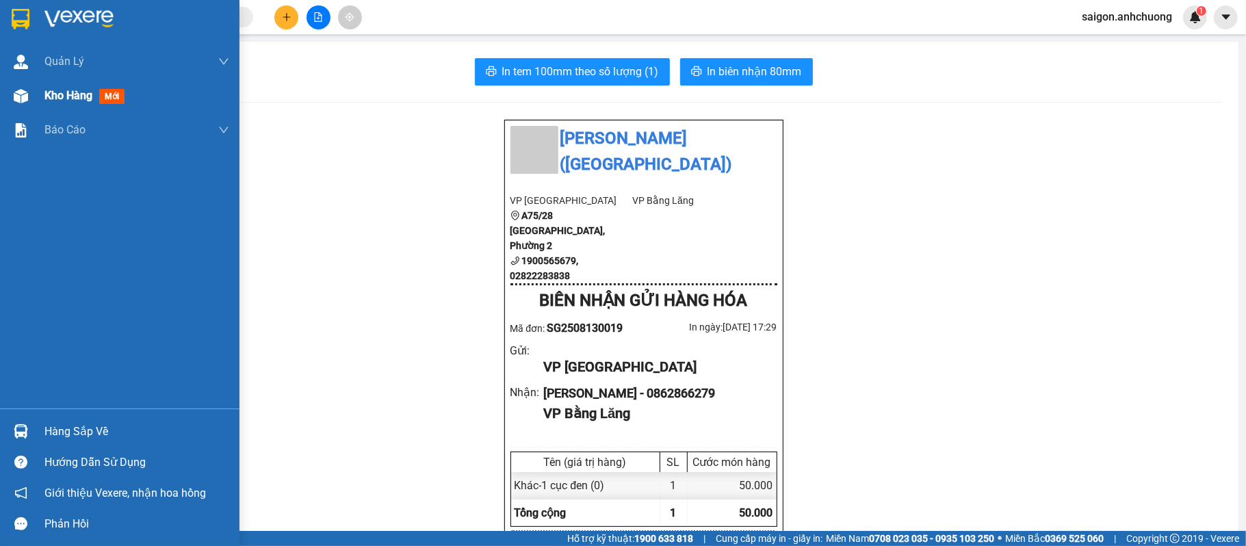
click at [64, 96] on span "Kho hàng" at bounding box center [68, 95] width 48 height 13
